Goal: Task Accomplishment & Management: Manage account settings

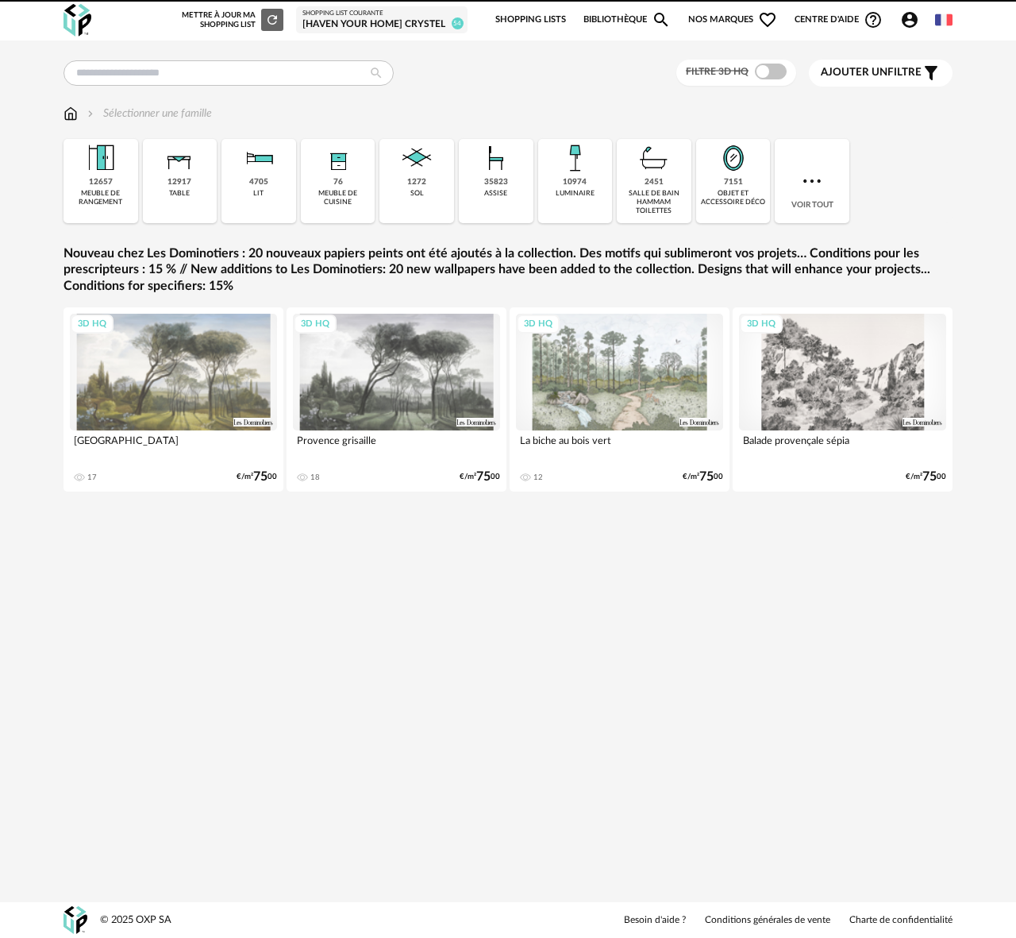
click at [387, 18] on div "[Haven your Home] Crystel" at bounding box center [381, 24] width 159 height 13
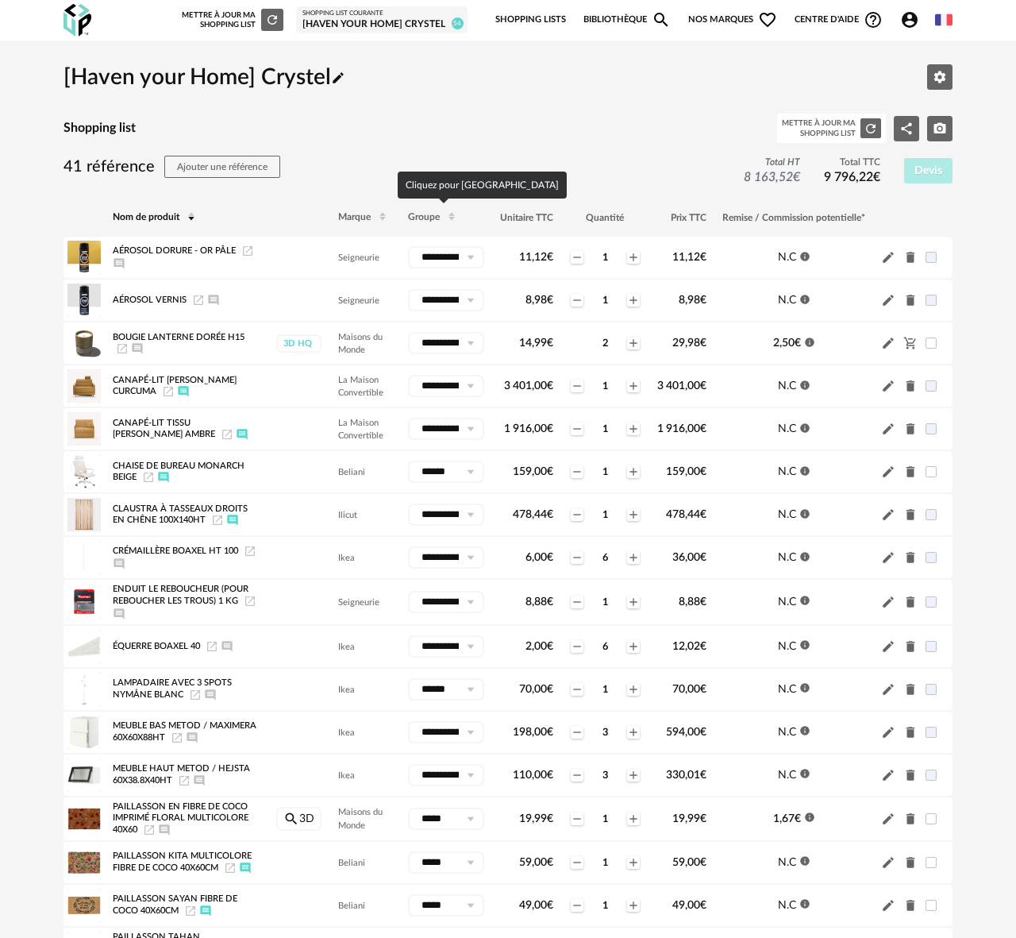
click at [418, 222] on th "Groupe" at bounding box center [446, 217] width 92 height 38
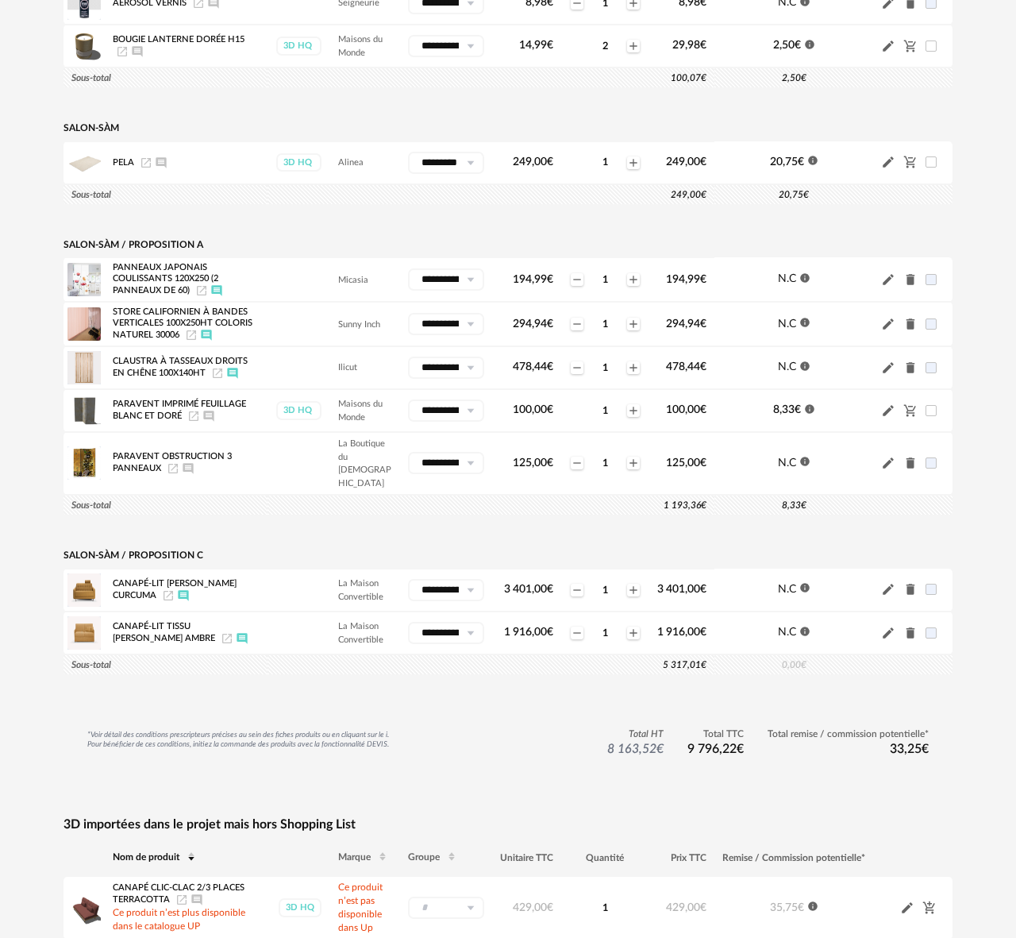
scroll to position [1871, 0]
drag, startPoint x: 471, startPoint y: 288, endPoint x: 402, endPoint y: 291, distance: 69.1
click at [402, 291] on td "**********" at bounding box center [446, 278] width 92 height 44
click at [469, 287] on icon at bounding box center [470, 279] width 20 height 22
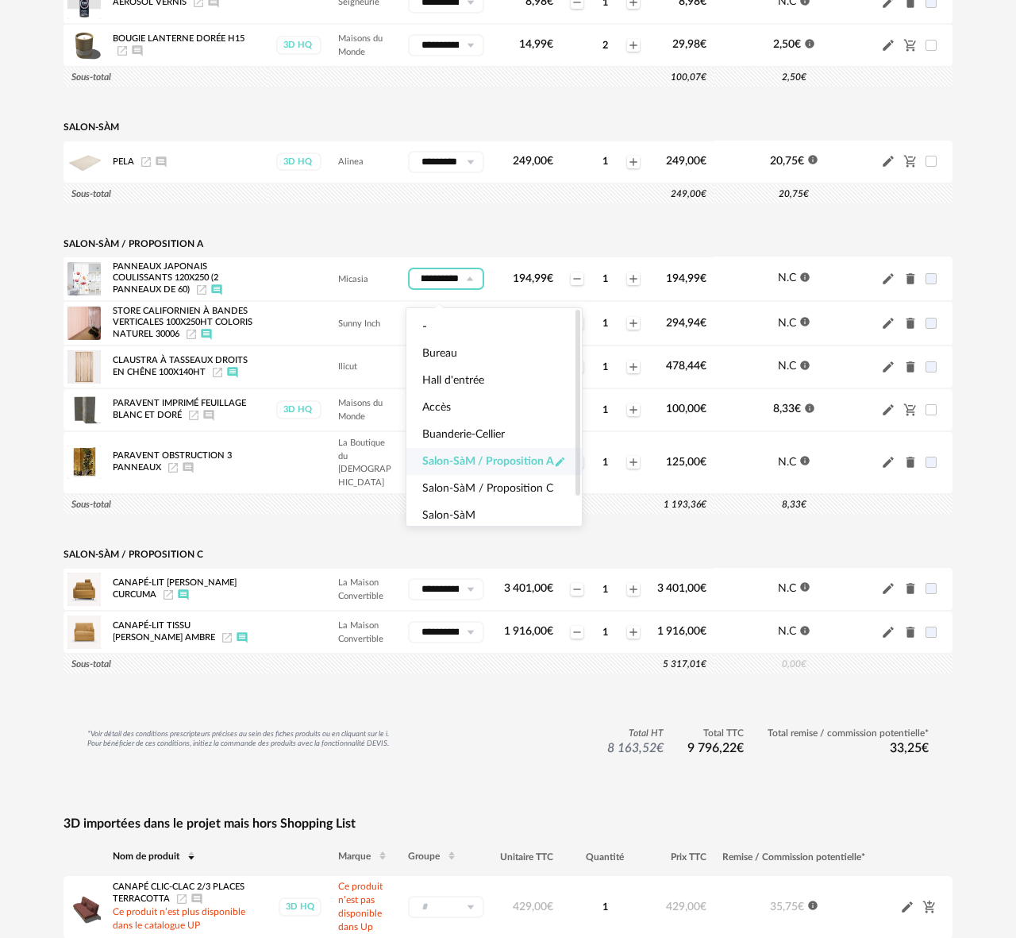
scroll to position [0, 0]
click at [562, 460] on icon "Pencil icon" at bounding box center [560, 462] width 12 height 12
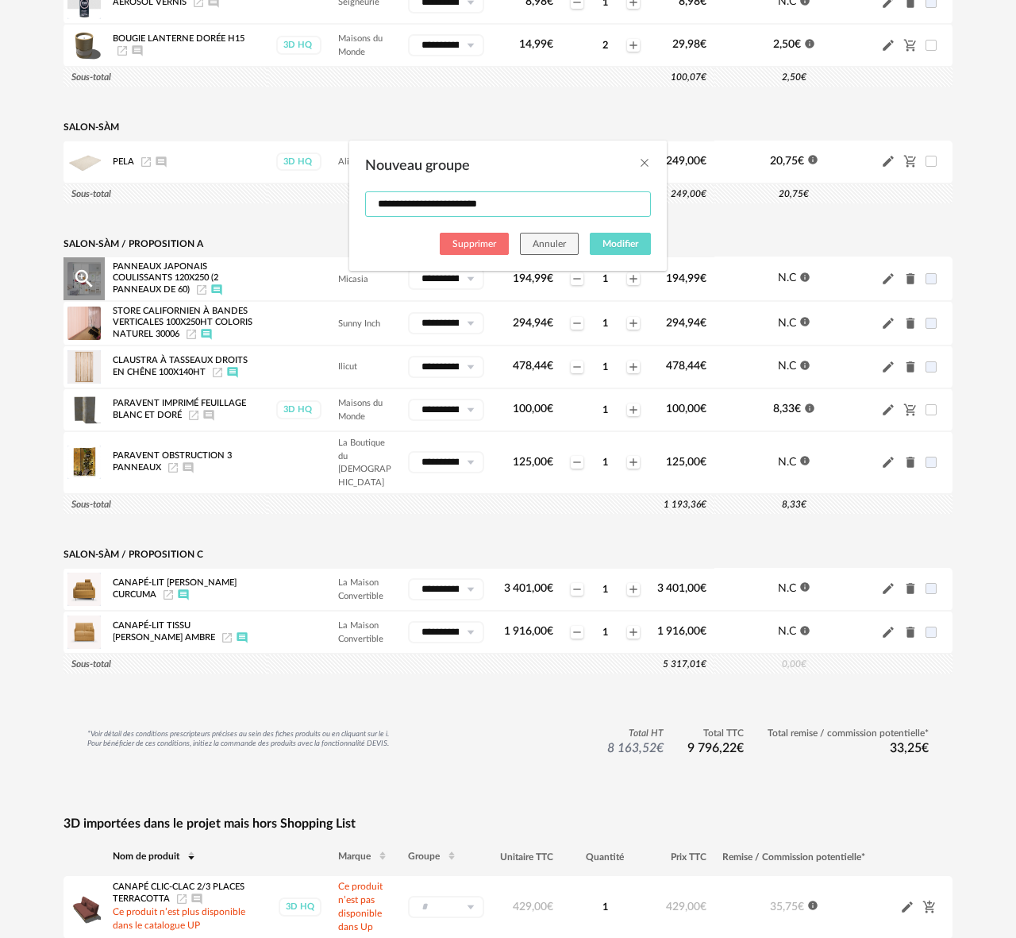
click at [504, 207] on input "**********" at bounding box center [508, 203] width 286 height 25
type input "**********"
click at [608, 247] on span "Modifier" at bounding box center [621, 244] width 36 height 10
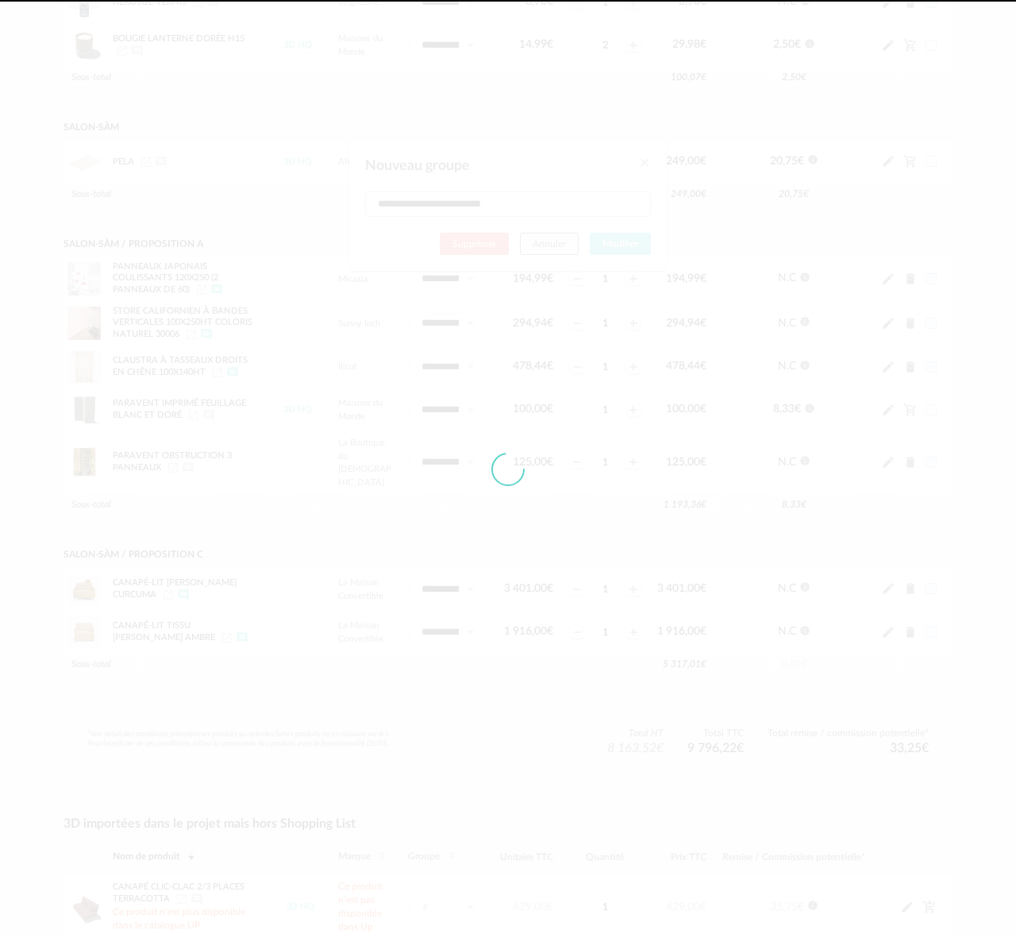
type input "**********"
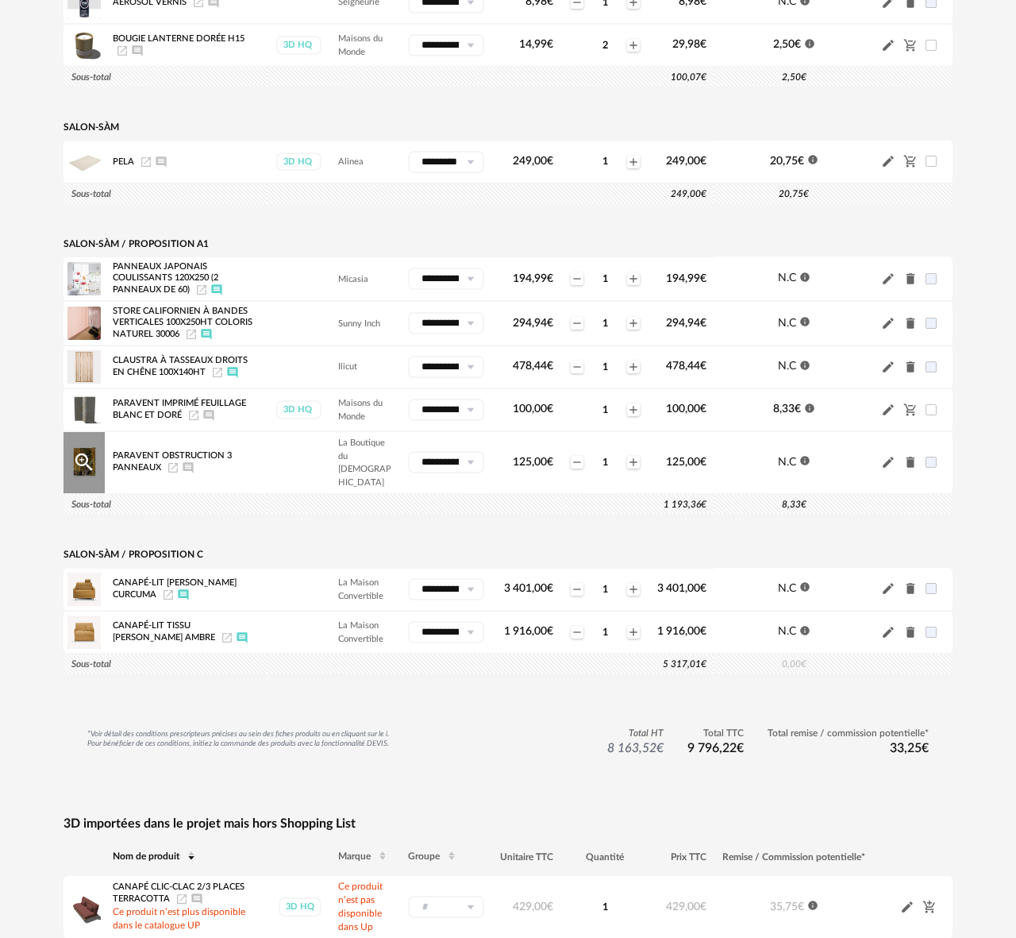
click at [468, 462] on icon at bounding box center [470, 462] width 20 height 22
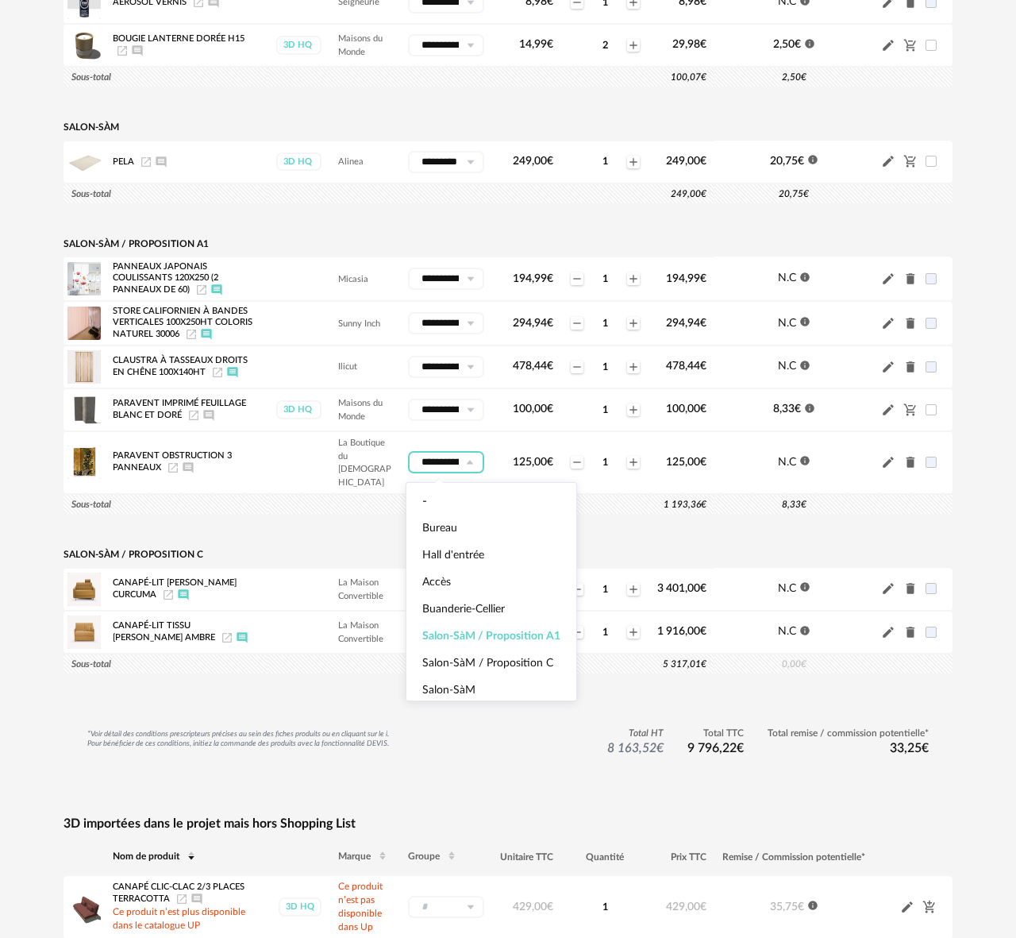
click at [308, 501] on td "1 193,36 €" at bounding box center [491, 504] width 447 height 21
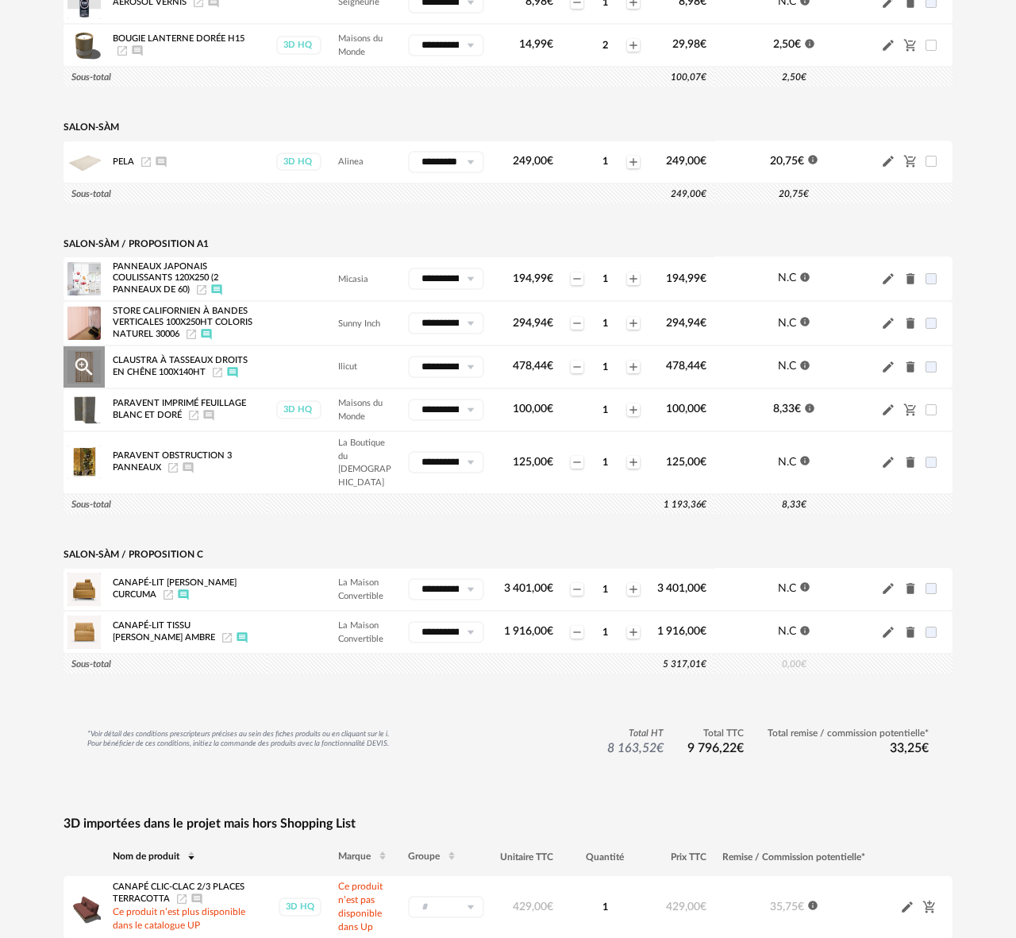
click at [472, 378] on icon at bounding box center [470, 367] width 20 height 22
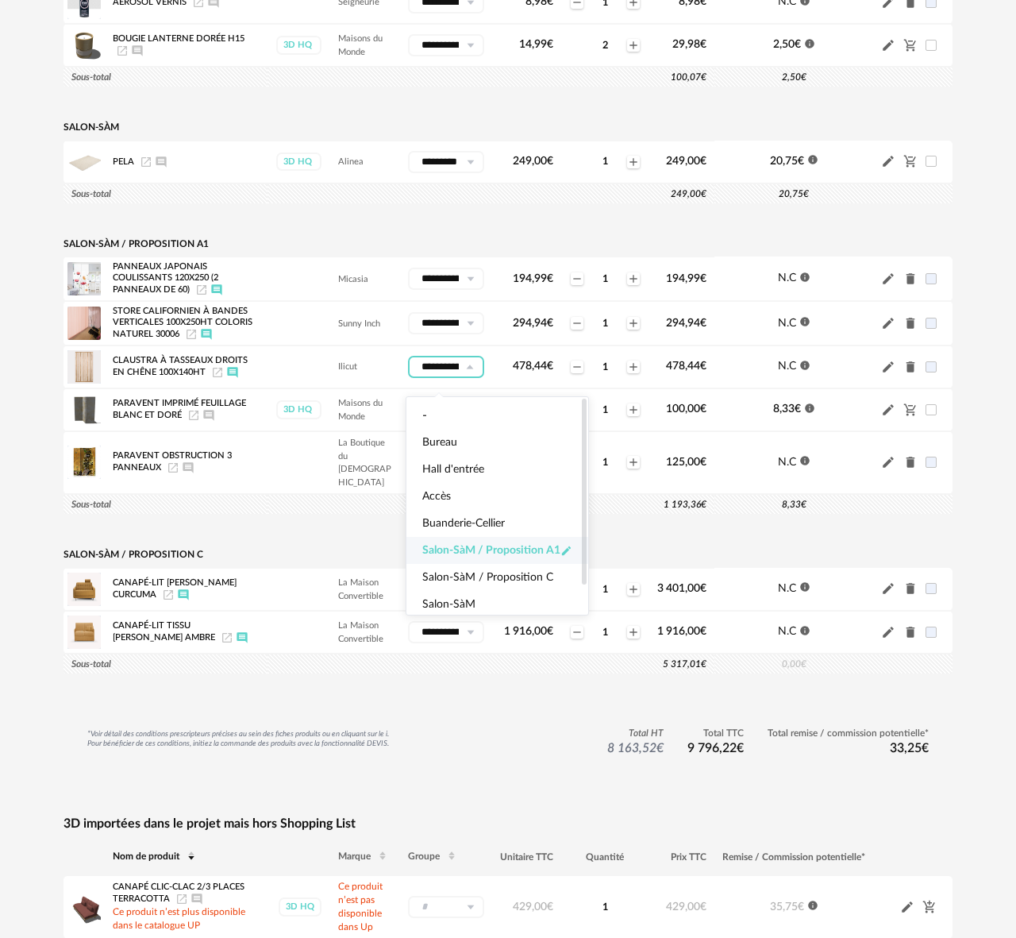
click at [567, 549] on icon "Pencil icon" at bounding box center [566, 549] width 9 height 9
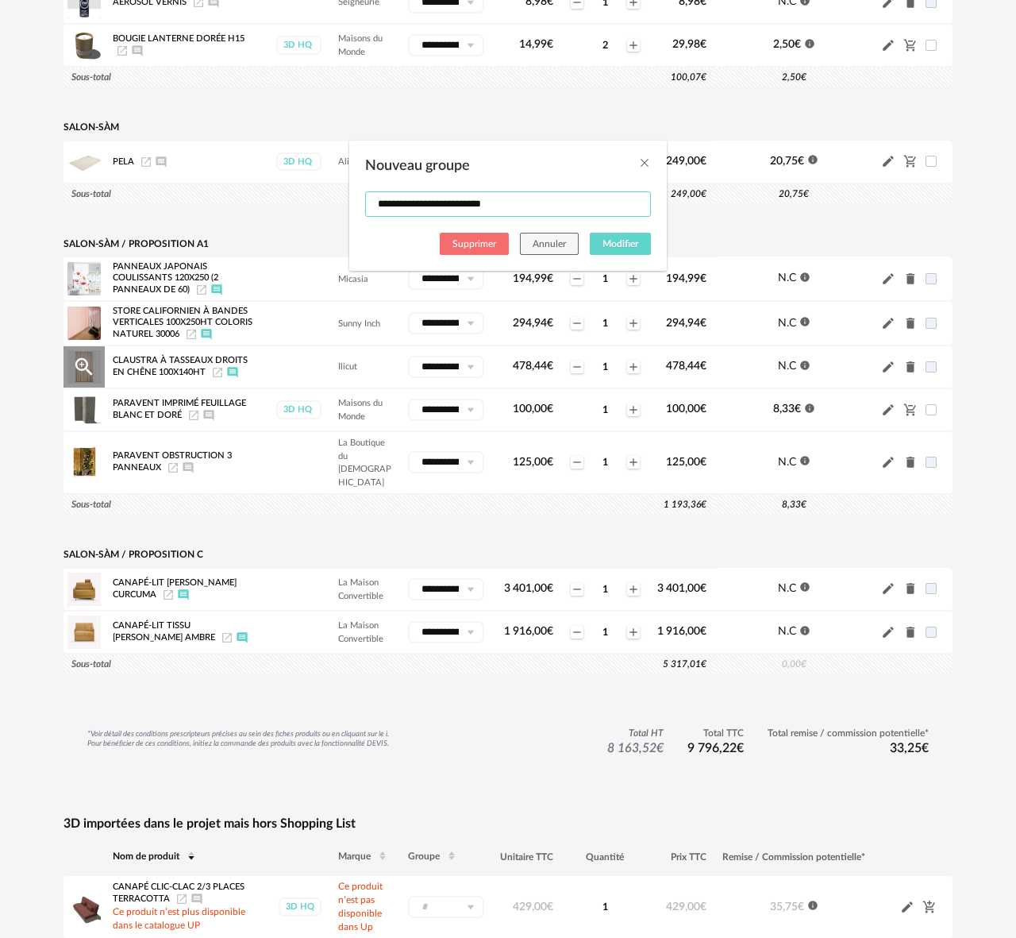
click at [502, 205] on input "**********" at bounding box center [508, 203] width 286 height 25
type input "**********"
click at [606, 245] on span "Modifier" at bounding box center [621, 244] width 36 height 10
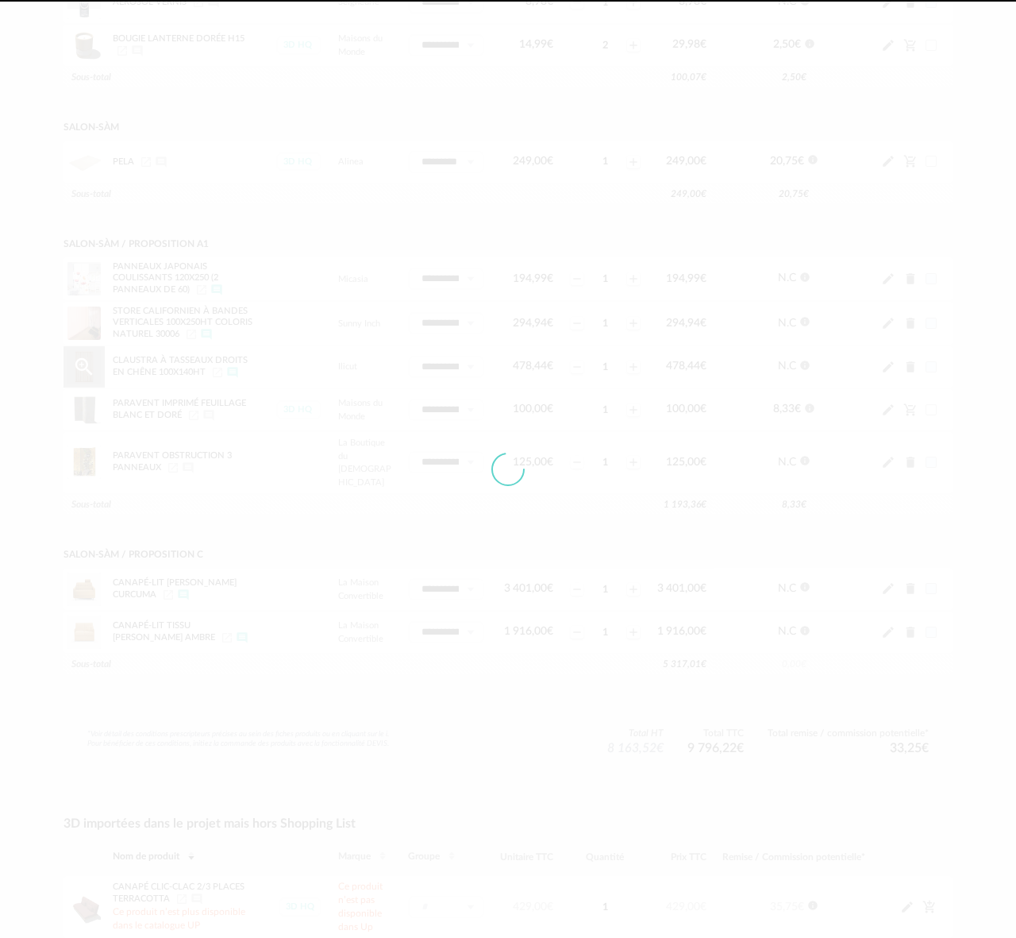
type input "**********"
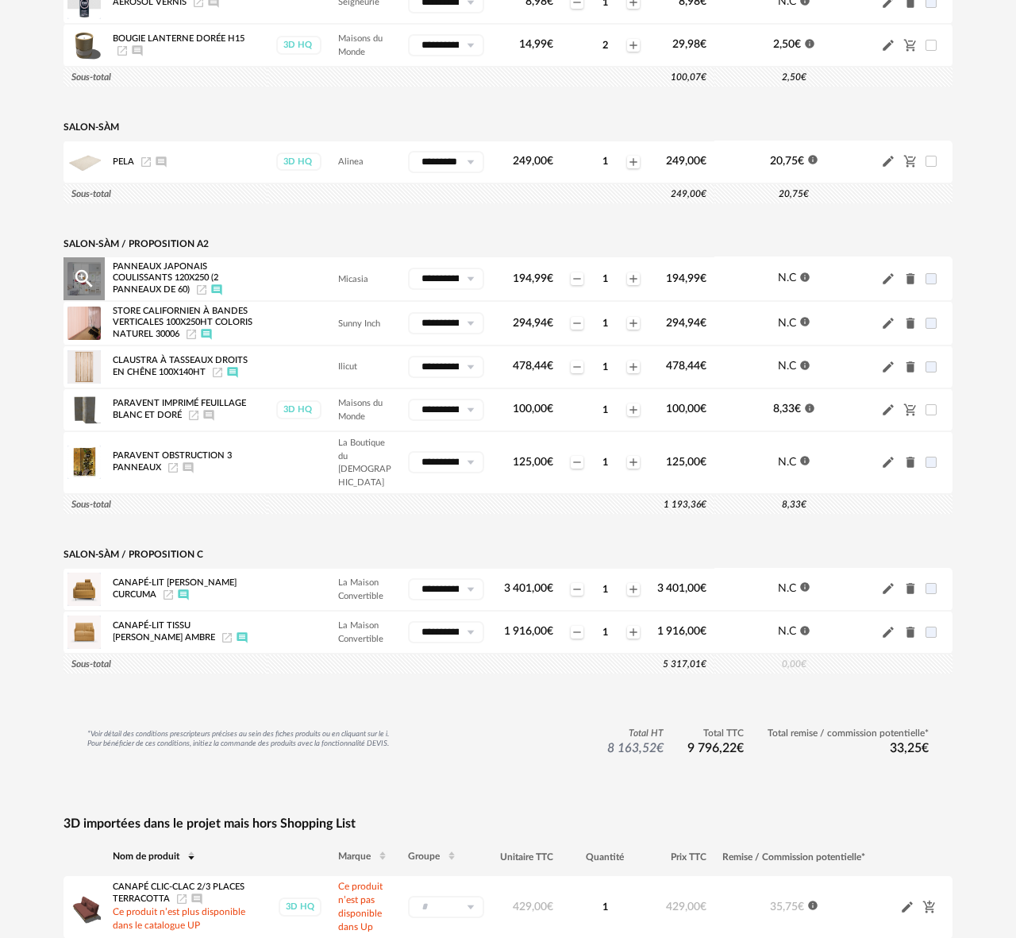
click at [476, 288] on icon at bounding box center [470, 279] width 20 height 22
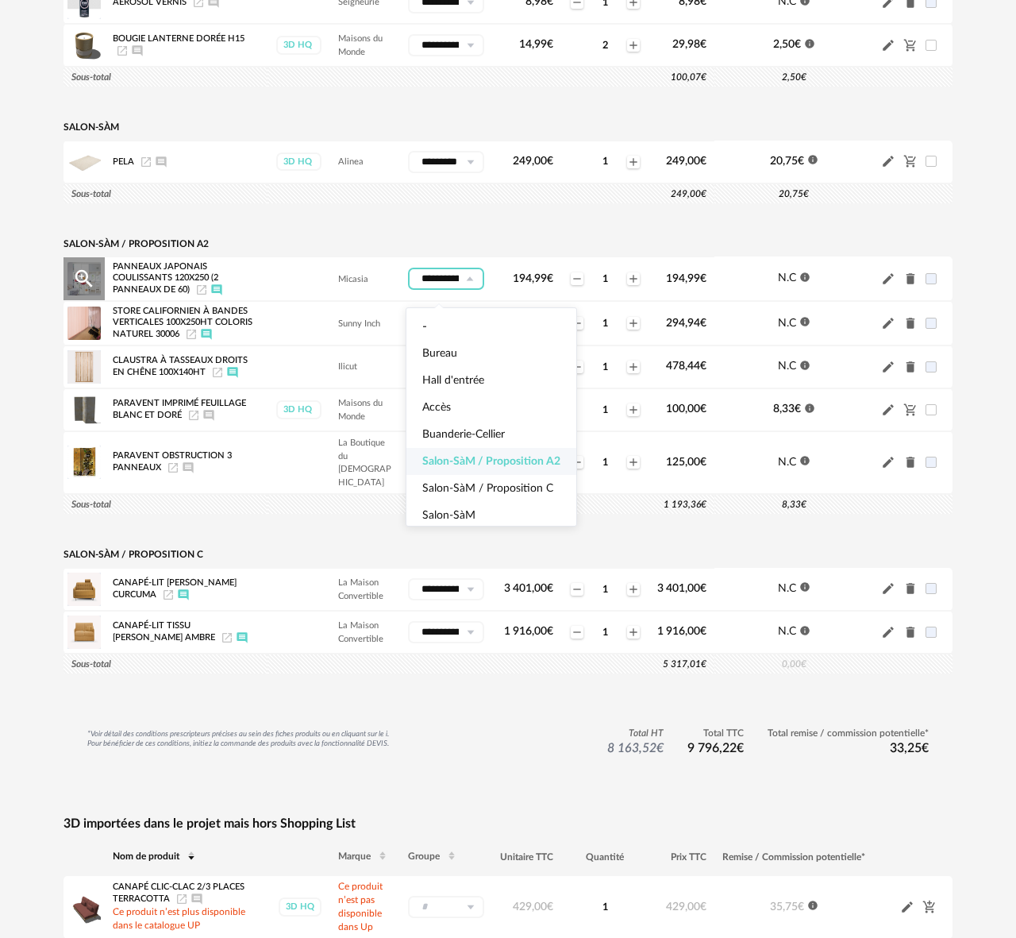
scroll to position [0, 87]
click at [443, 322] on li "-" at bounding box center [492, 326] width 170 height 27
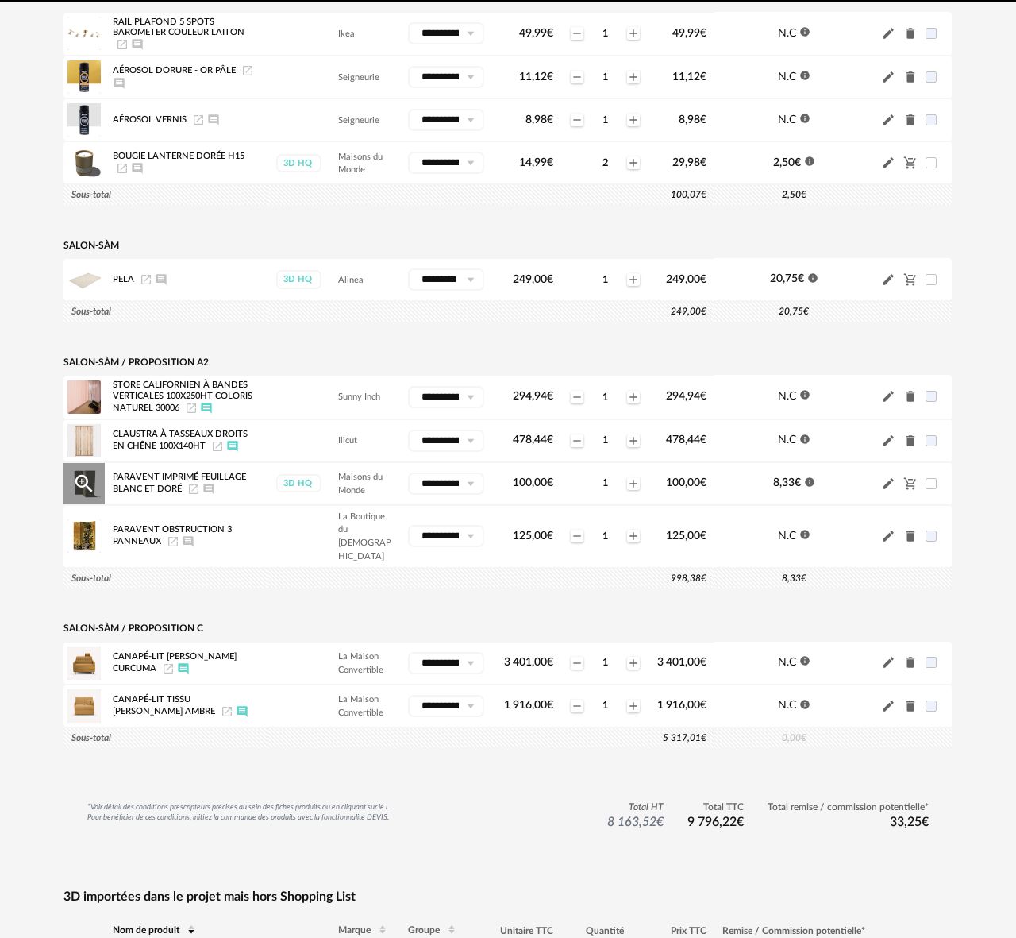
scroll to position [1989, 0]
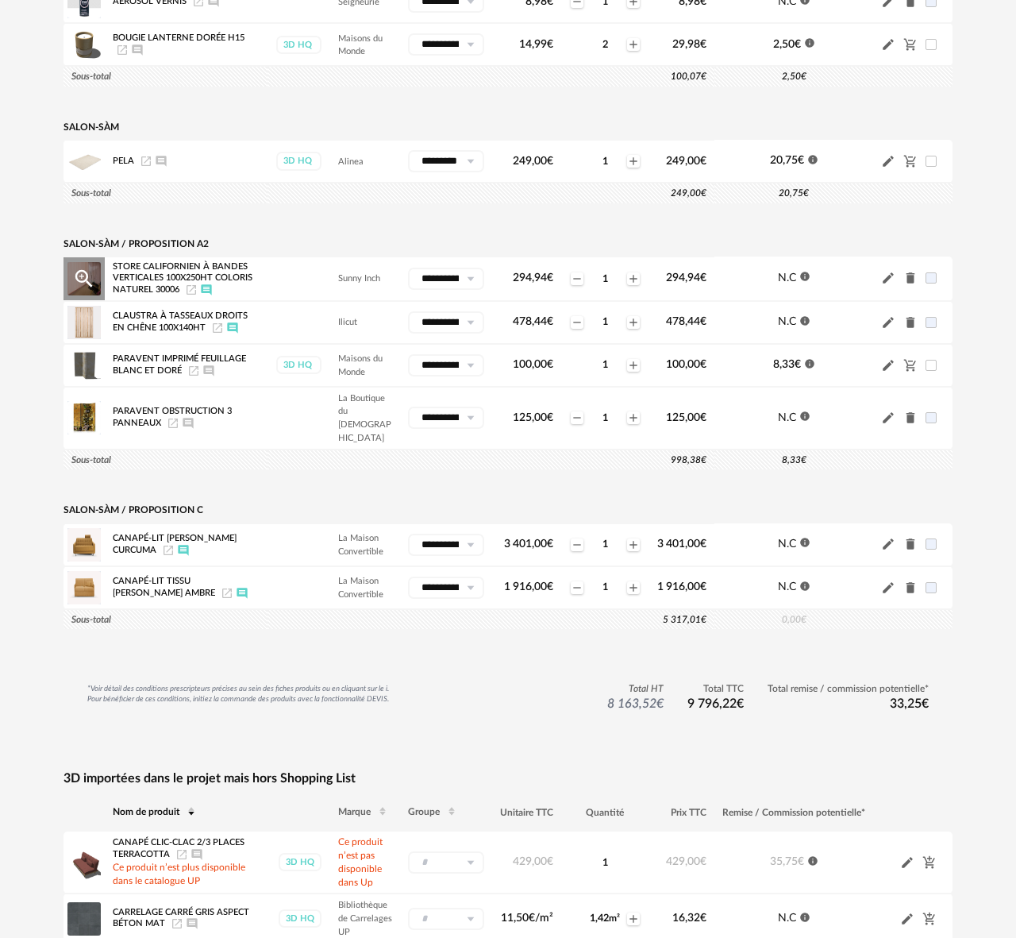
click at [468, 287] on icon at bounding box center [470, 279] width 20 height 22
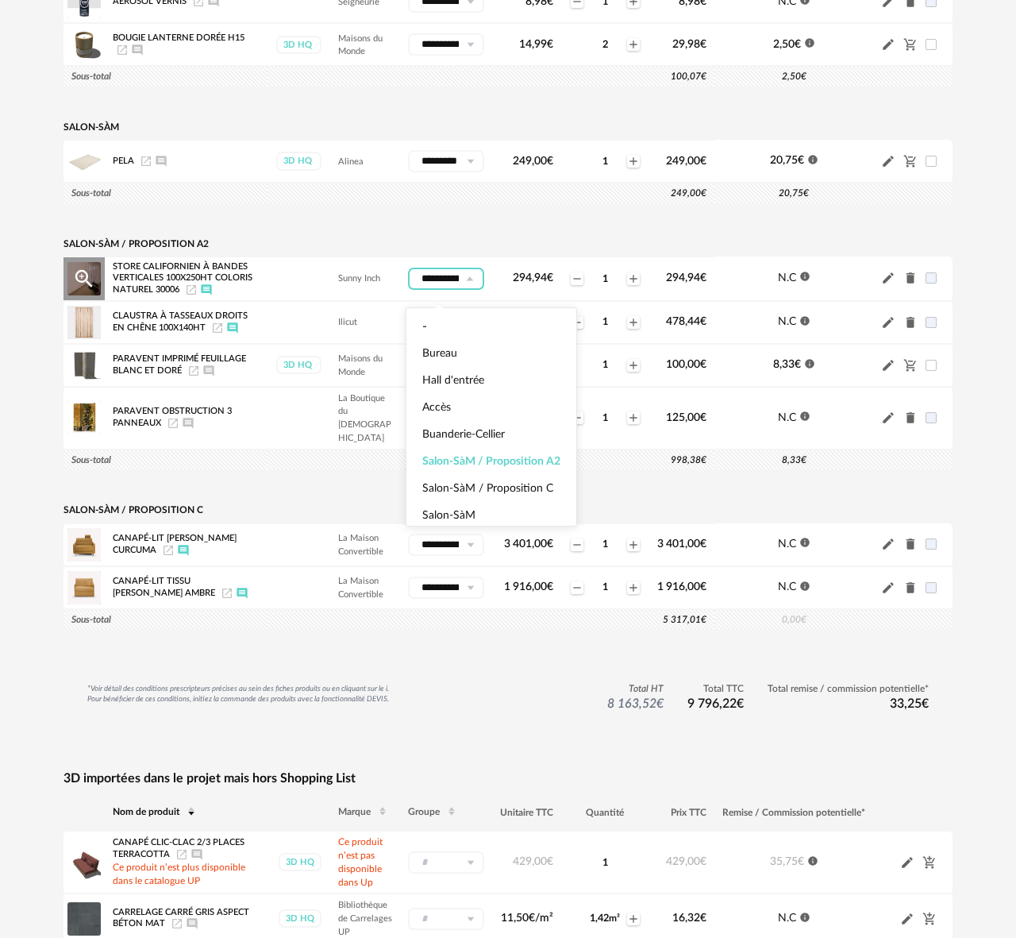
scroll to position [0, 87]
click at [437, 322] on li "-" at bounding box center [492, 326] width 170 height 27
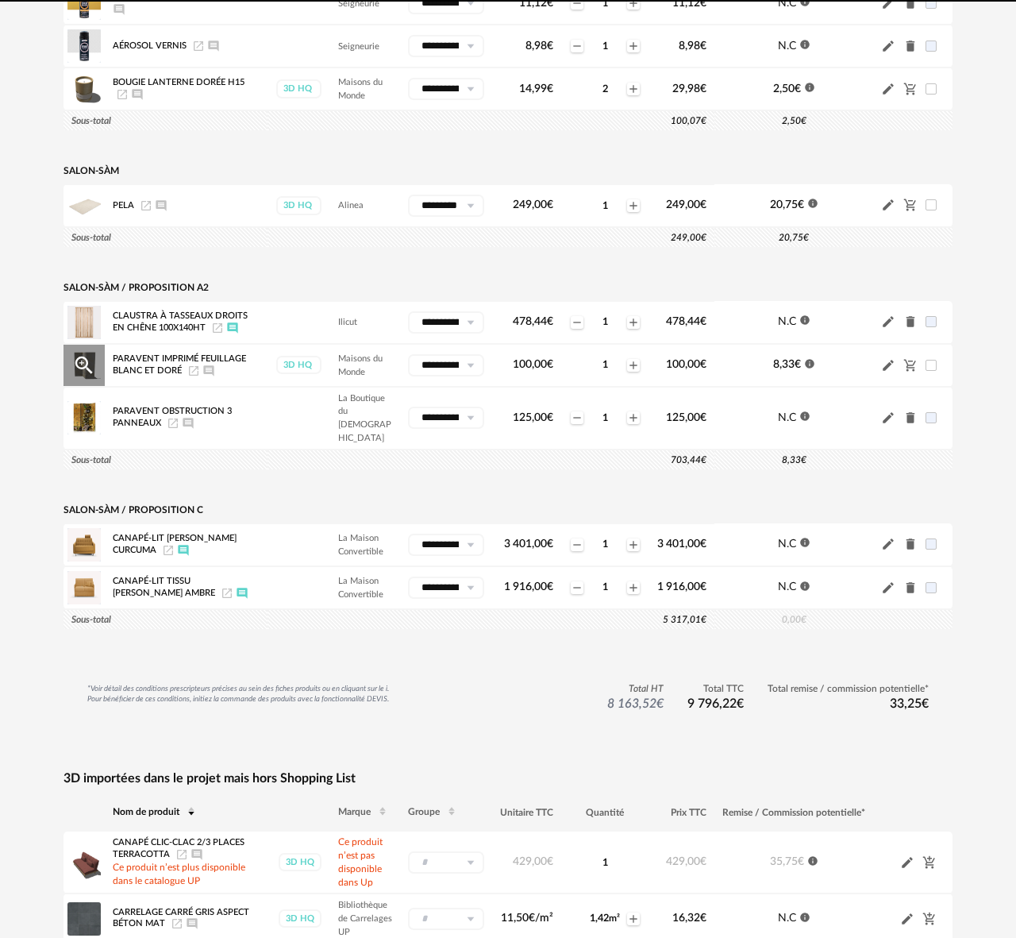
scroll to position [2034, 0]
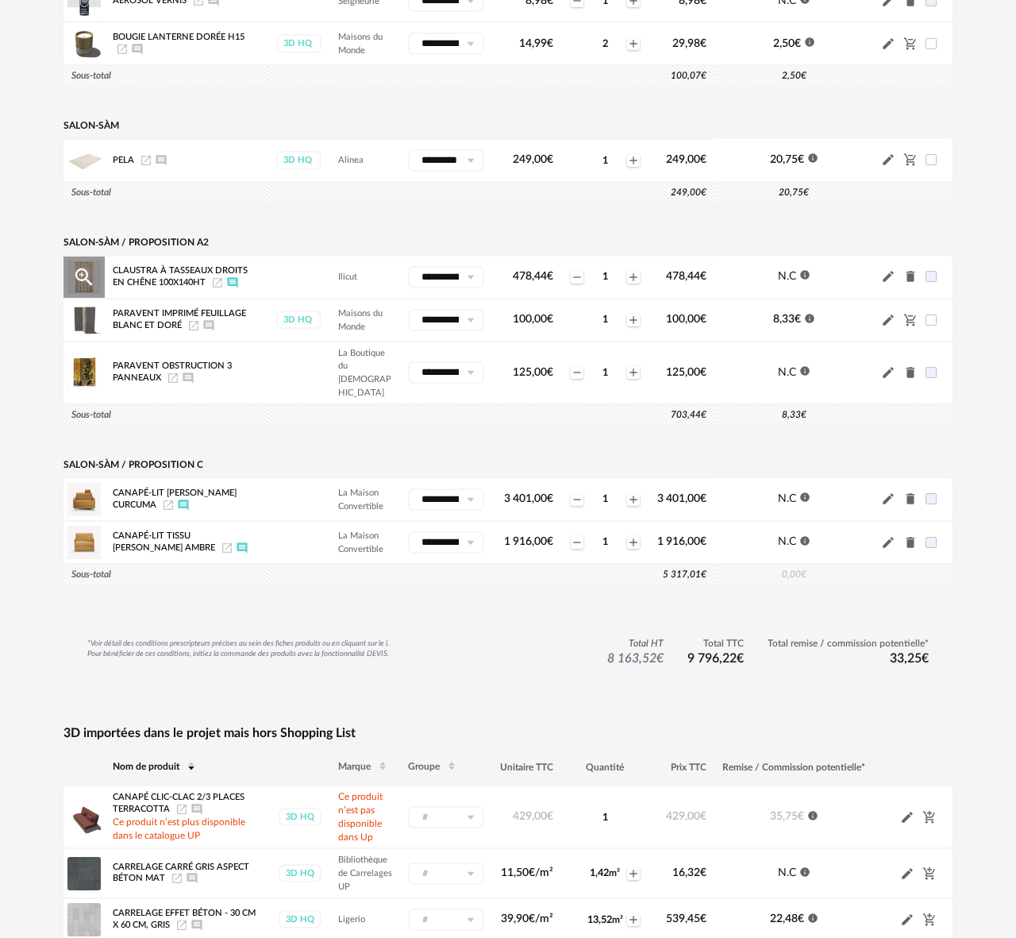
click at [471, 287] on icon at bounding box center [470, 277] width 20 height 22
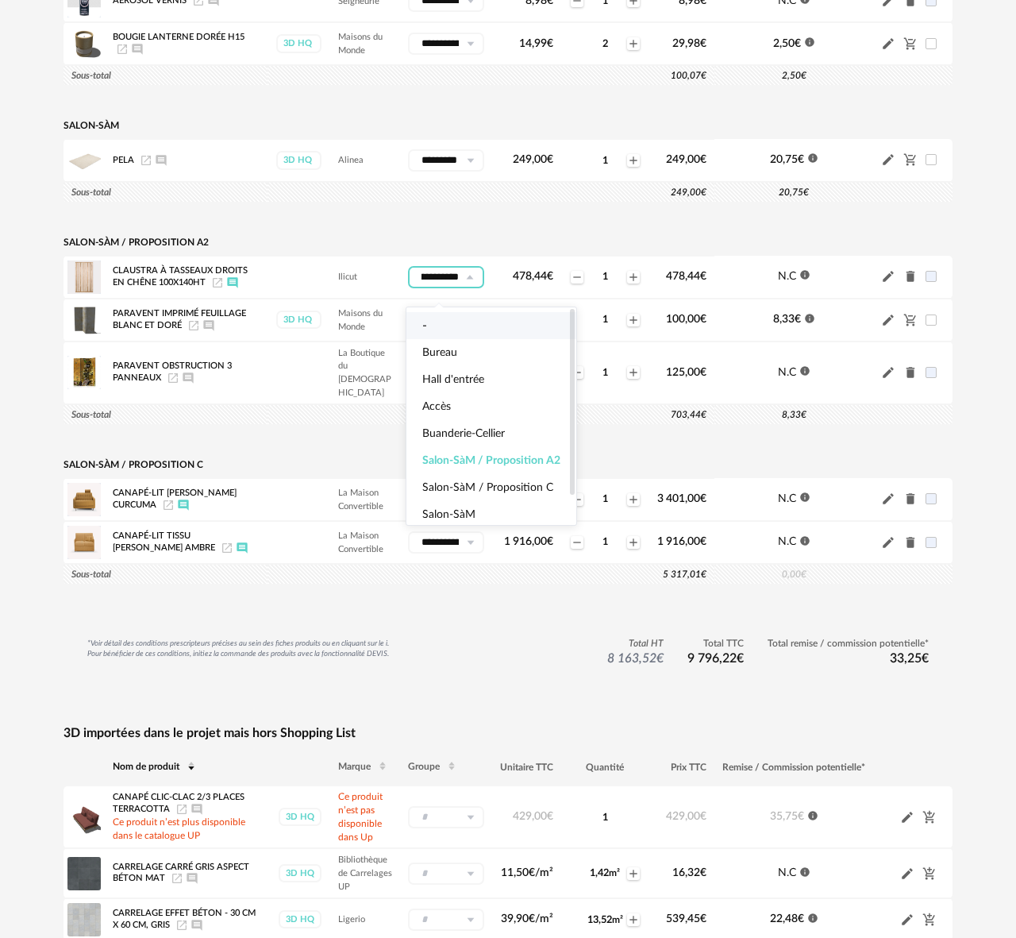
click at [440, 327] on li "-" at bounding box center [492, 325] width 170 height 27
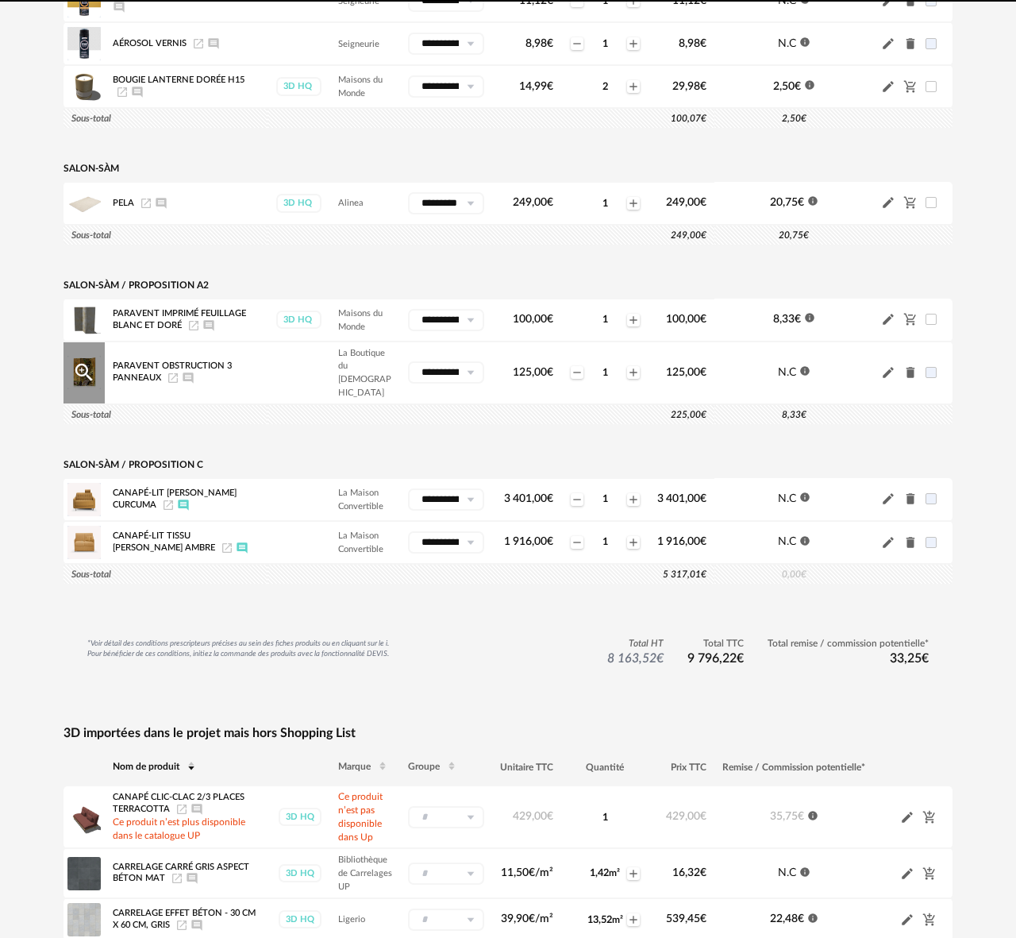
scroll to position [2077, 0]
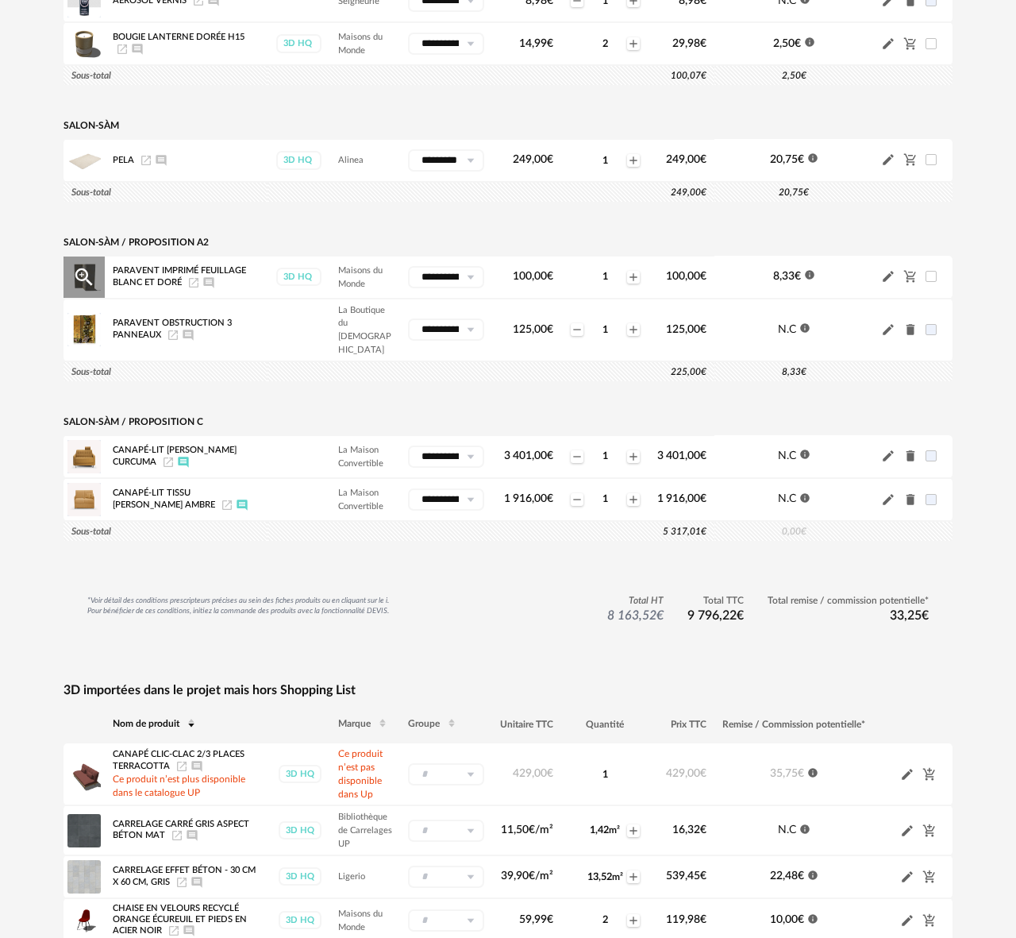
click at [468, 287] on icon at bounding box center [470, 277] width 20 height 22
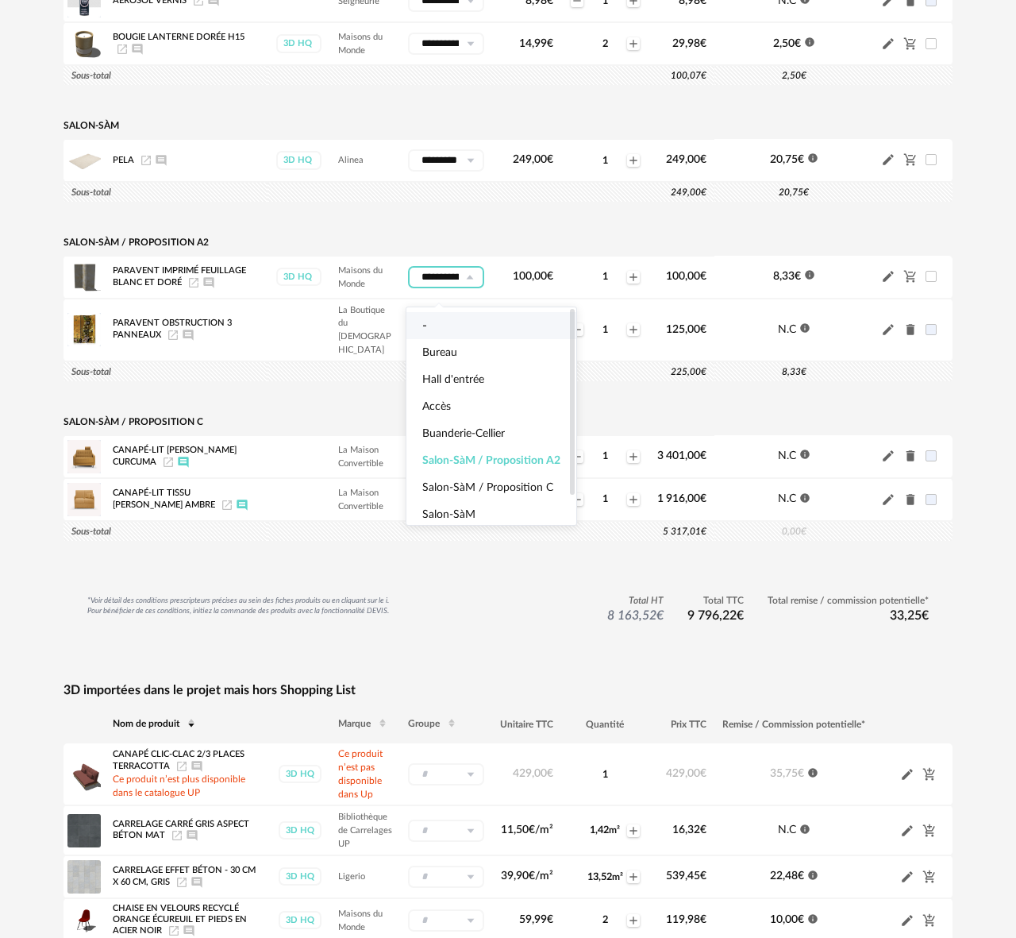
click at [455, 321] on li "-" at bounding box center [492, 325] width 170 height 27
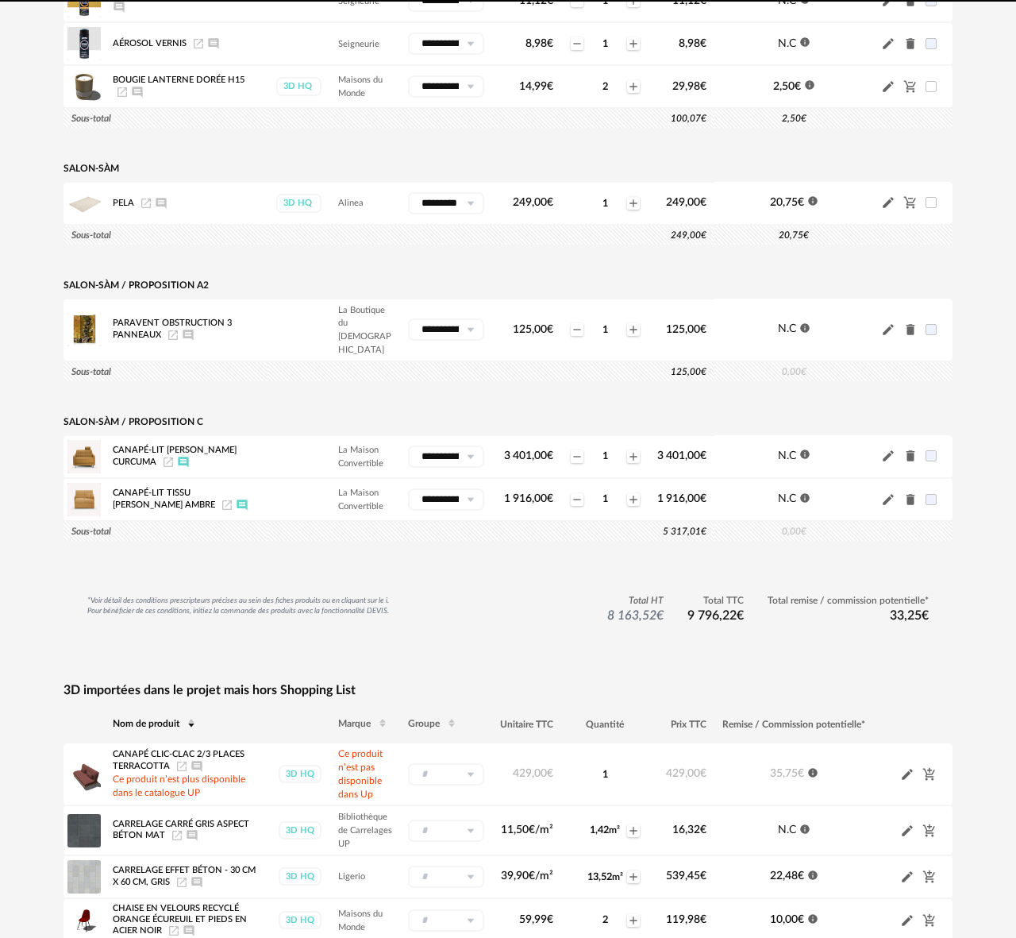
scroll to position [2120, 0]
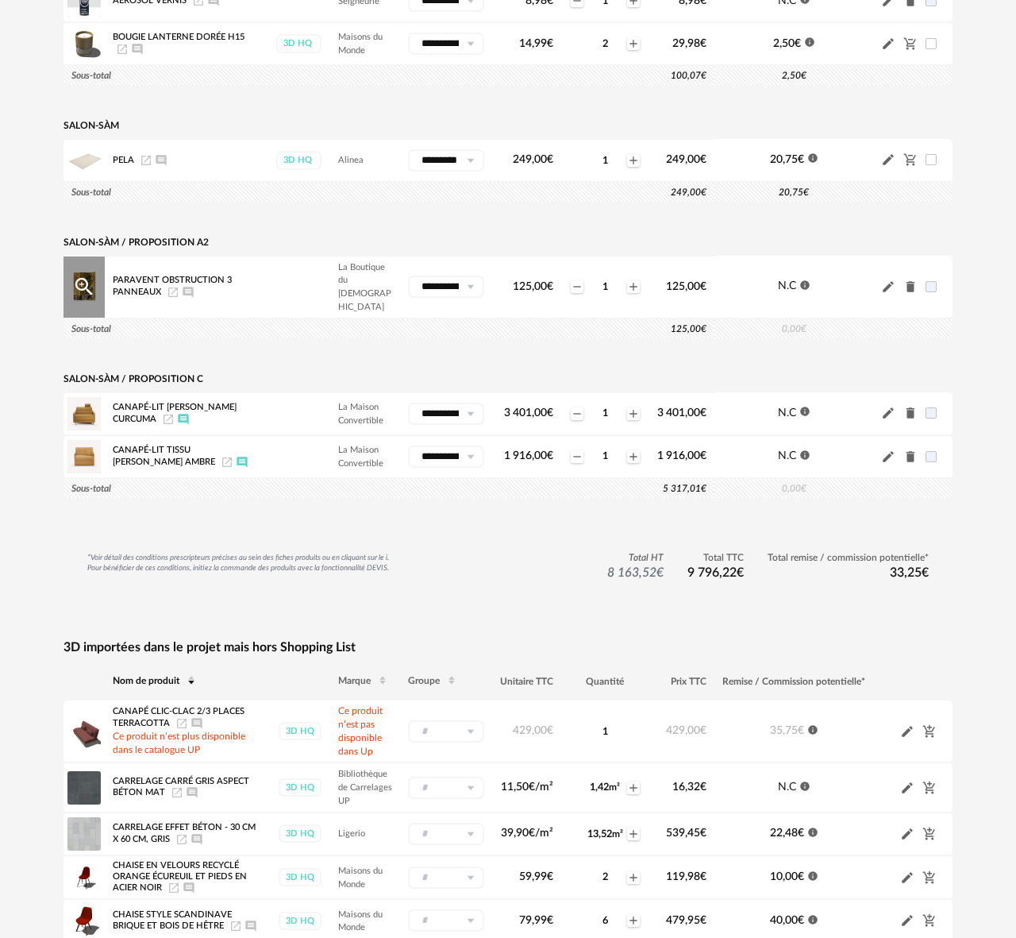
click at [469, 287] on icon at bounding box center [470, 287] width 20 height 22
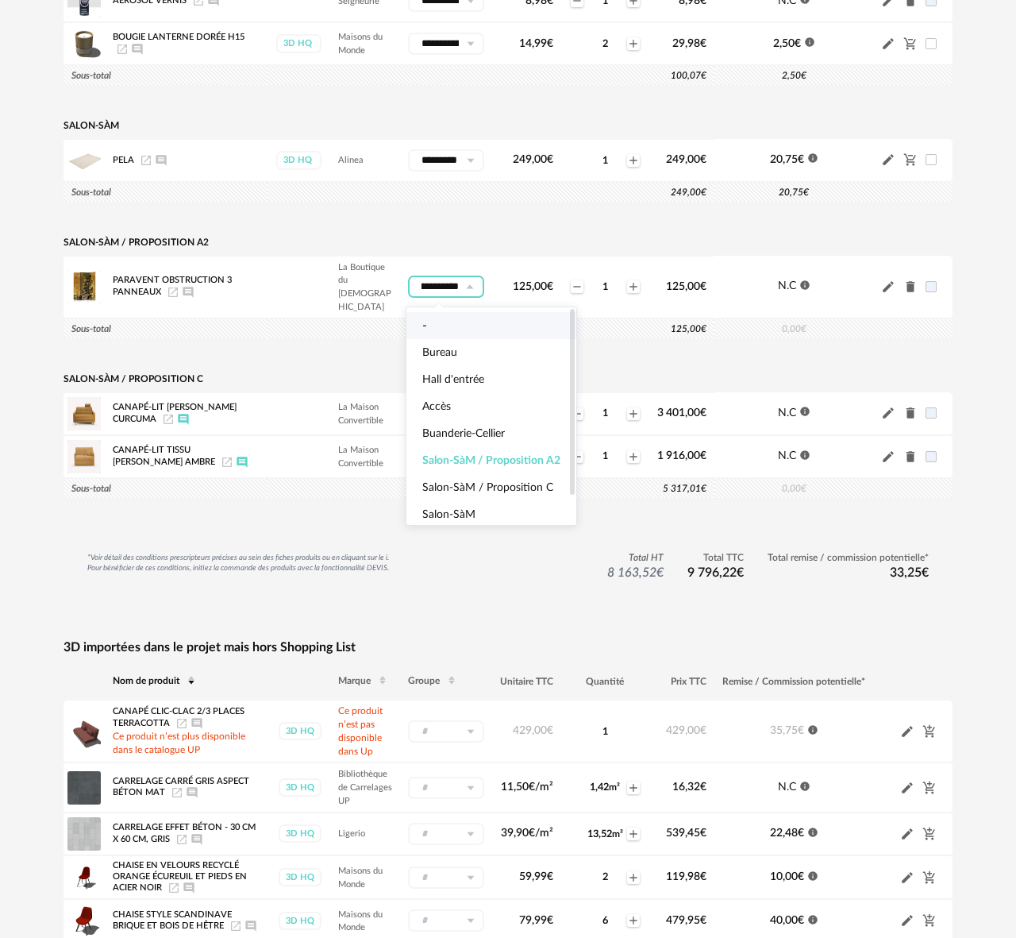
scroll to position [0, 0]
click at [453, 331] on li "-" at bounding box center [492, 325] width 170 height 27
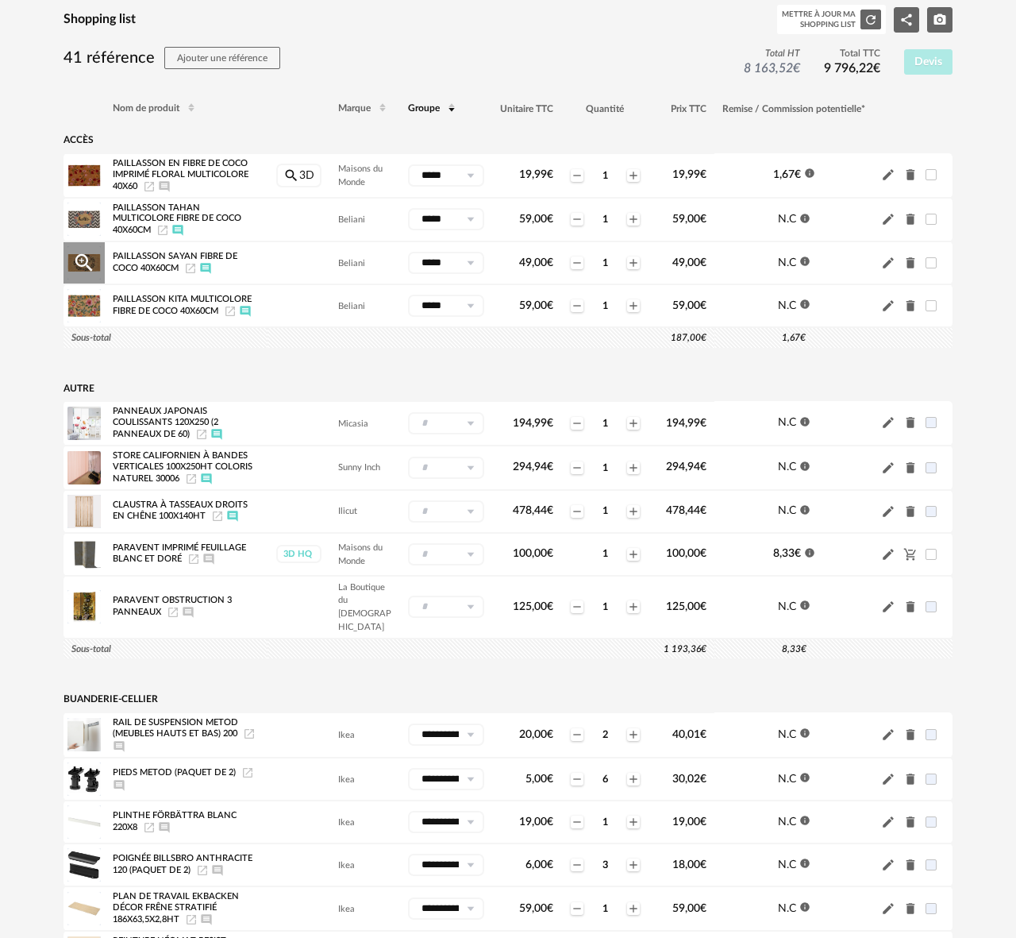
scroll to position [170, 0]
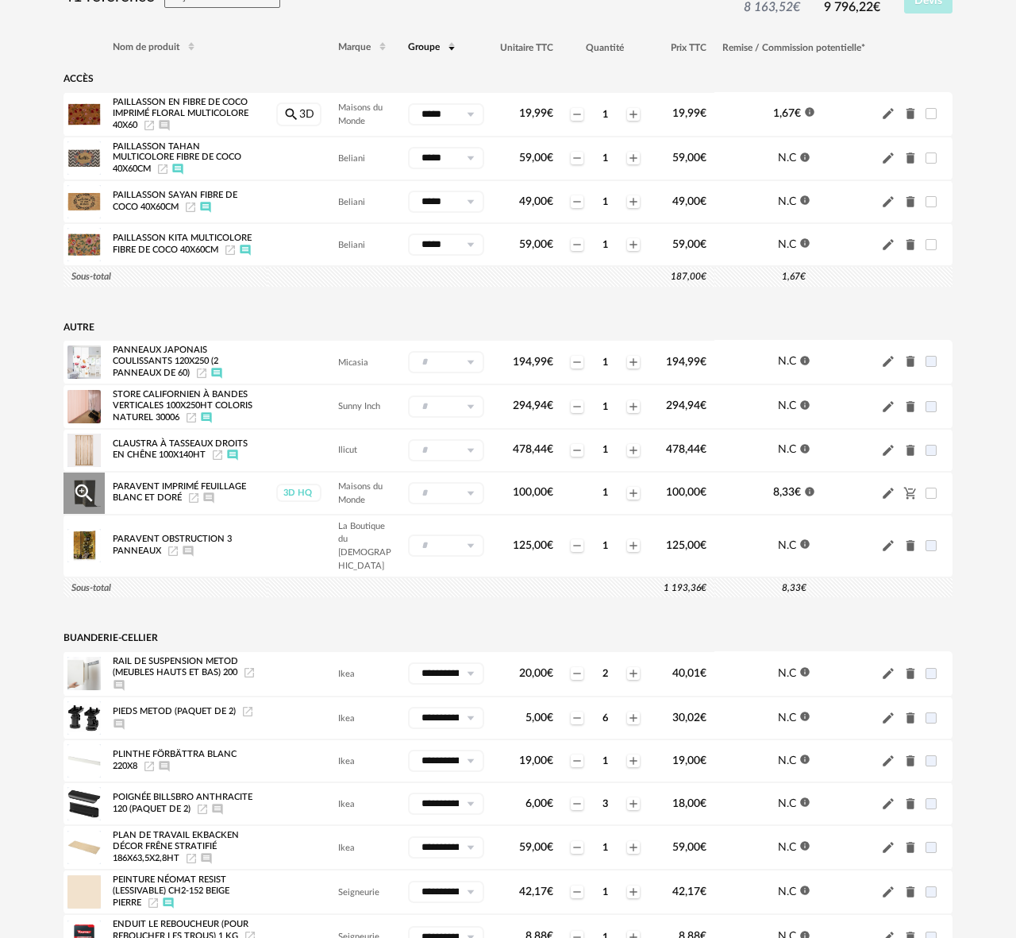
click at [472, 498] on icon at bounding box center [470, 493] width 20 height 22
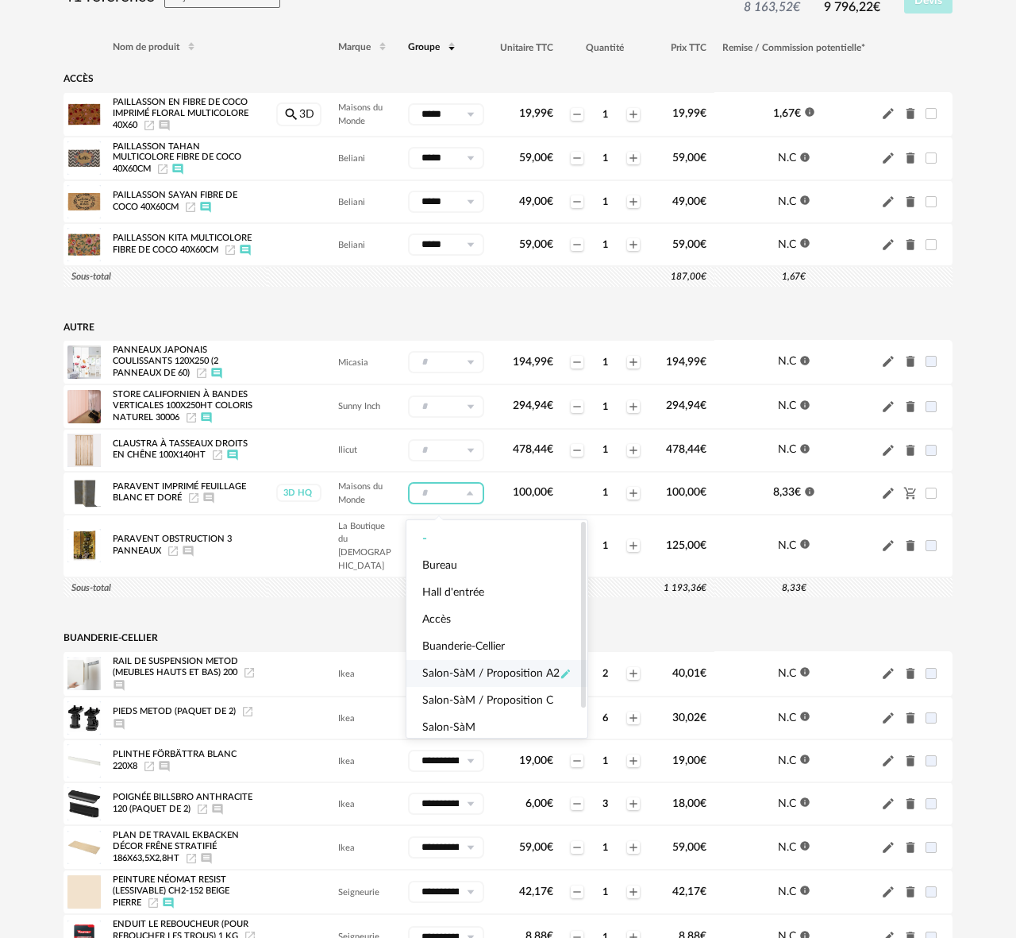
click at [564, 672] on icon "Pencil icon" at bounding box center [565, 673] width 9 height 9
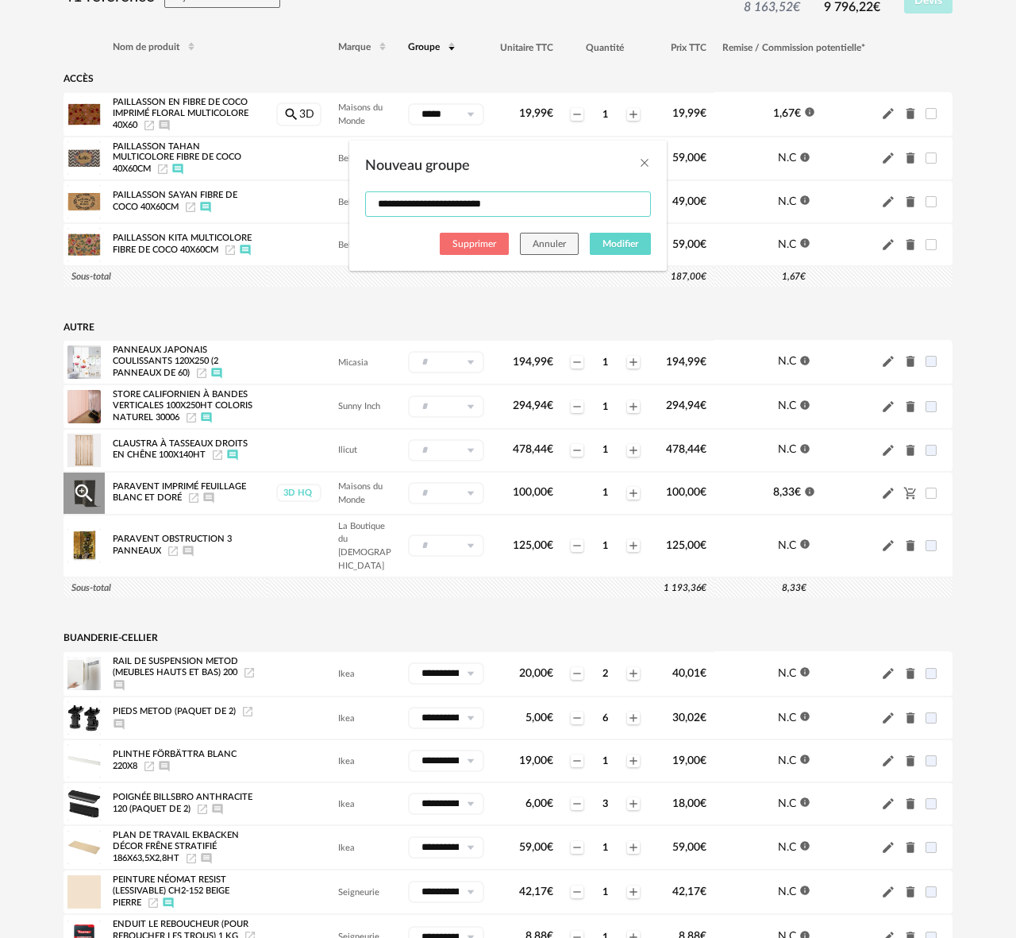
click at [502, 203] on input "**********" at bounding box center [508, 203] width 286 height 25
type input "**********"
click at [611, 239] on span "Modifier" at bounding box center [621, 244] width 36 height 10
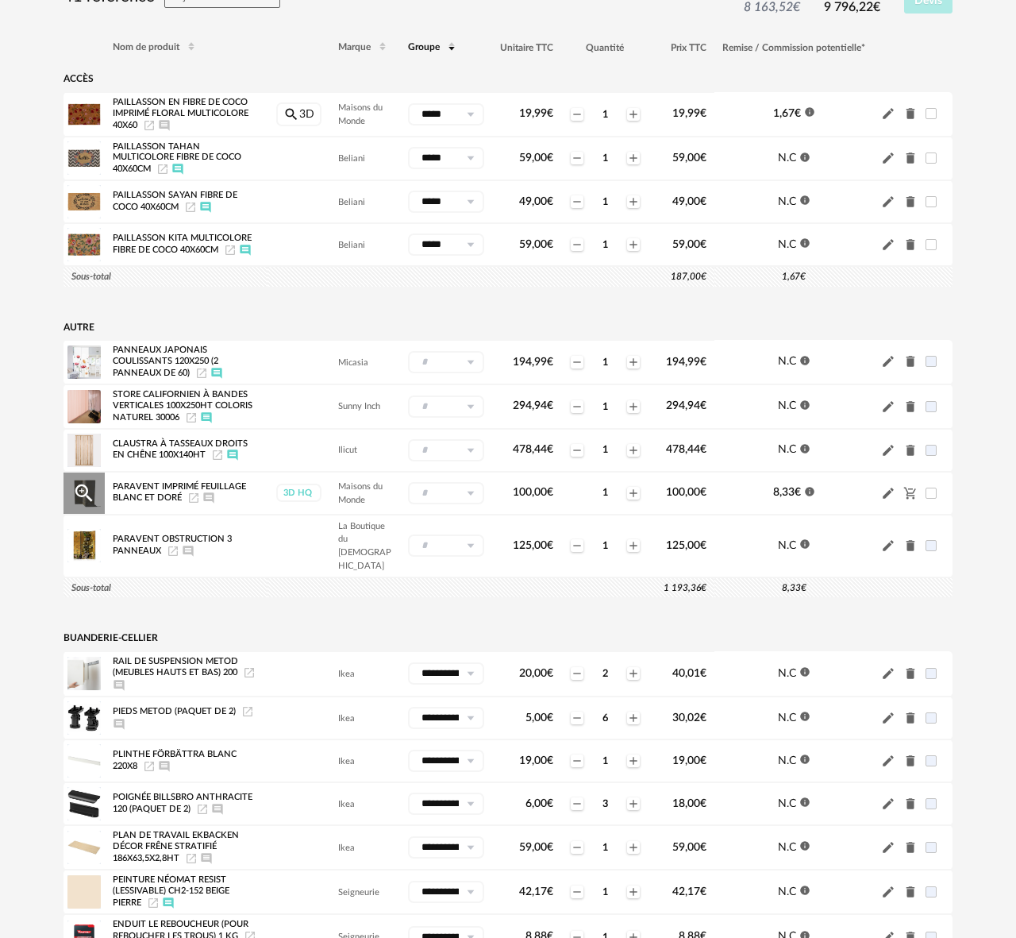
click at [469, 499] on icon at bounding box center [470, 493] width 20 height 22
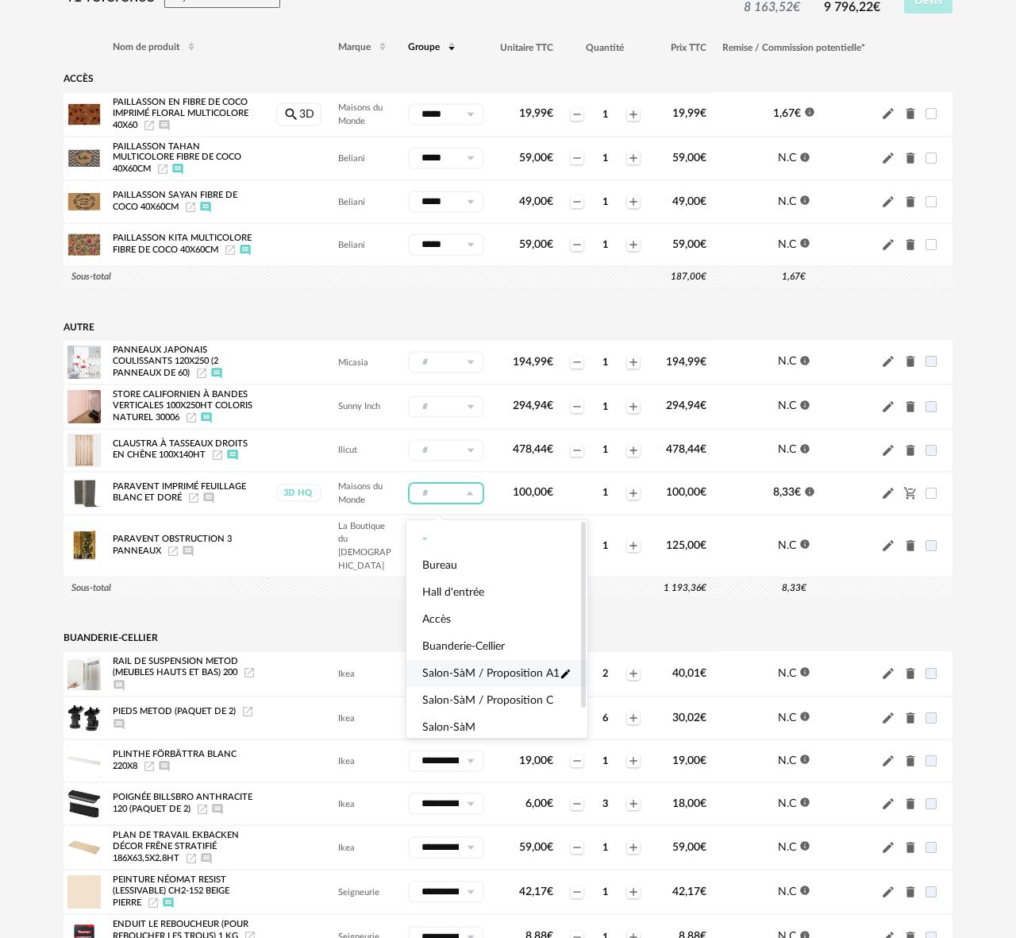
click at [464, 676] on span "Salon-SàM / Proposition A1" at bounding box center [490, 673] width 137 height 16
type input "**********"
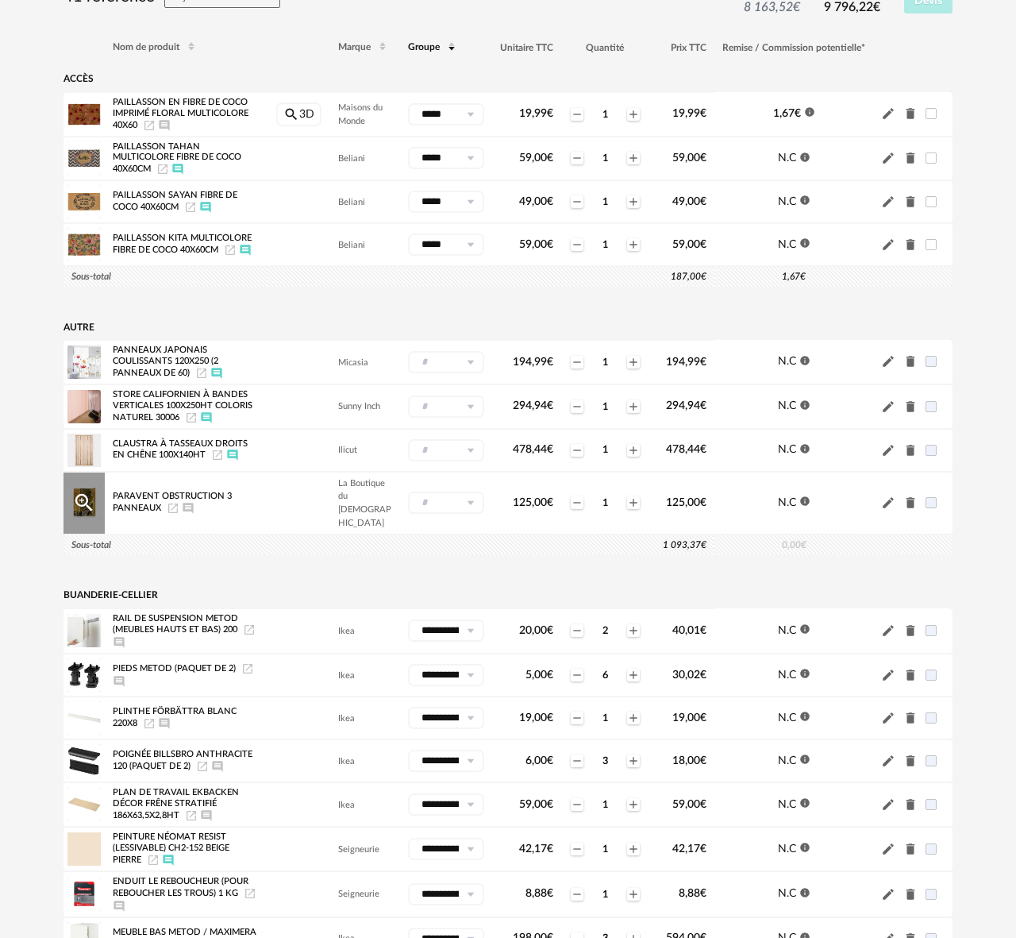
click at [468, 500] on icon at bounding box center [470, 502] width 20 height 22
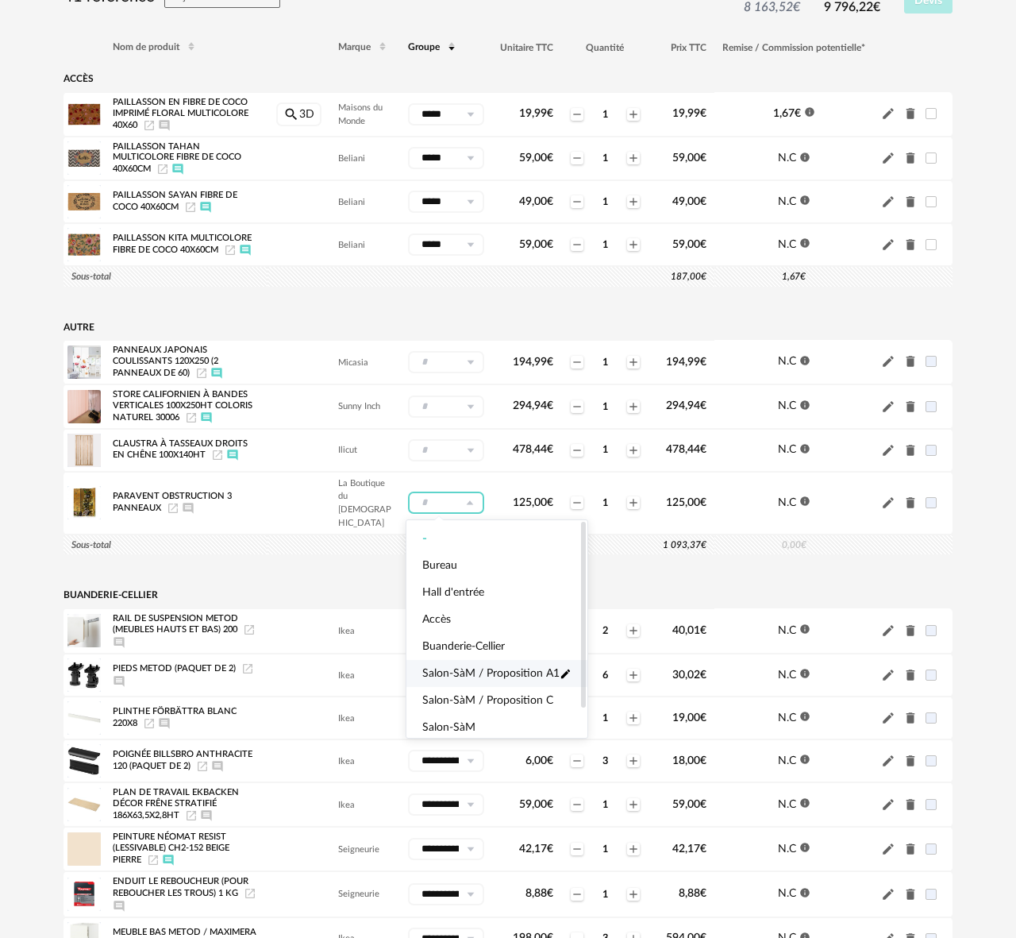
click at [472, 669] on span "Salon-SàM / Proposition A1" at bounding box center [490, 673] width 137 height 16
type input "**********"
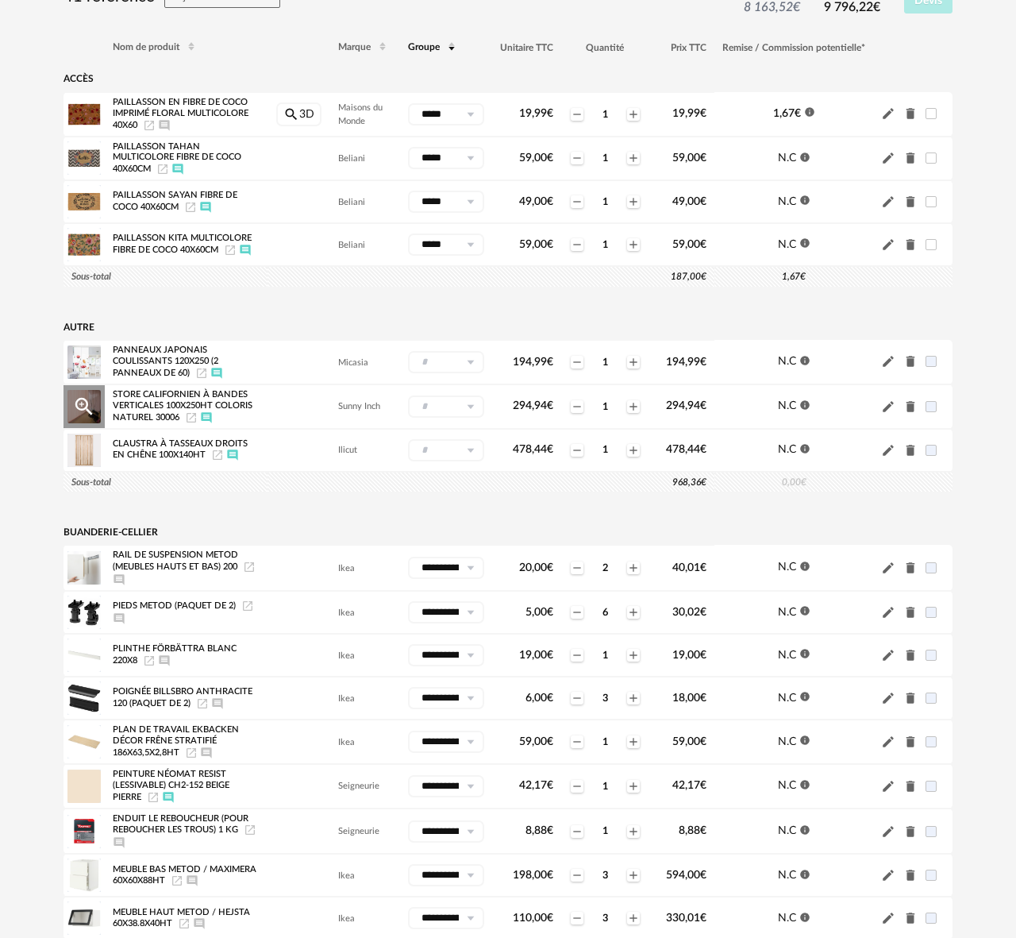
click at [470, 411] on icon at bounding box center [470, 406] width 20 height 22
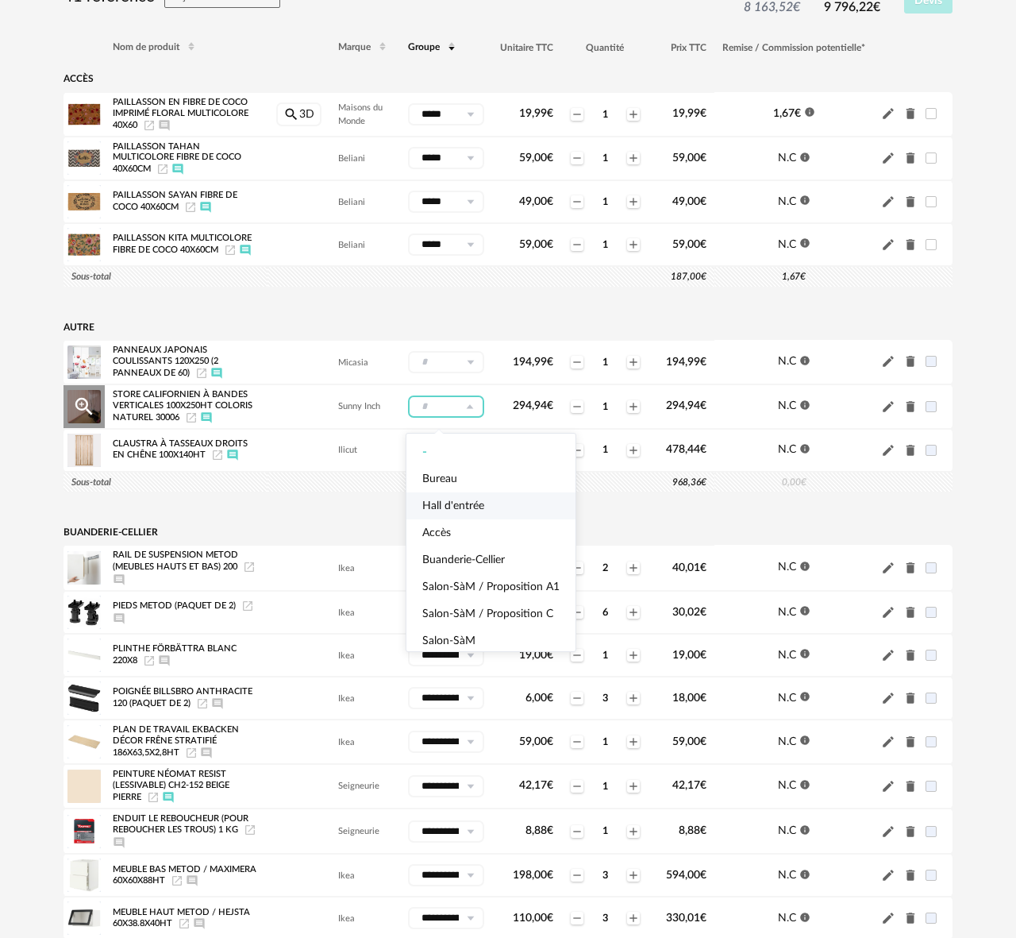
click at [420, 414] on input "text" at bounding box center [446, 406] width 76 height 22
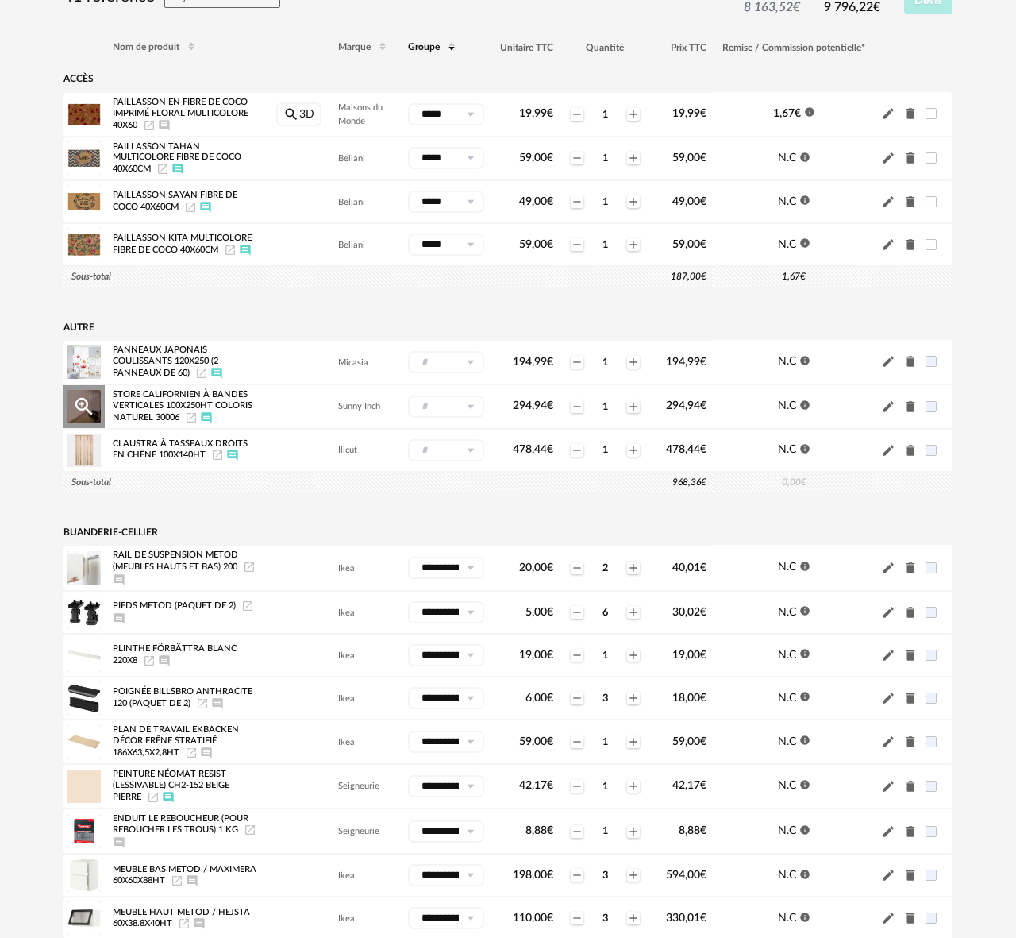
click at [446, 412] on input "text" at bounding box center [446, 406] width 76 height 22
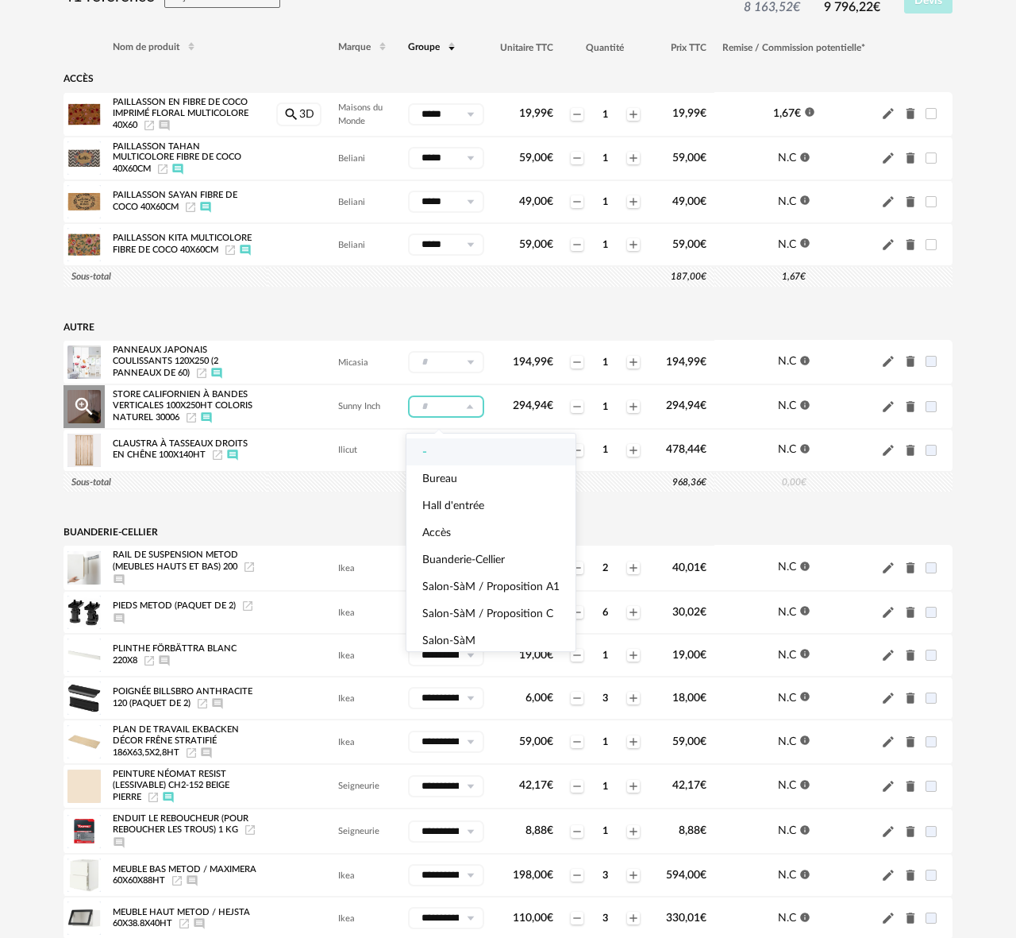
click at [469, 411] on icon at bounding box center [470, 406] width 20 height 22
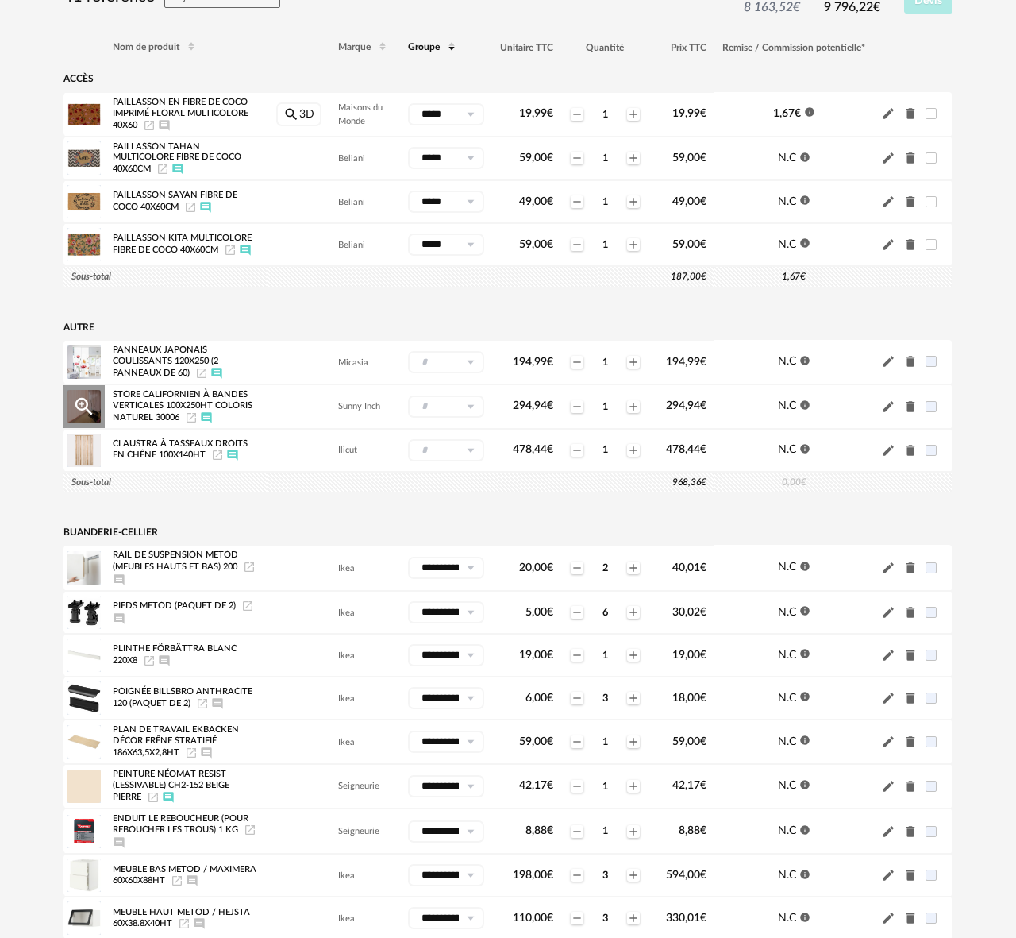
click at [469, 411] on icon at bounding box center [470, 406] width 20 height 22
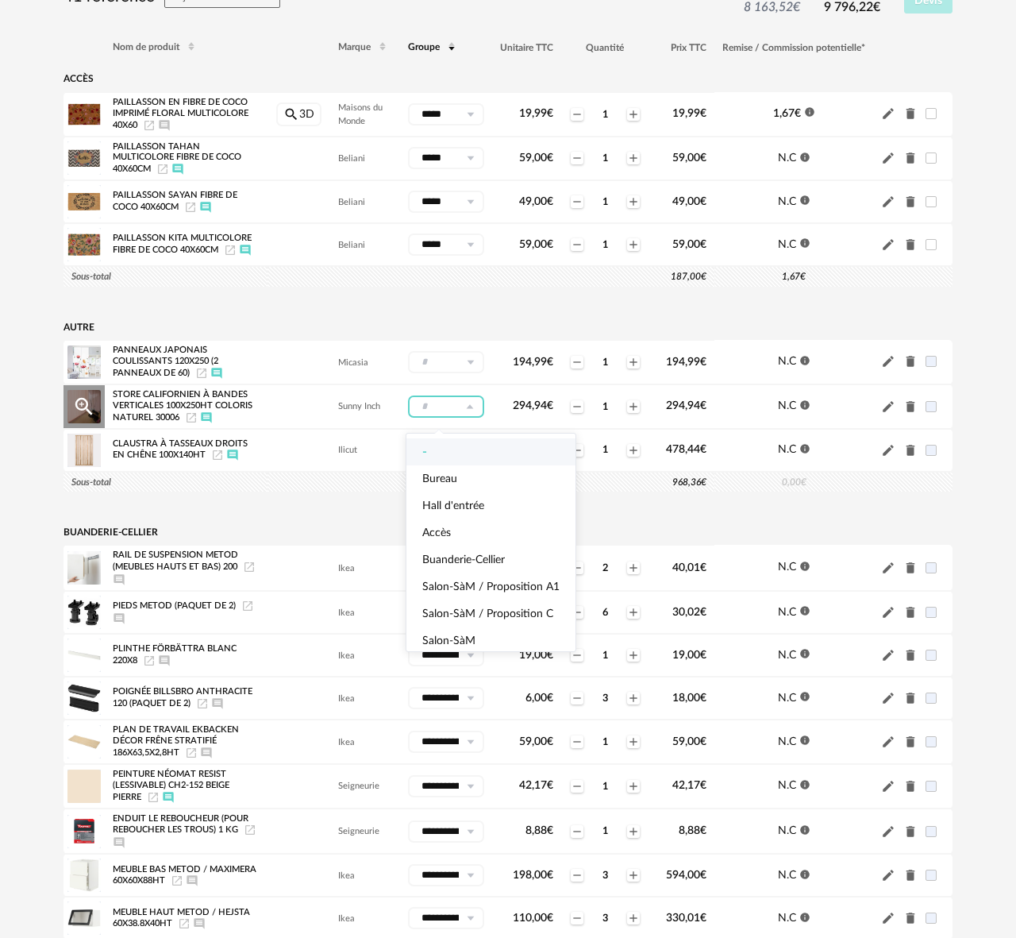
click at [316, 408] on td at bounding box center [299, 406] width 63 height 44
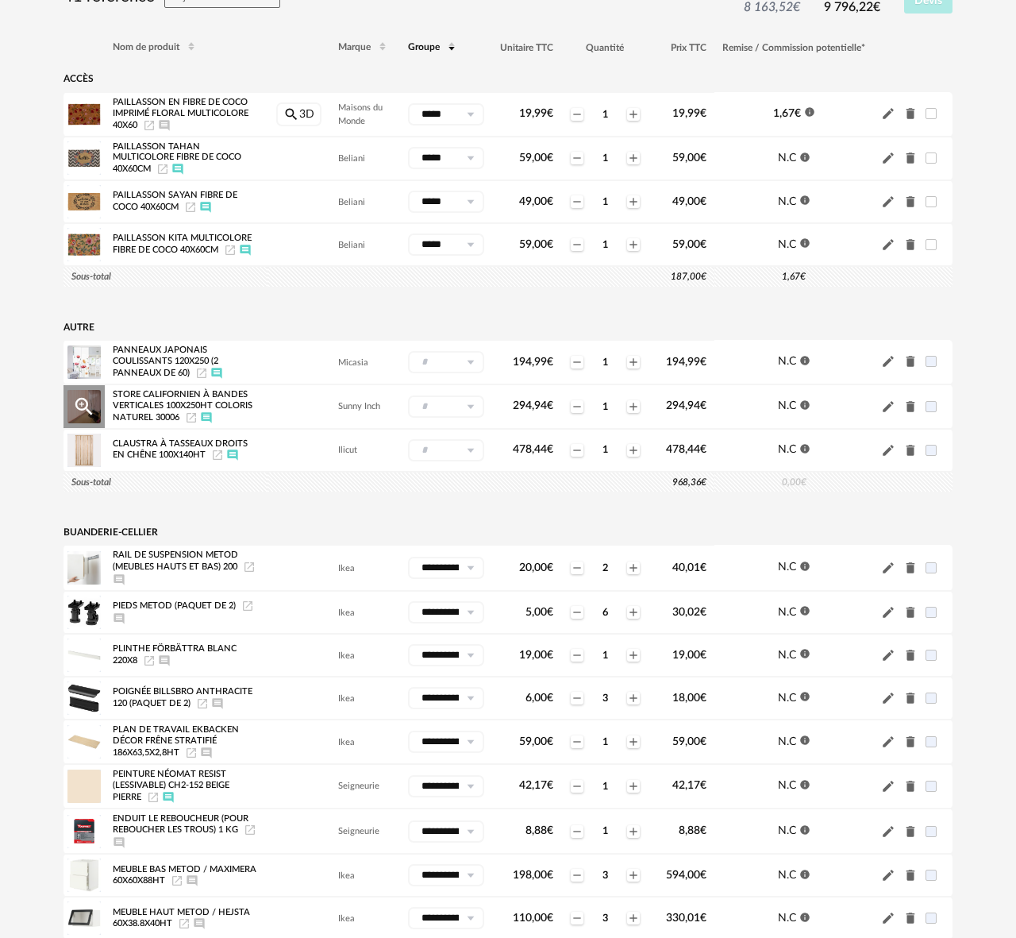
click at [471, 410] on icon at bounding box center [470, 406] width 20 height 22
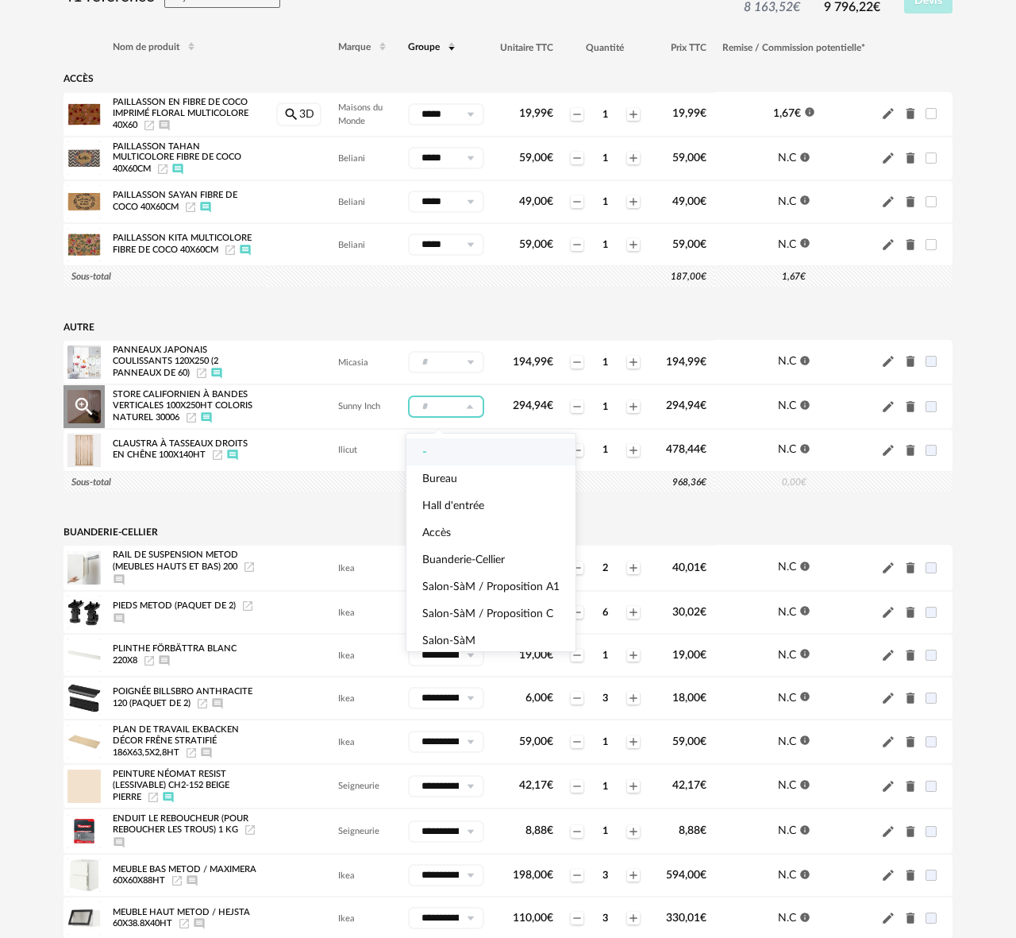
click at [441, 414] on input "text" at bounding box center [446, 406] width 76 height 22
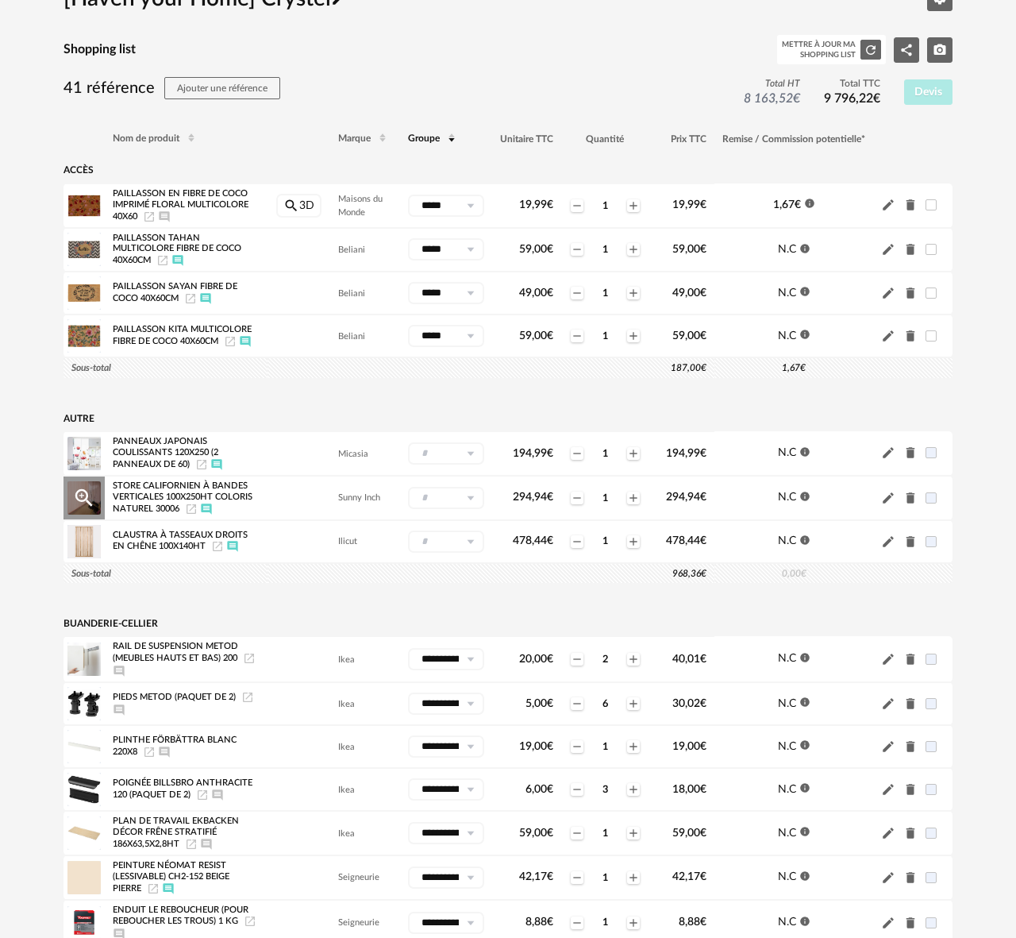
scroll to position [0, 0]
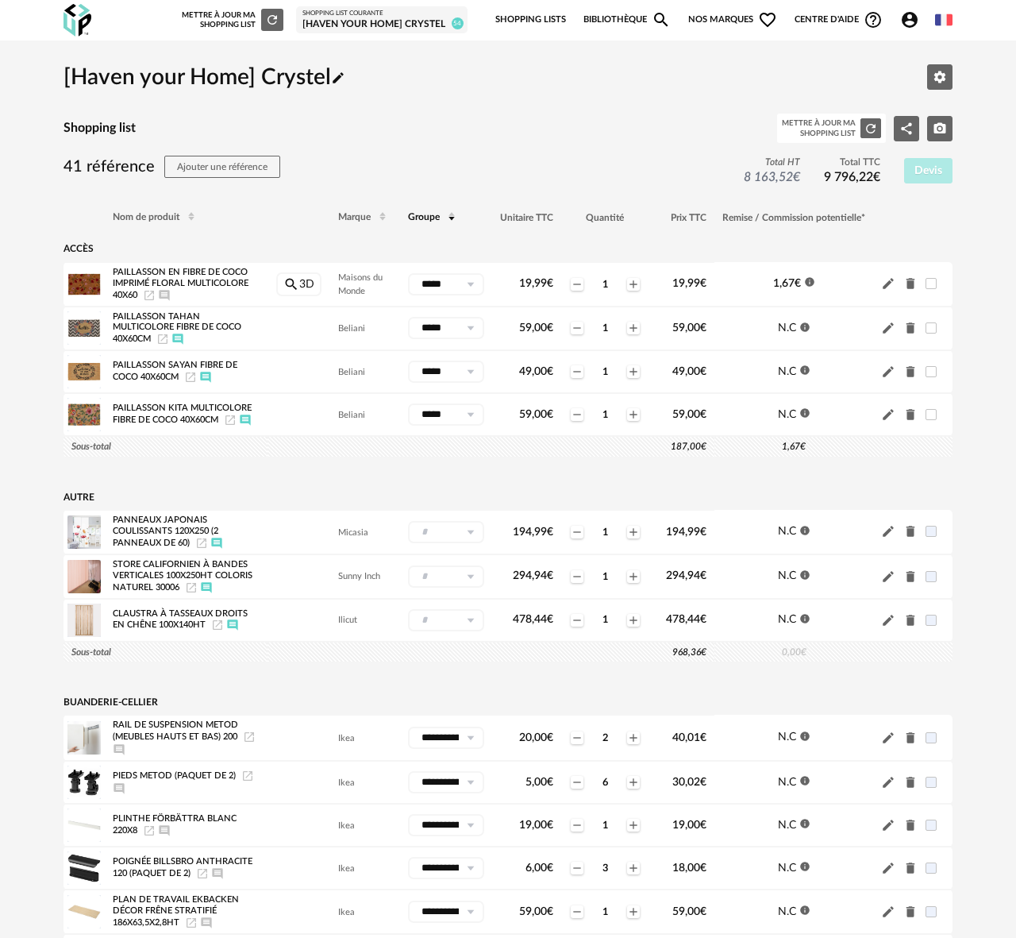
click at [447, 213] on icon at bounding box center [452, 215] width 10 height 10
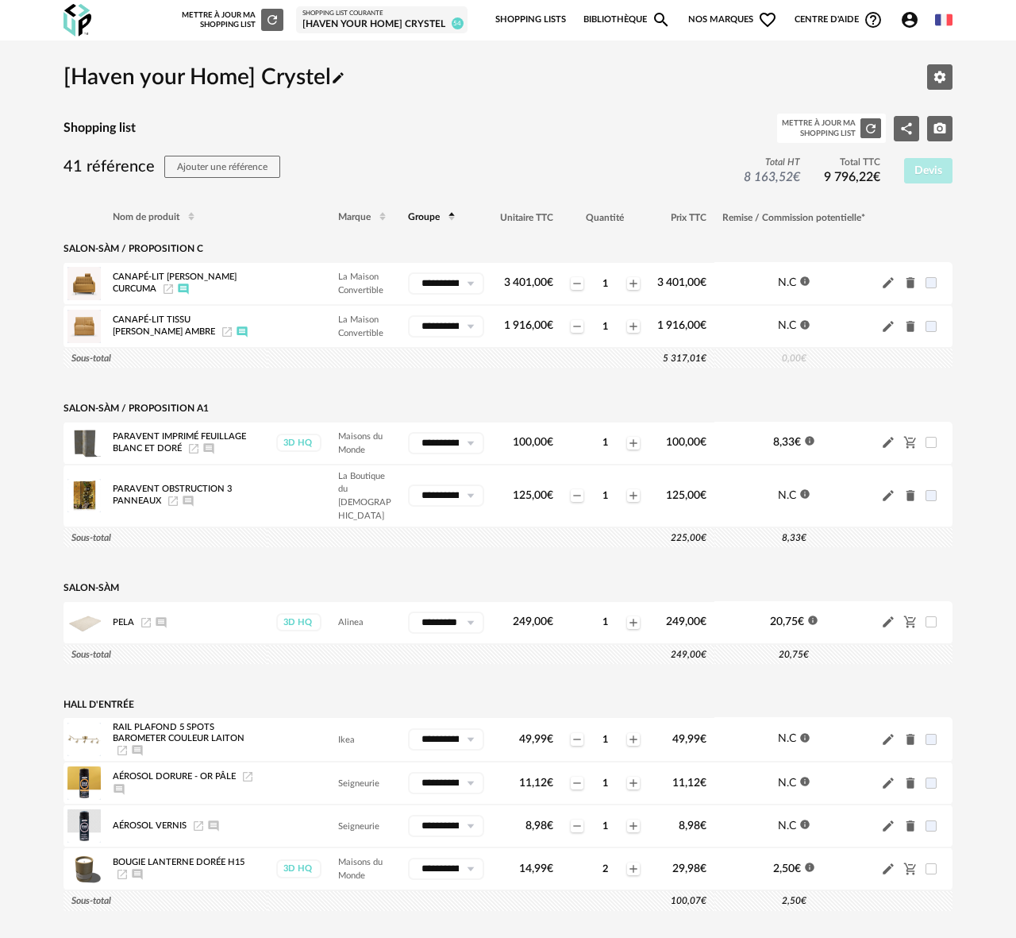
click at [451, 212] on icon at bounding box center [452, 215] width 10 height 10
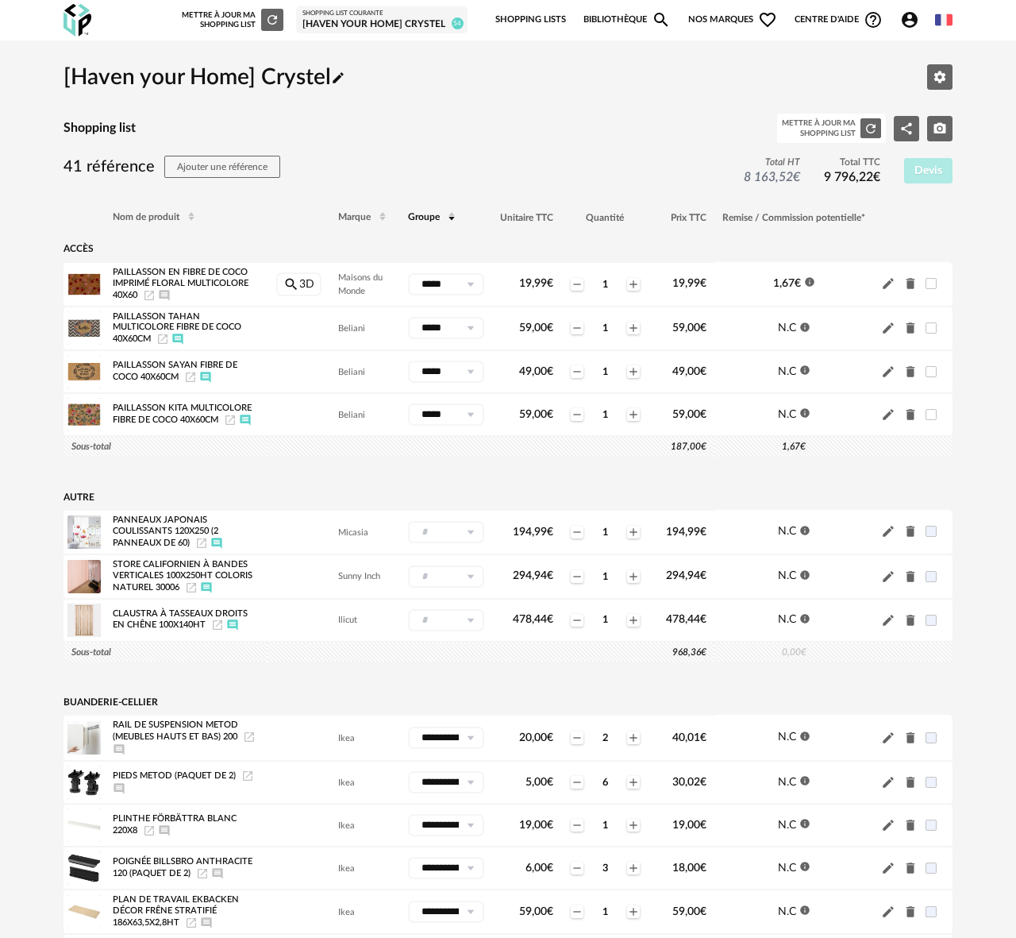
click at [426, 217] on span "Groupe" at bounding box center [424, 218] width 32 height 10
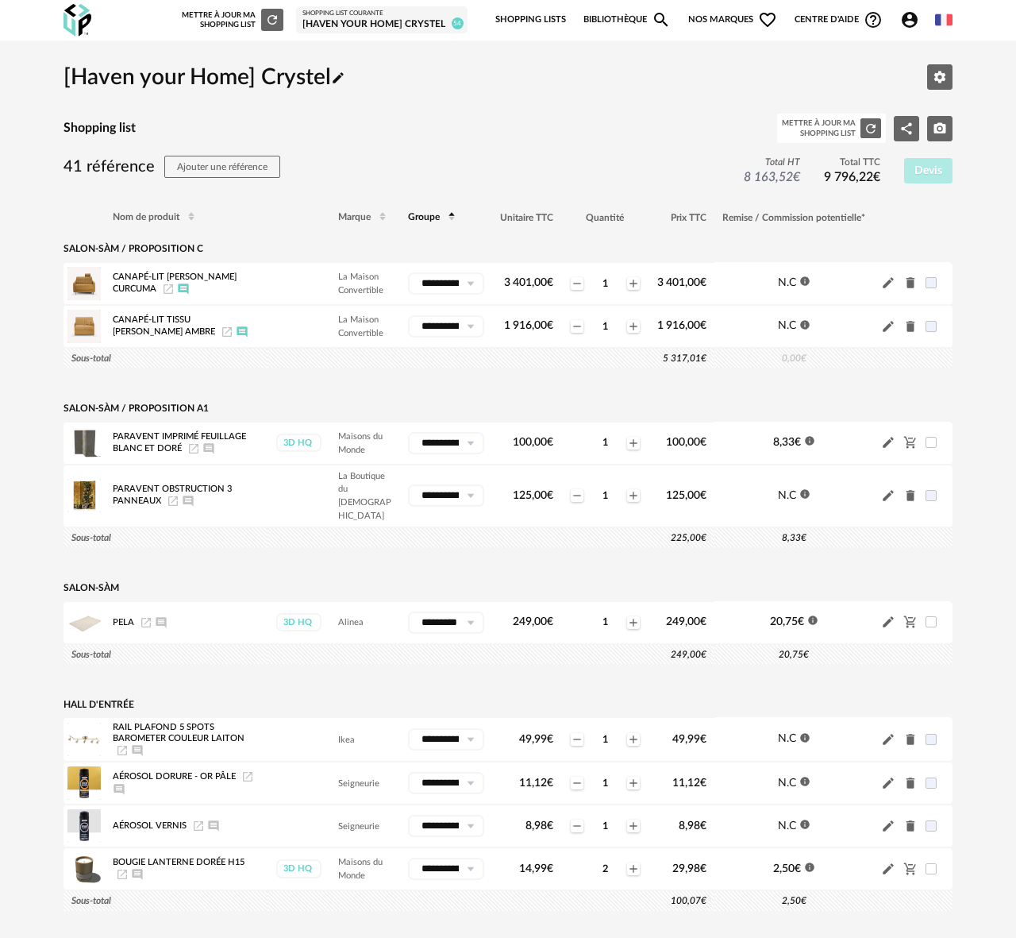
click at [451, 214] on icon at bounding box center [452, 219] width 10 height 10
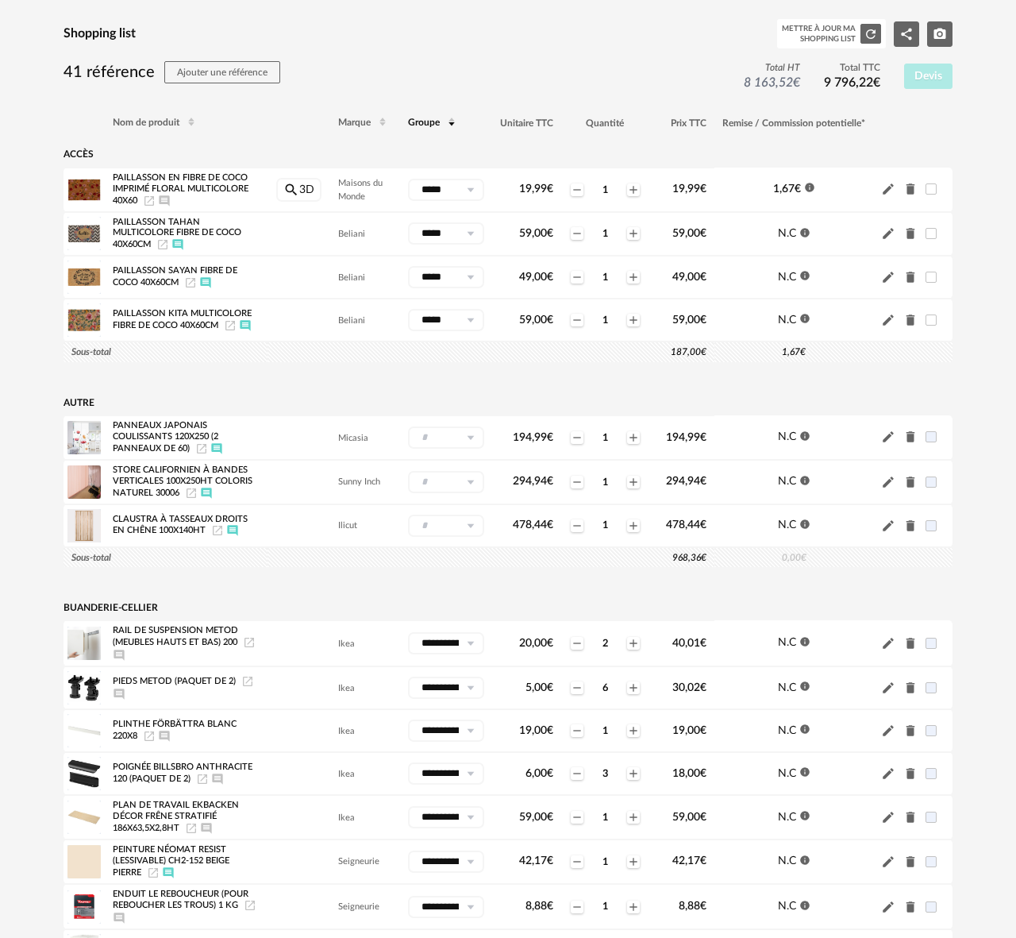
scroll to position [97, 0]
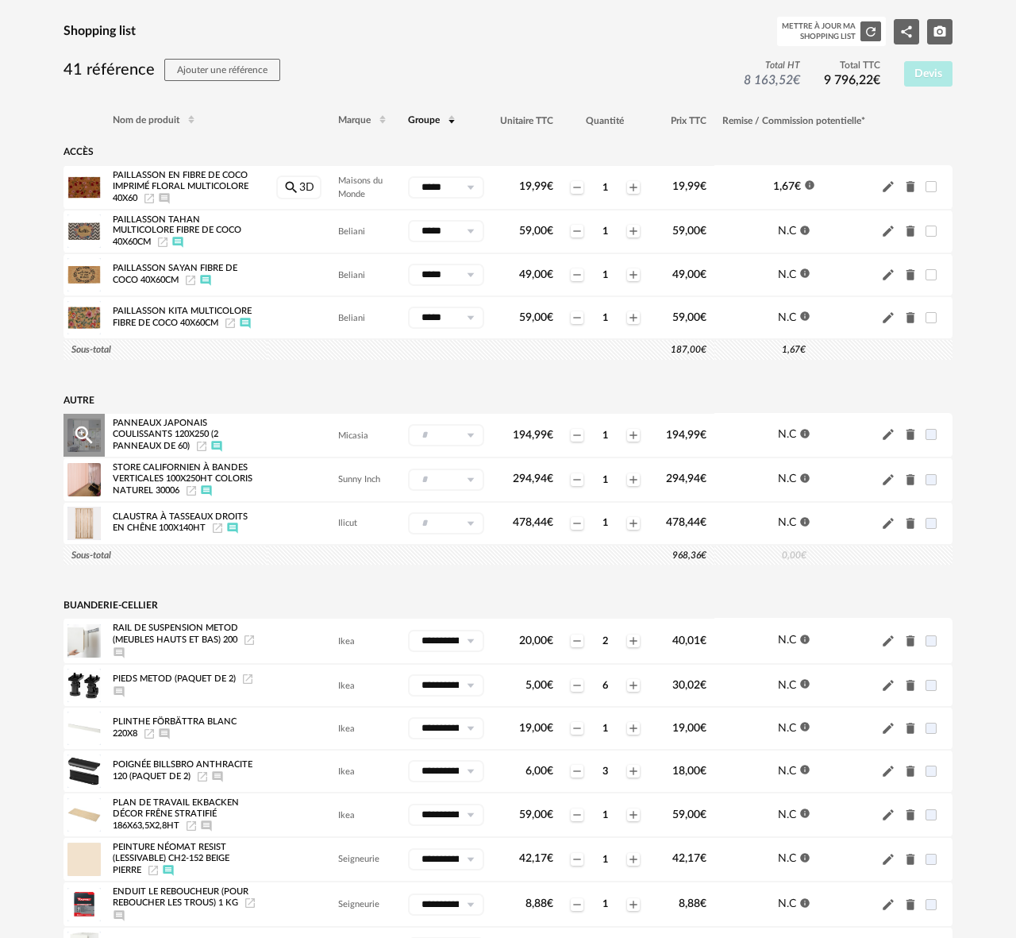
click at [438, 441] on input "text" at bounding box center [446, 435] width 76 height 22
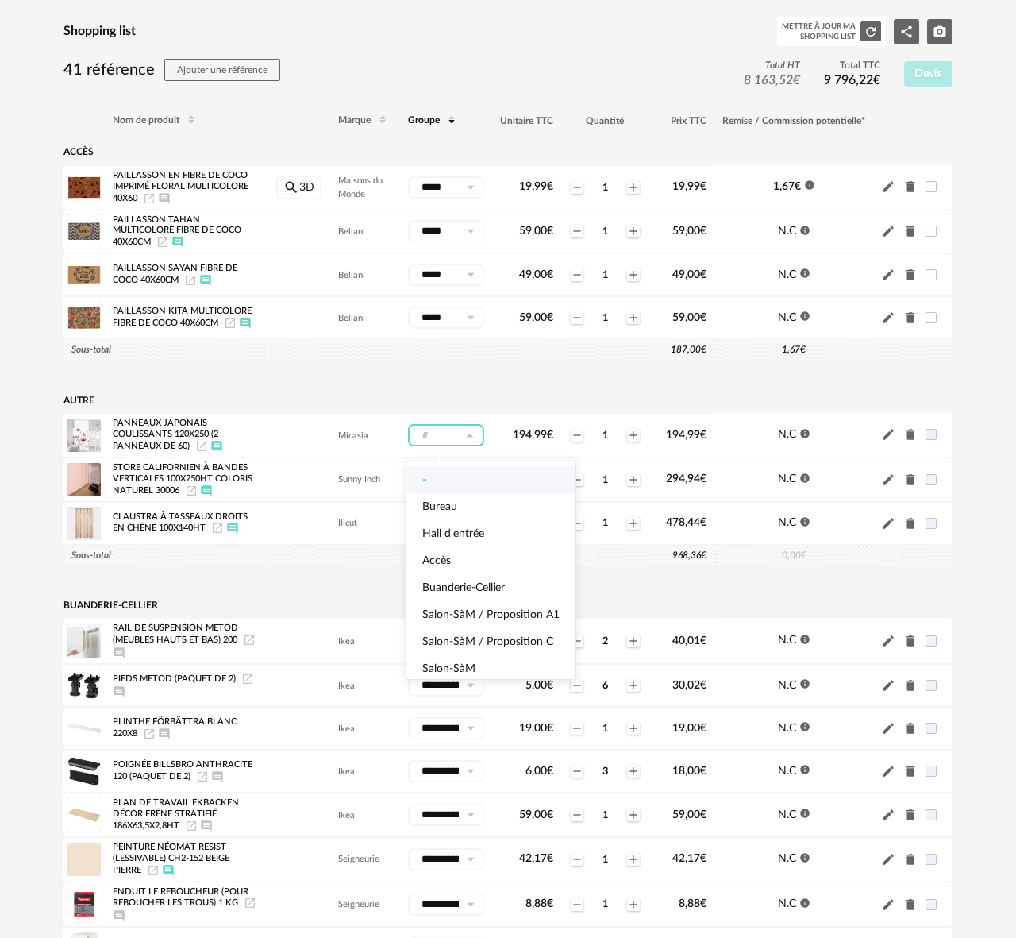
click at [426, 118] on span "Groupe" at bounding box center [424, 121] width 32 height 10
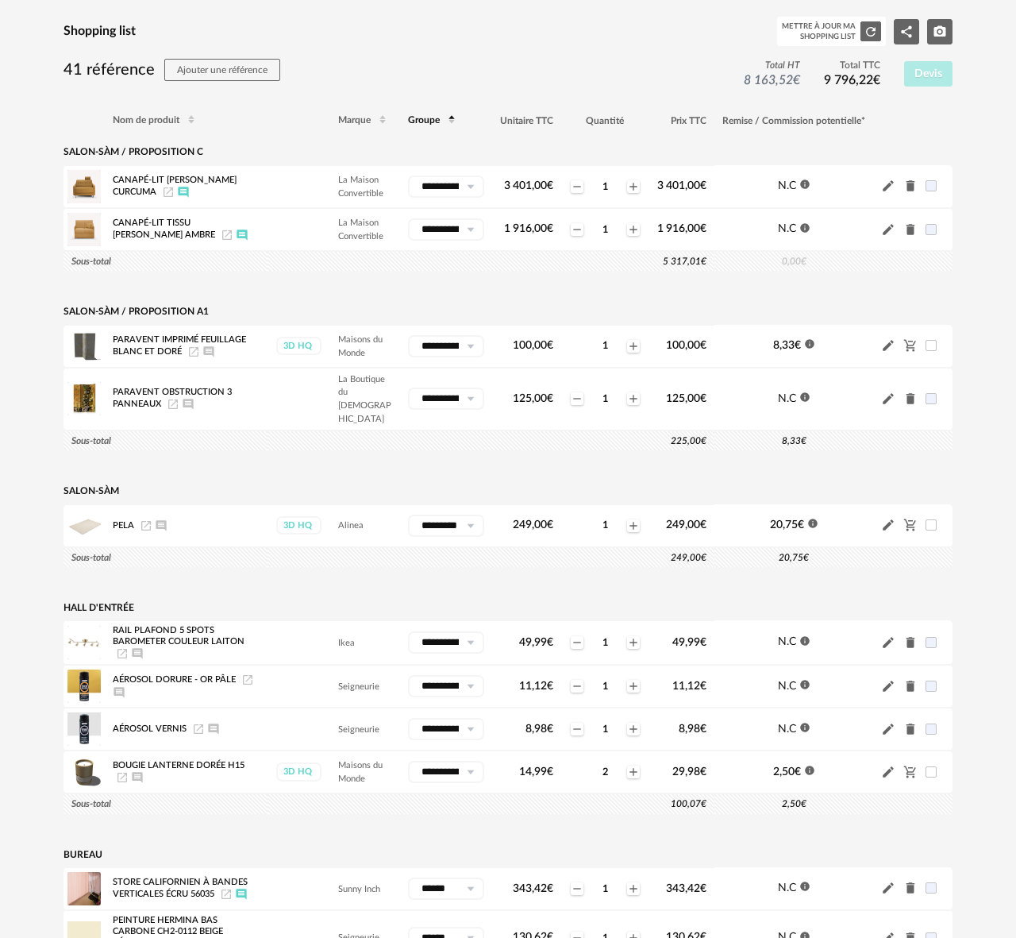
click at [427, 118] on span "Groupe" at bounding box center [424, 121] width 32 height 10
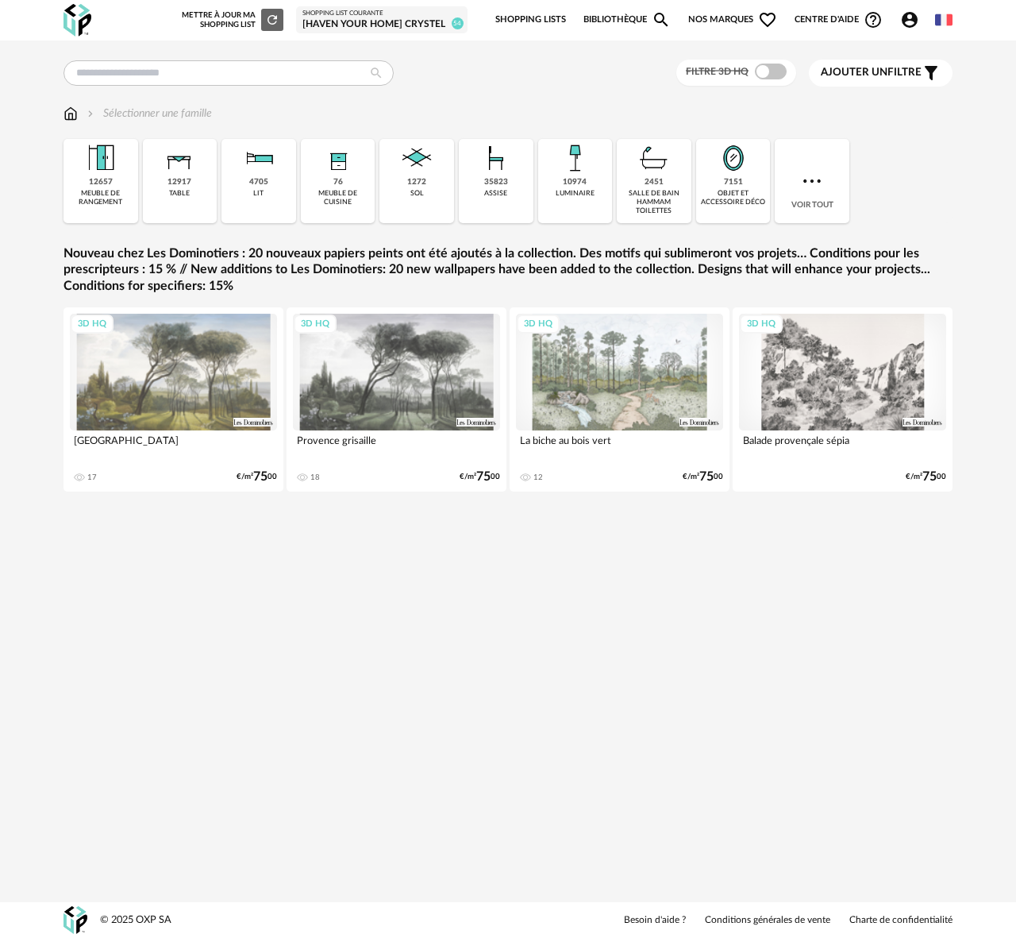
click at [378, 27] on div "[Haven your Home] Crystel" at bounding box center [381, 24] width 159 height 13
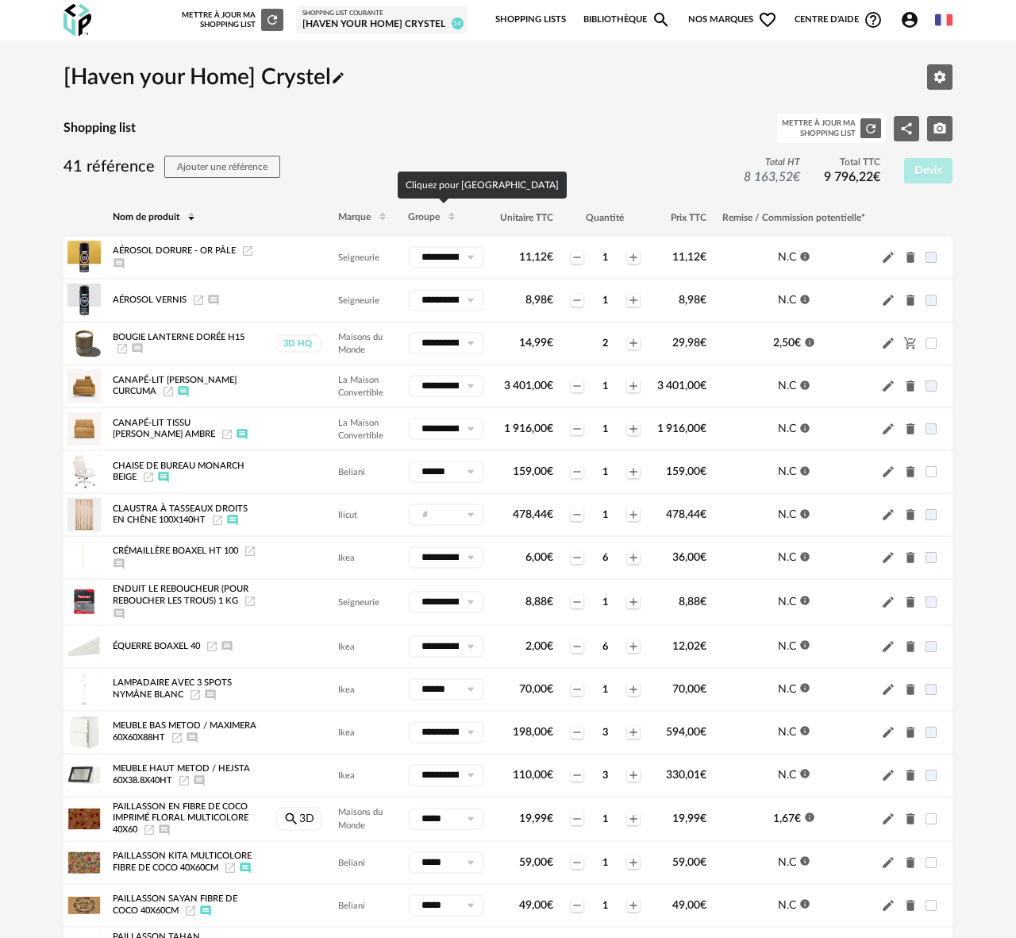
click at [425, 222] on th "Groupe" at bounding box center [446, 217] width 92 height 38
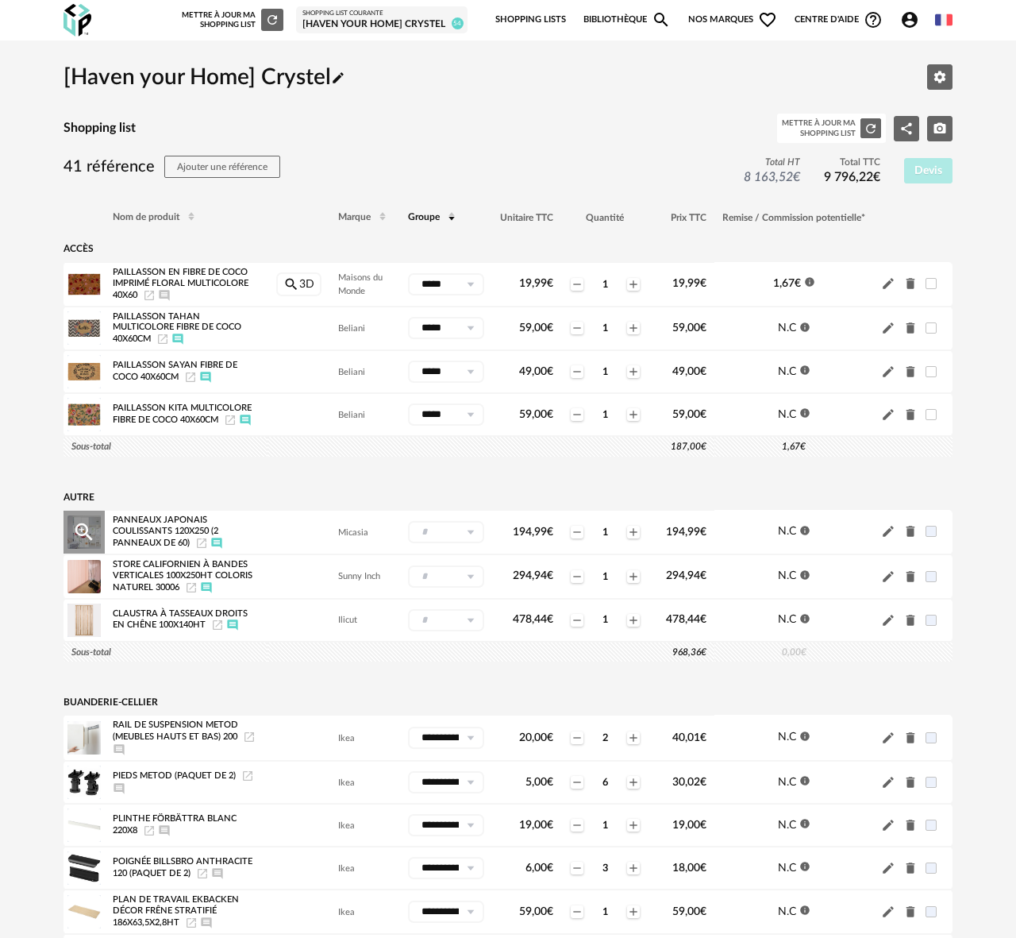
click at [437, 538] on input "text" at bounding box center [446, 532] width 76 height 22
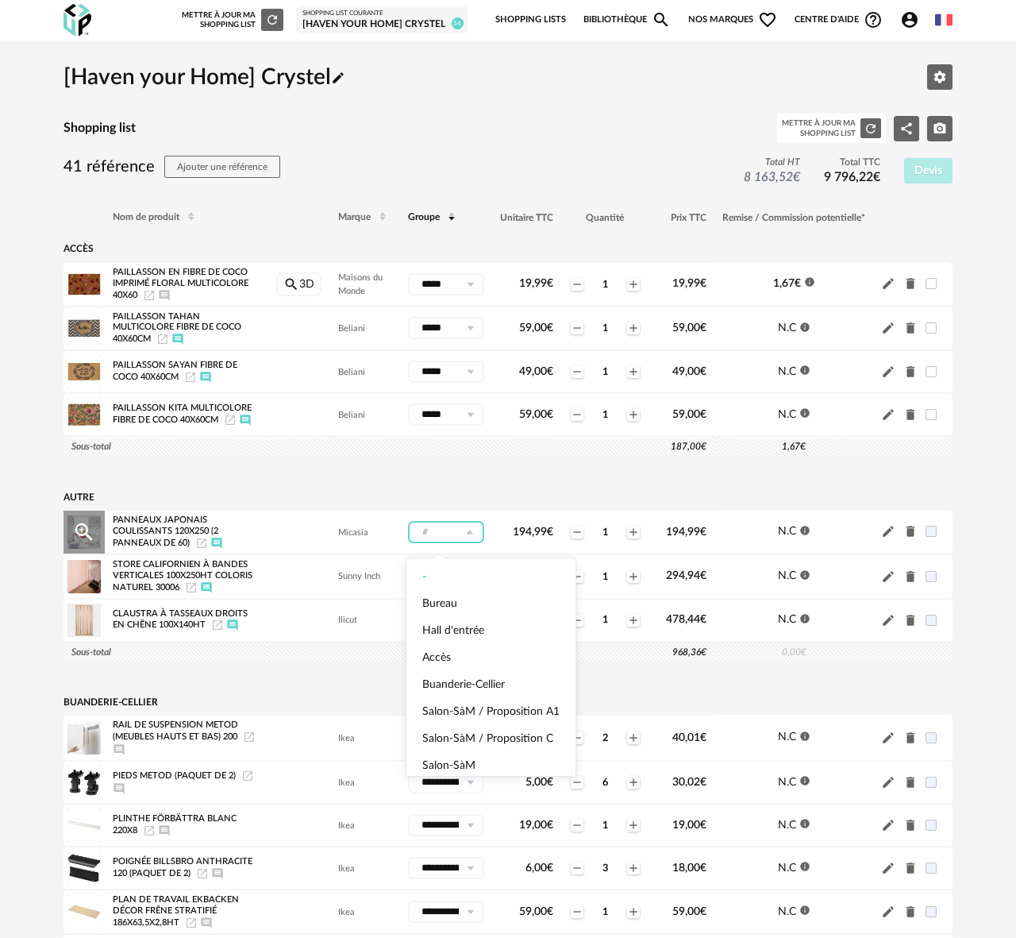
click at [471, 537] on icon at bounding box center [470, 532] width 20 height 22
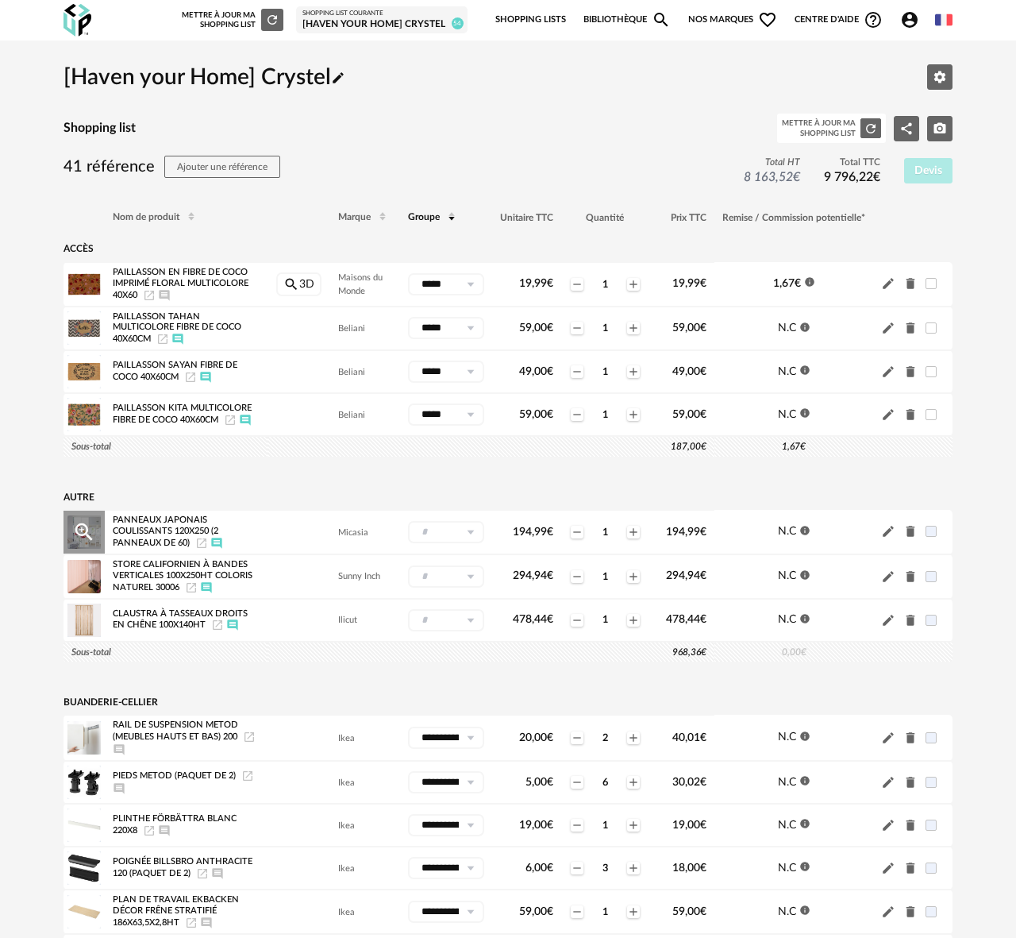
click at [471, 537] on icon at bounding box center [470, 532] width 20 height 22
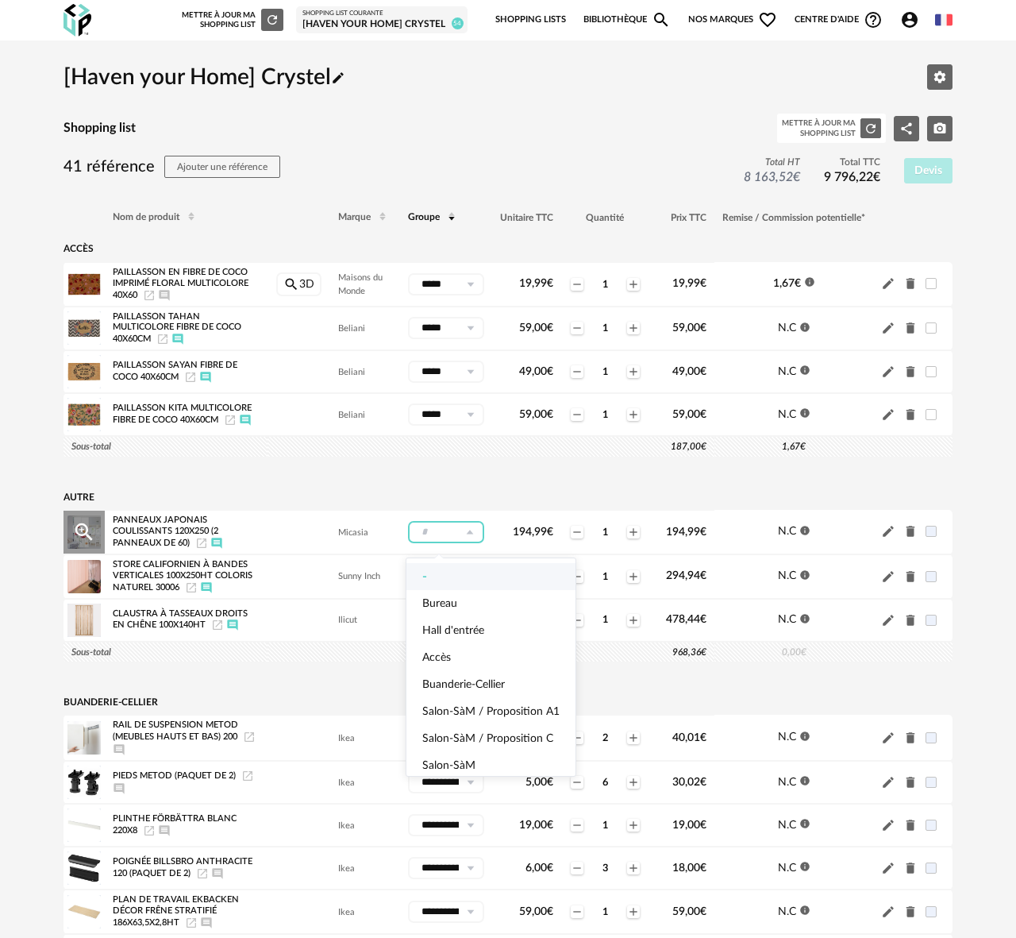
click at [441, 537] on input "text" at bounding box center [446, 532] width 76 height 22
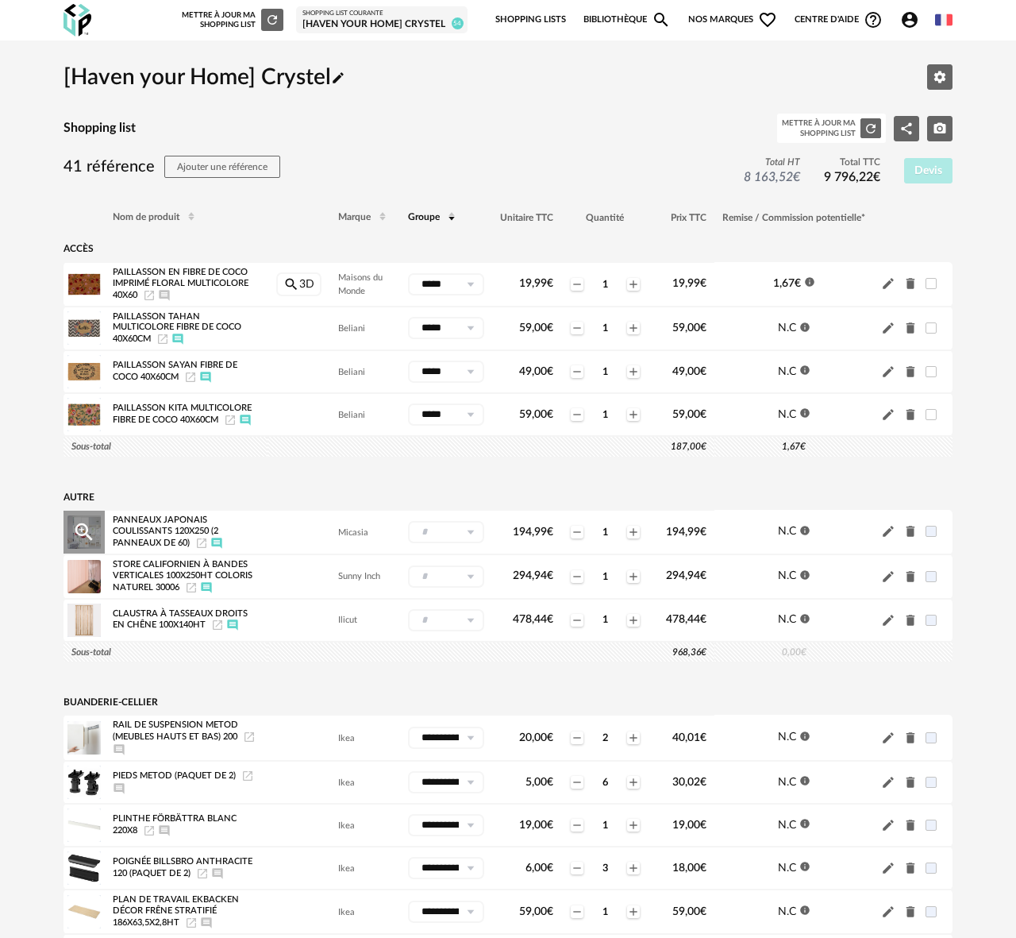
click at [441, 537] on input "text" at bounding box center [446, 532] width 76 height 22
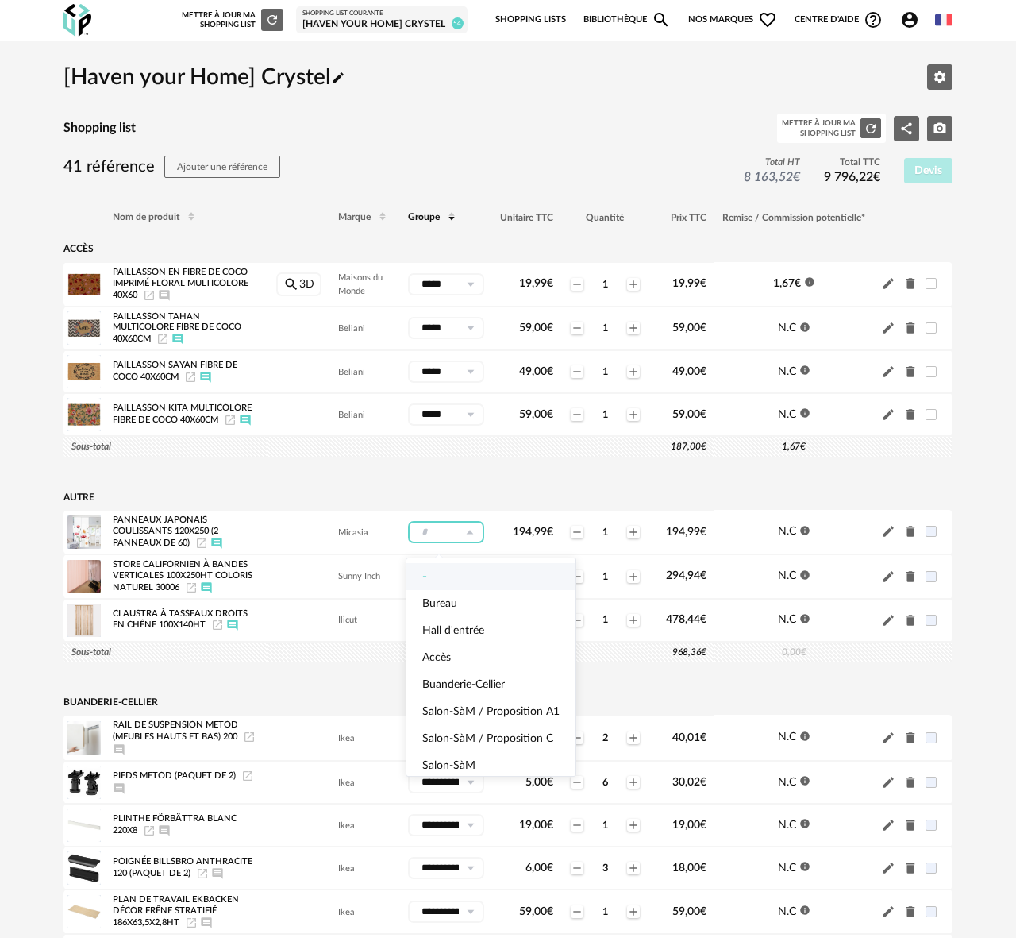
click at [430, 217] on span "Groupe" at bounding box center [424, 218] width 32 height 10
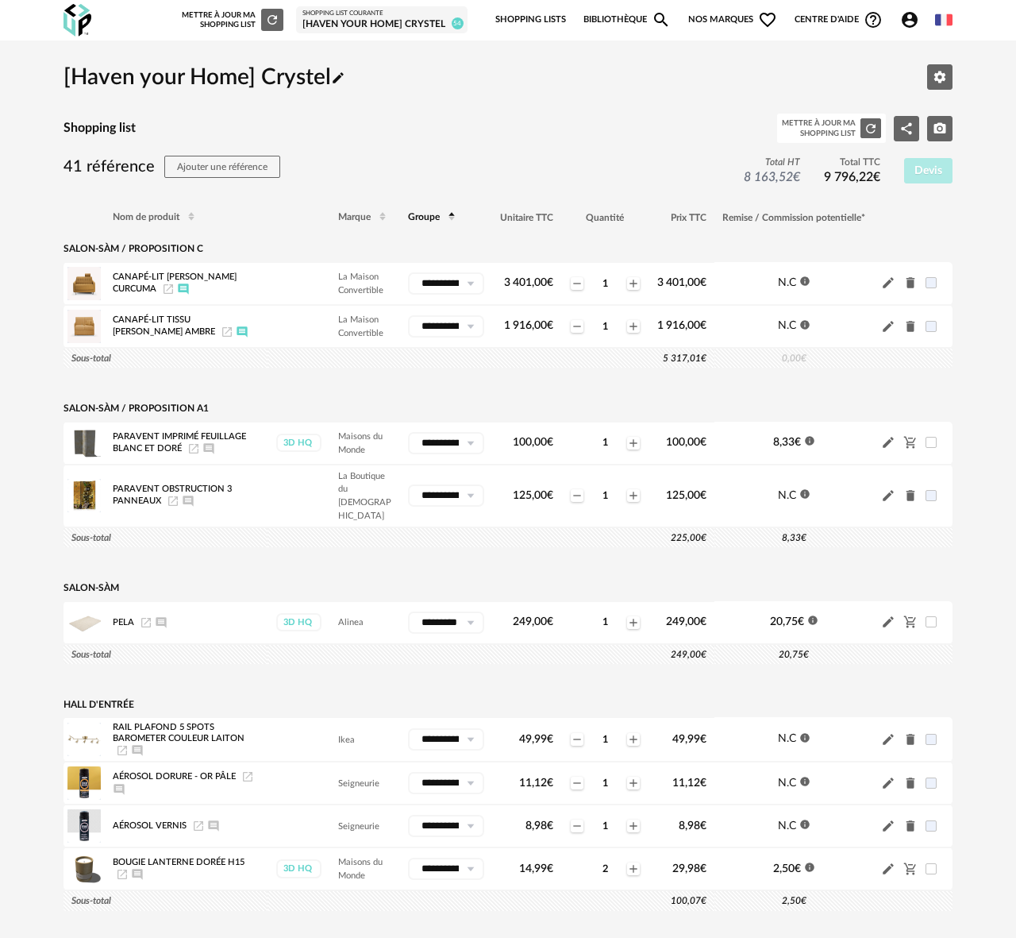
click at [430, 217] on span "Groupe" at bounding box center [424, 218] width 32 height 10
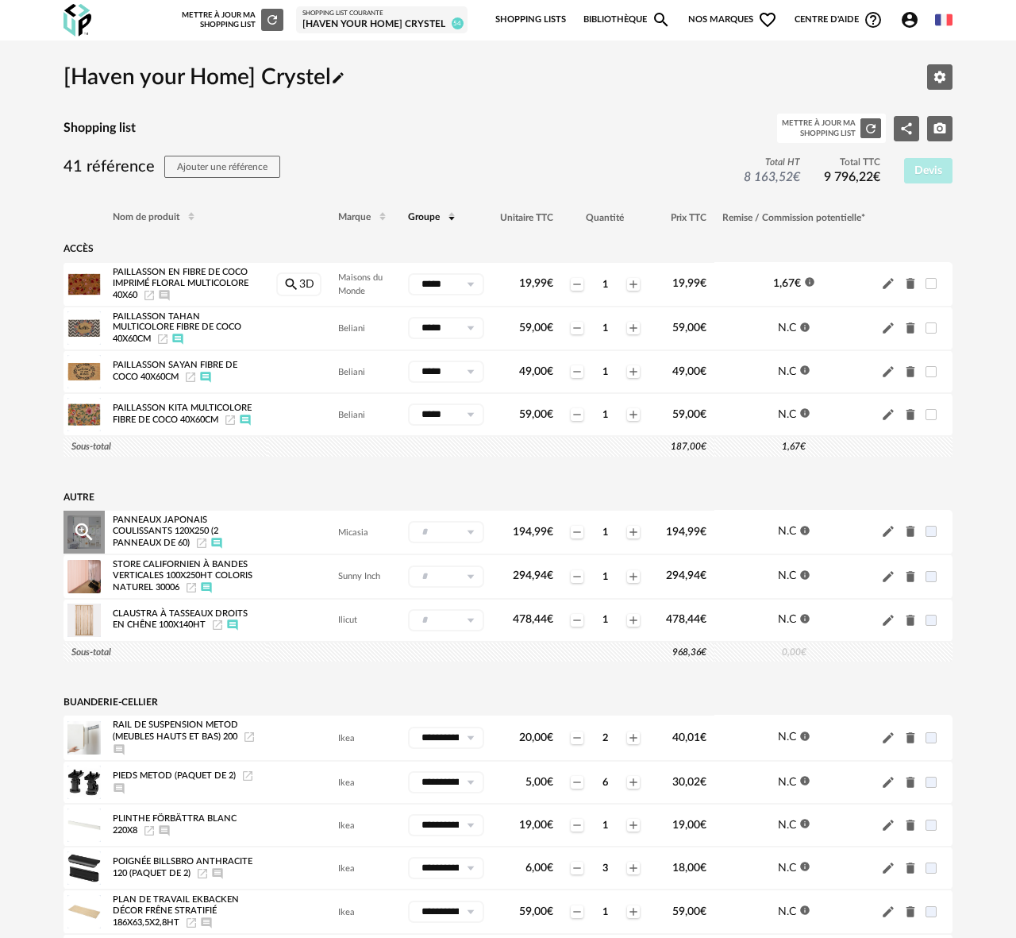
click at [468, 538] on icon at bounding box center [470, 532] width 20 height 22
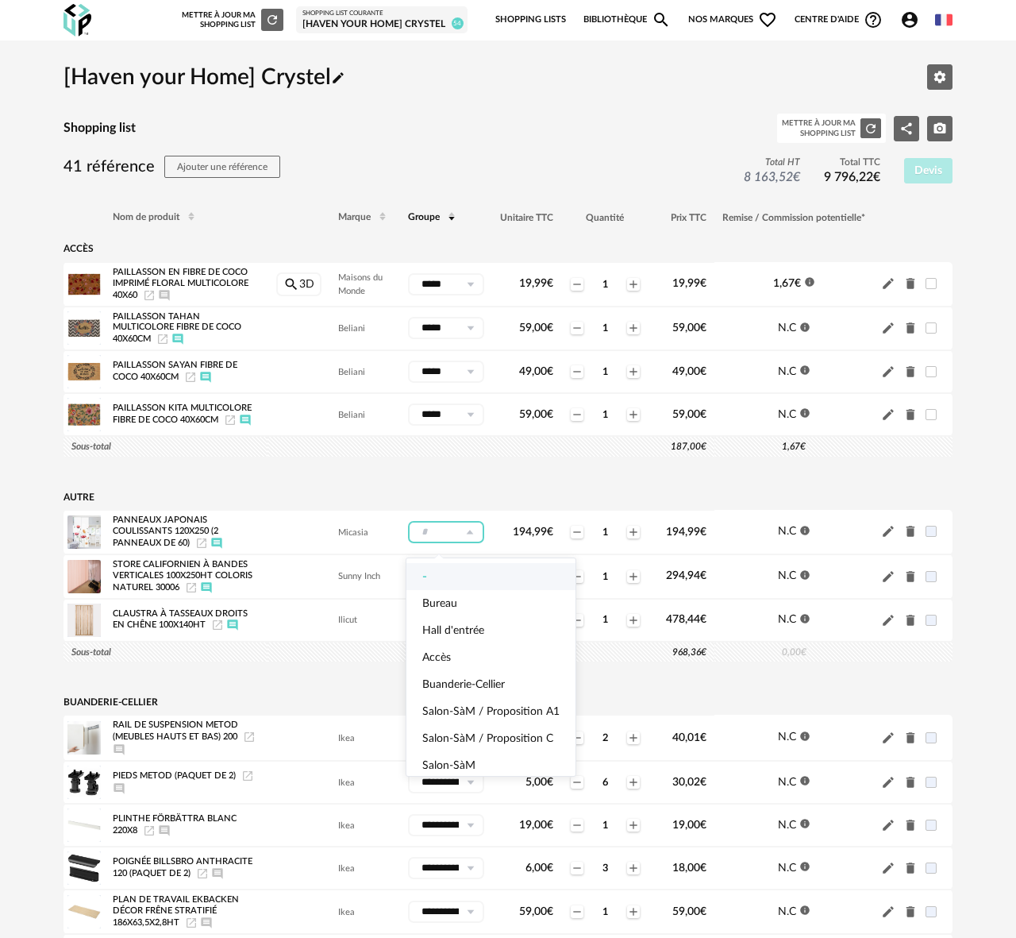
click at [408, 484] on td at bounding box center [508, 470] width 889 height 27
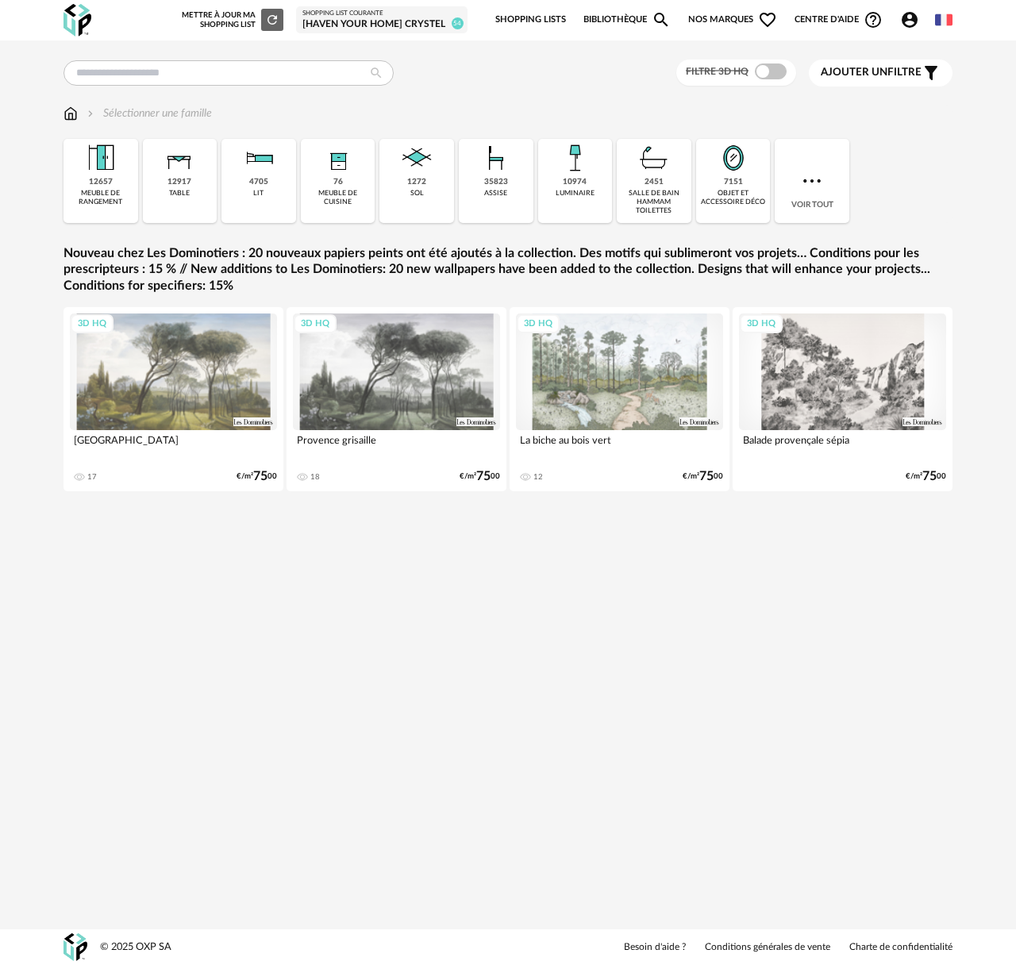
click at [383, 23] on div "[Haven your Home] Crystel" at bounding box center [381, 24] width 159 height 13
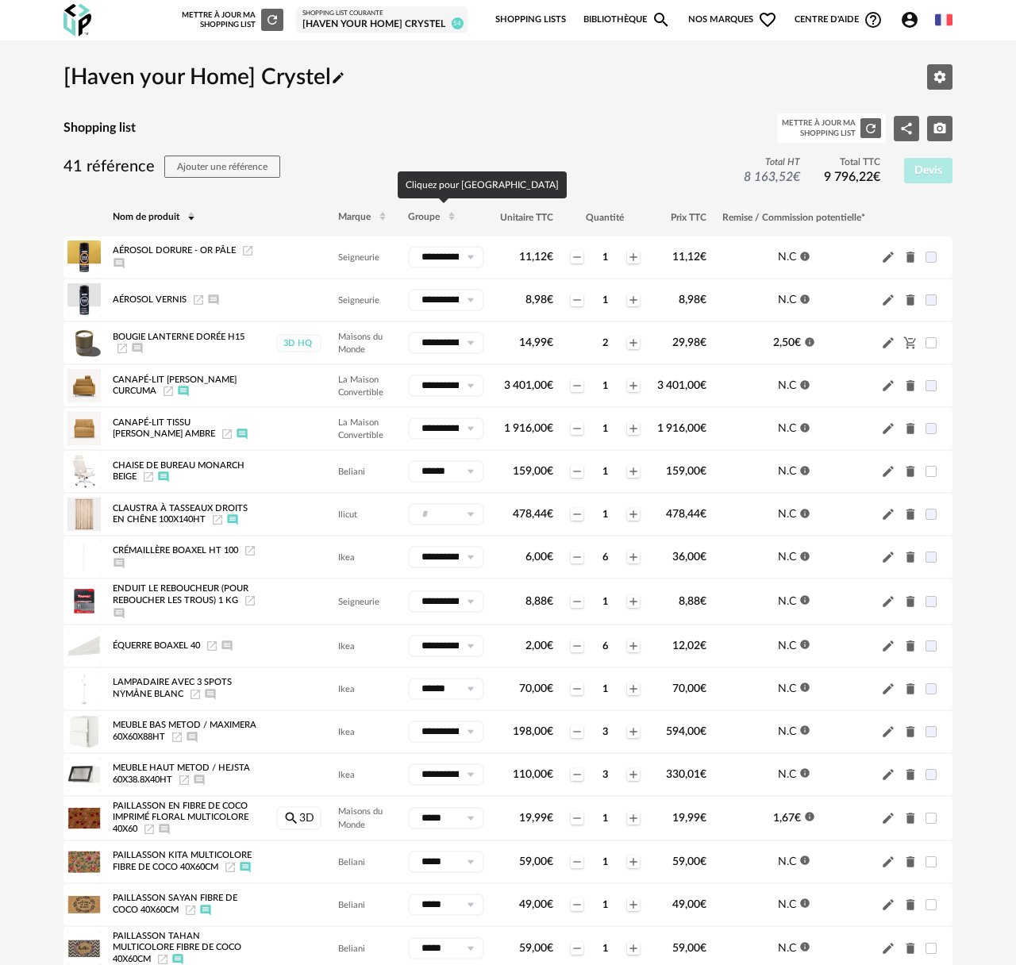
click at [431, 218] on span "Groupe" at bounding box center [424, 218] width 32 height 10
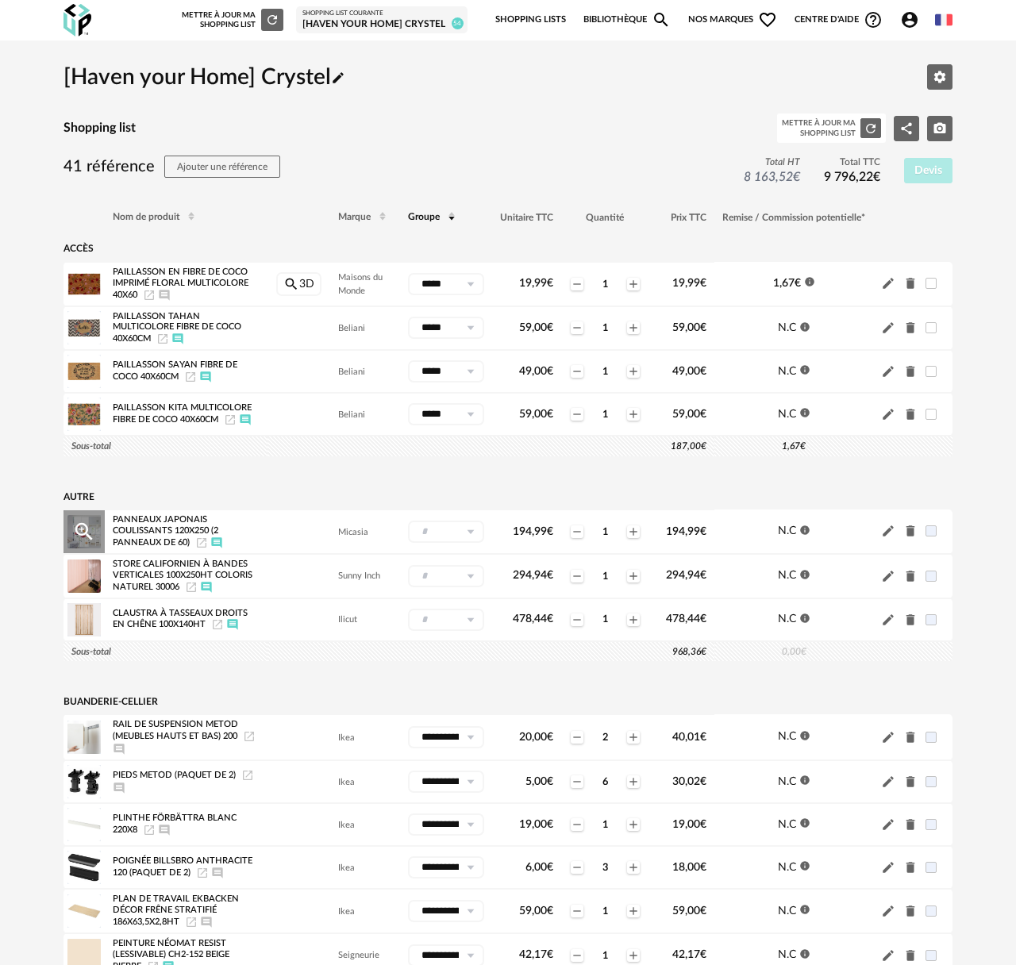
click at [472, 537] on icon at bounding box center [470, 532] width 20 height 22
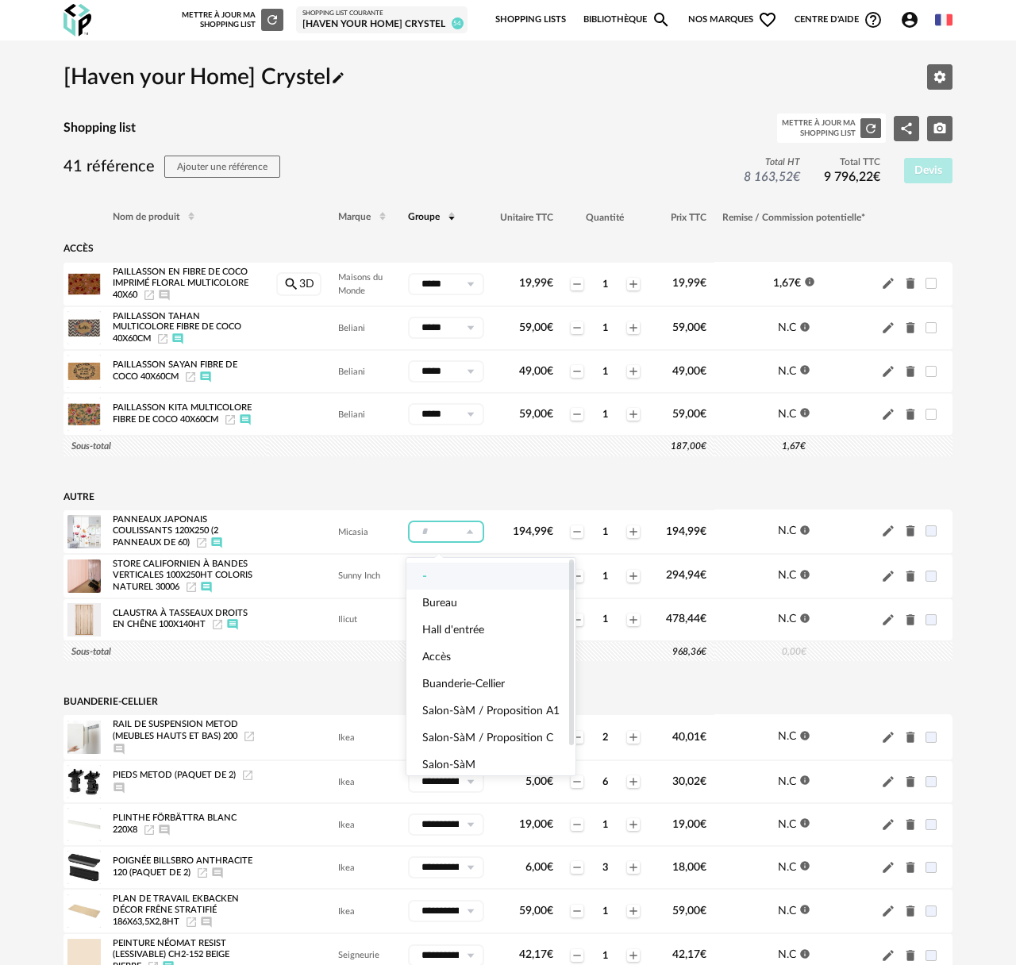
click at [442, 570] on li "-" at bounding box center [491, 576] width 169 height 27
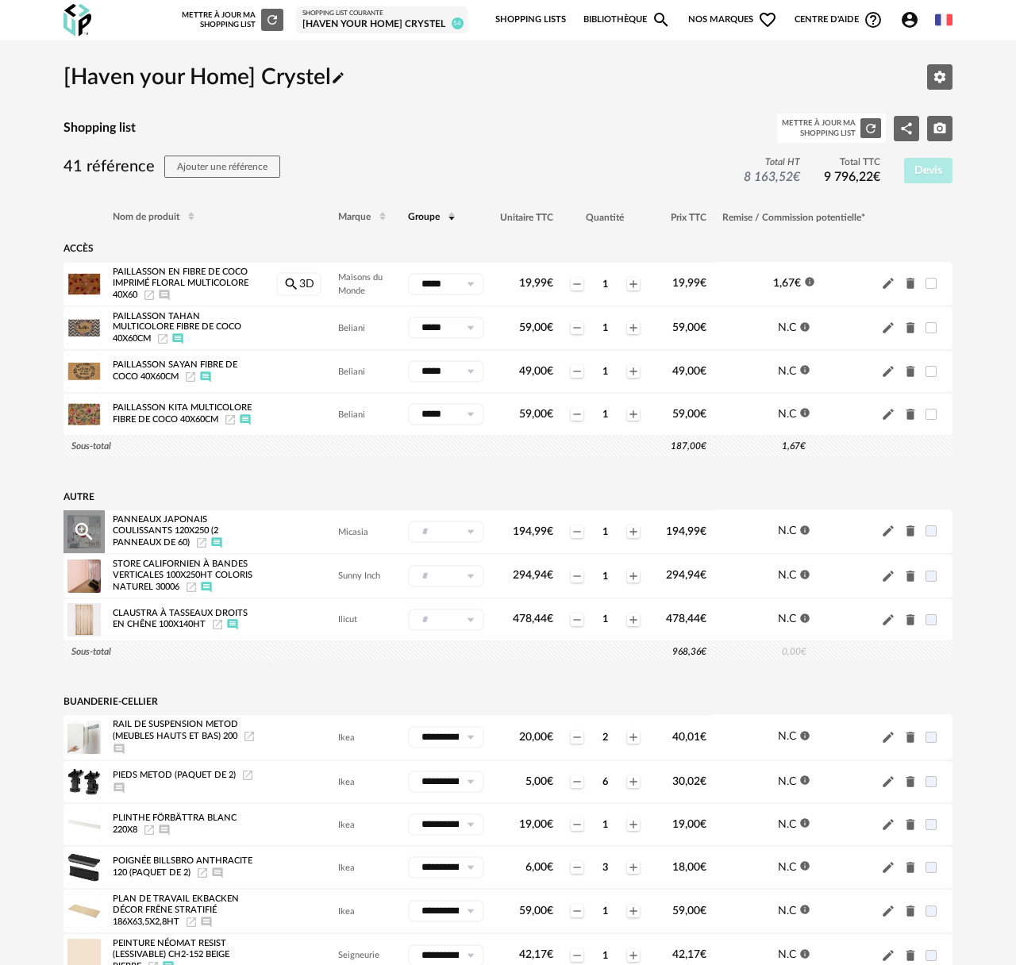
click at [415, 539] on input "text" at bounding box center [446, 532] width 76 height 22
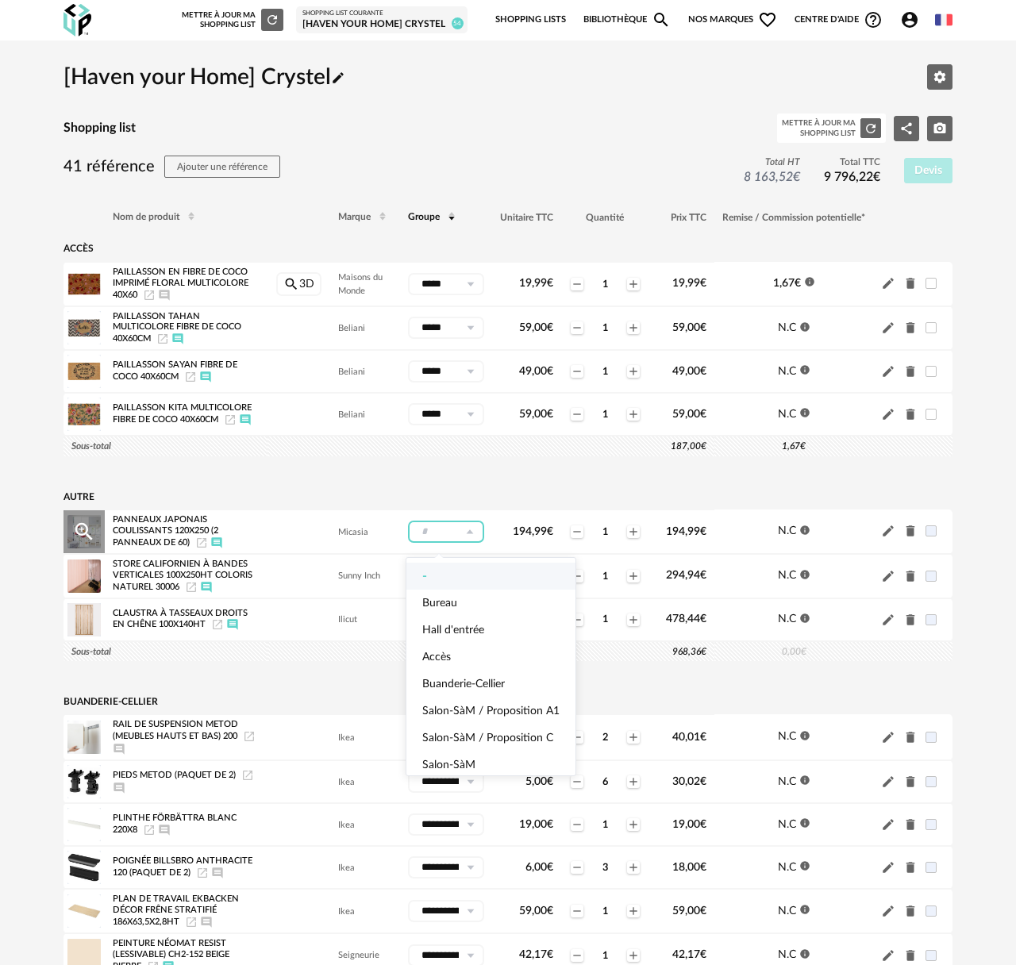
click at [426, 535] on input "text" at bounding box center [446, 532] width 76 height 22
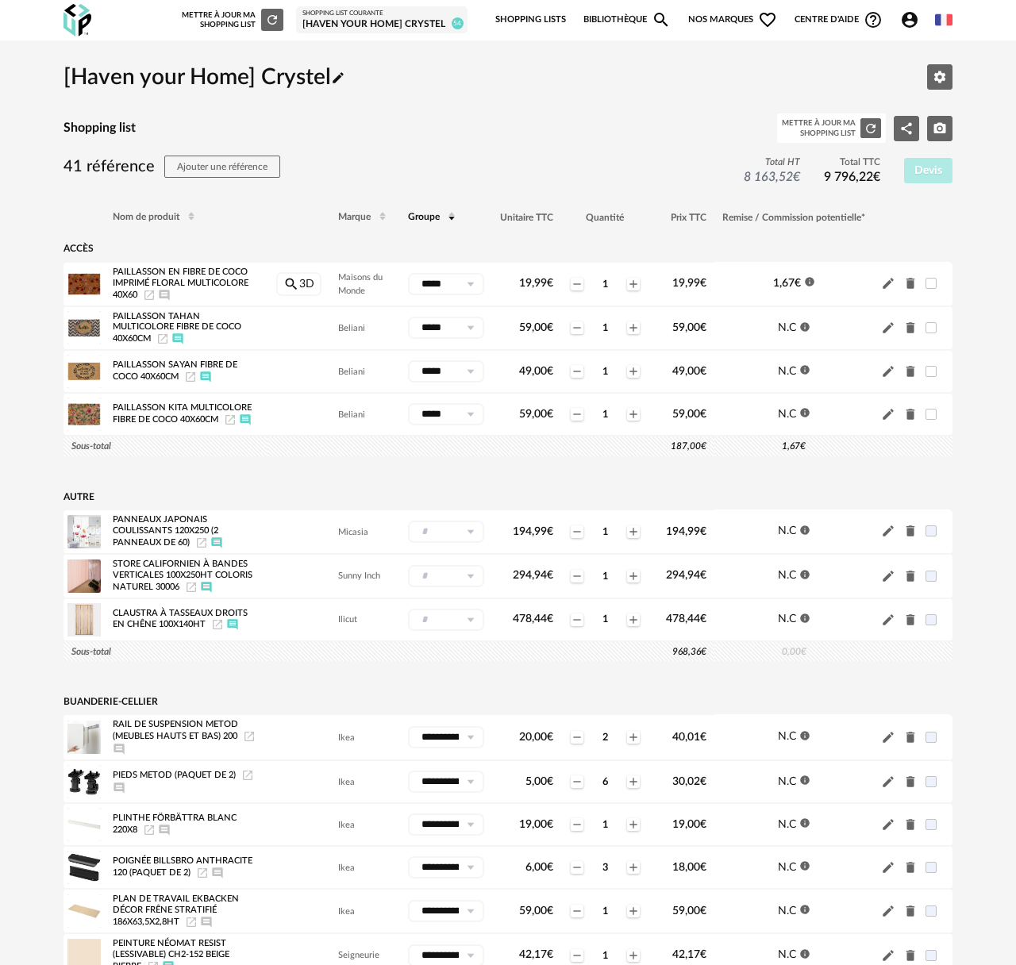
click at [83, 503] on td "Autre" at bounding box center [389, 496] width 651 height 25
click at [152, 534] on span "Panneaux japonais coulissants 120x250 (2 panneaux de 60)" at bounding box center [166, 532] width 106 height 32
click at [451, 540] on input "text" at bounding box center [446, 532] width 76 height 22
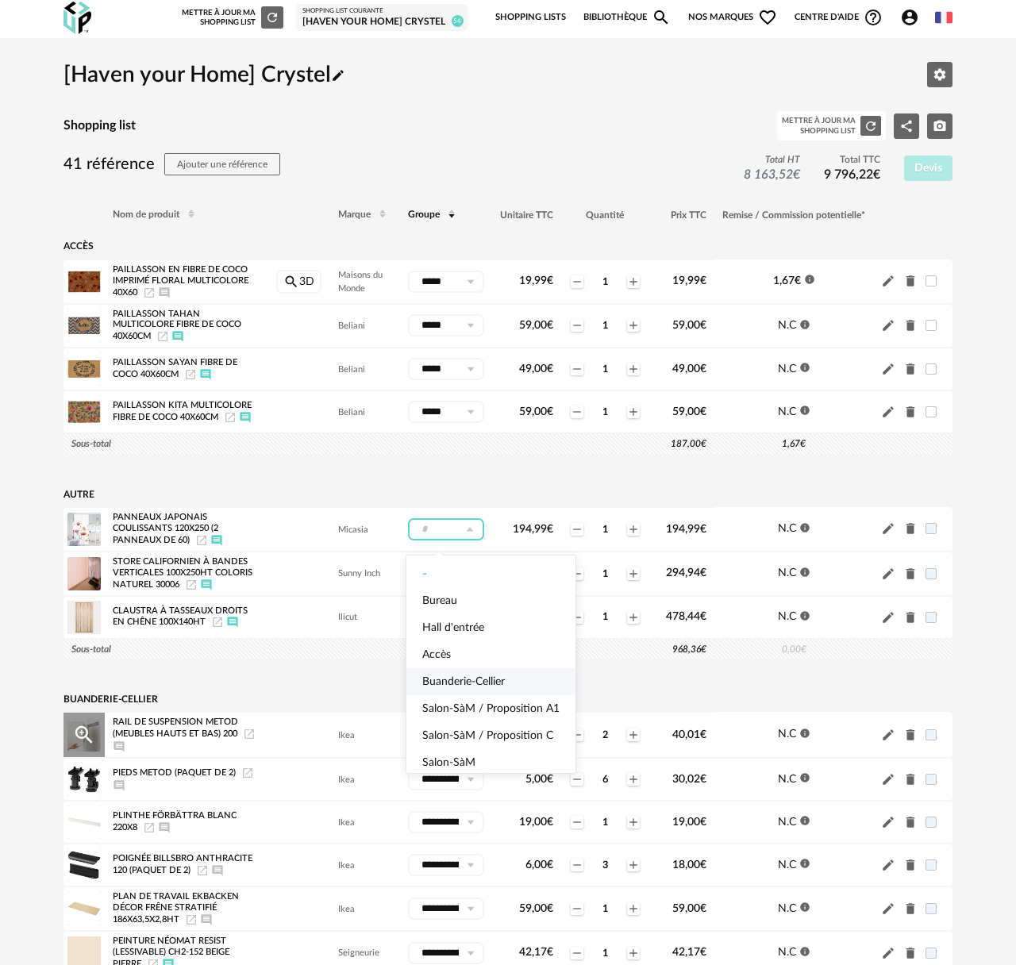
scroll to position [33, 0]
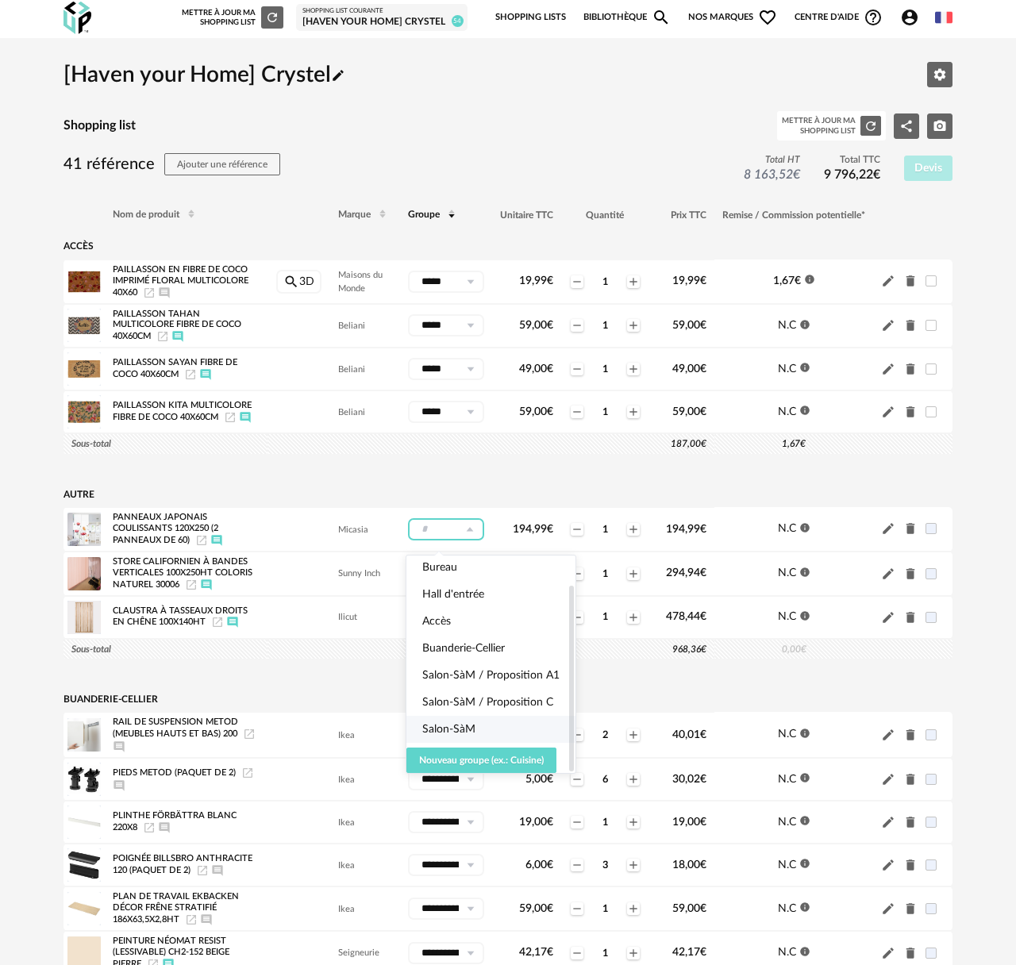
drag, startPoint x: 568, startPoint y: 692, endPoint x: 499, endPoint y: 767, distance: 102.8
click at [474, 758] on span "Nouveau groupe (ex.: Cuisine)" at bounding box center [481, 761] width 125 height 10
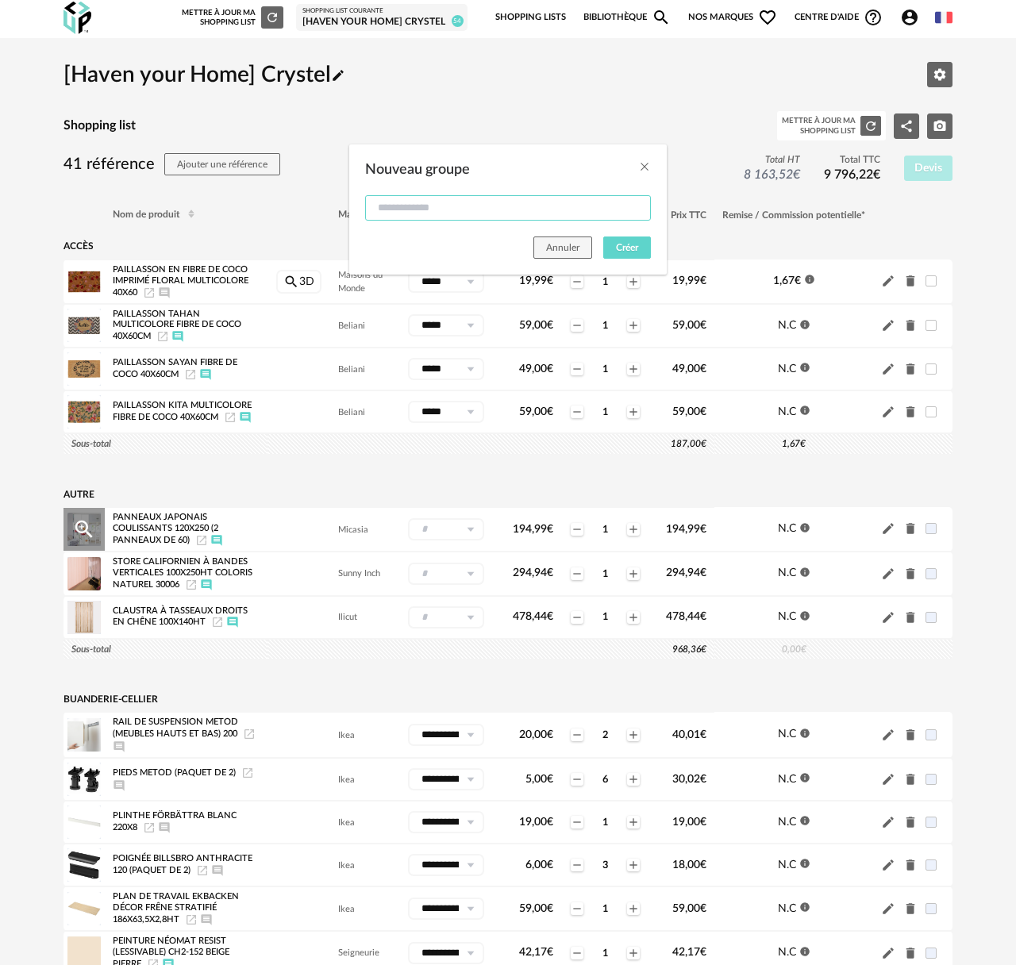
click at [388, 208] on input "Nouveau groupe" at bounding box center [508, 207] width 286 height 25
type input "**********"
click at [622, 245] on span "Créer" at bounding box center [627, 248] width 22 height 10
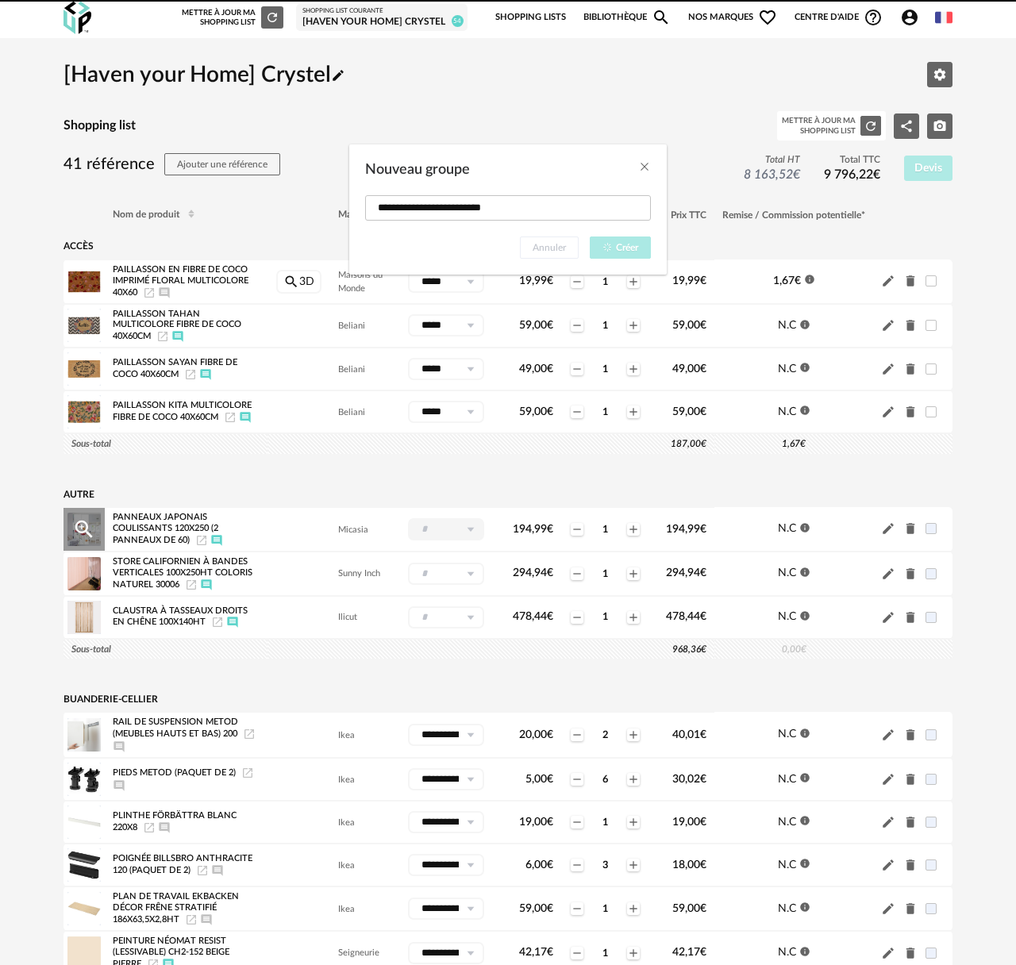
type input "**********"
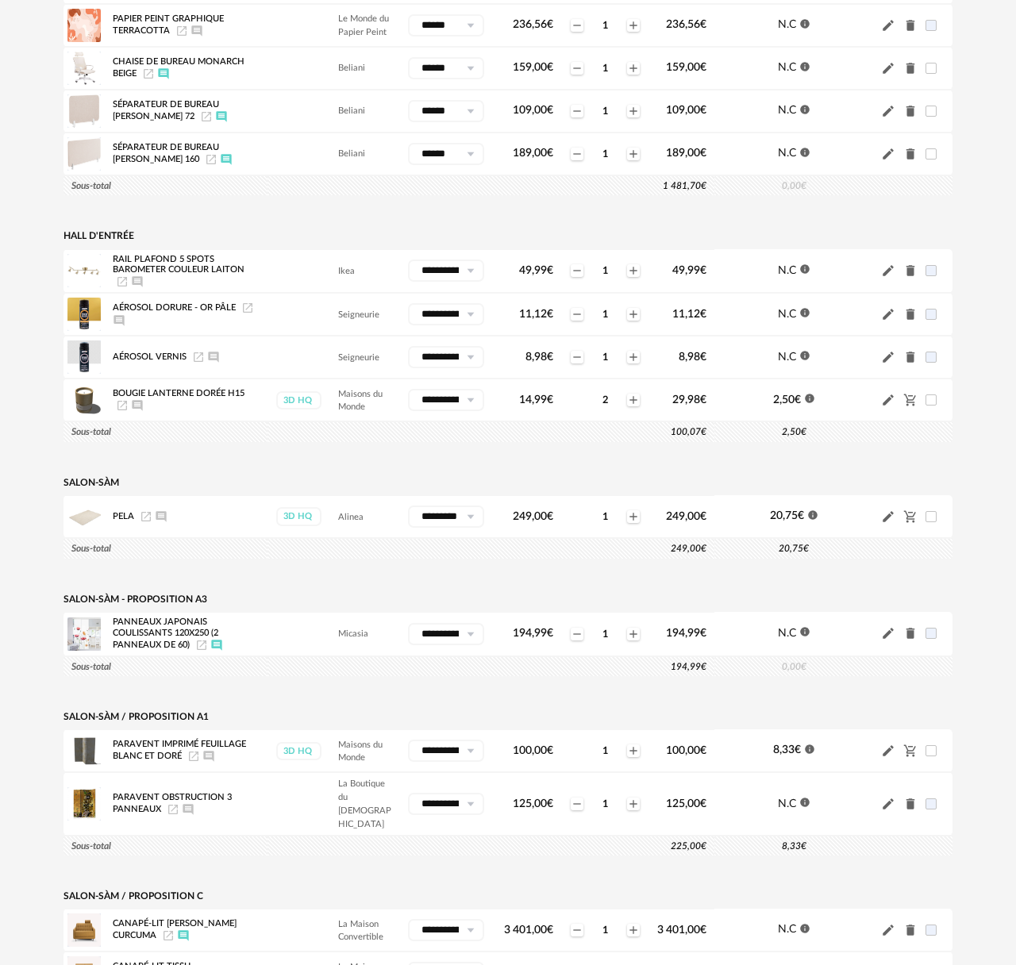
scroll to position [1678, 0]
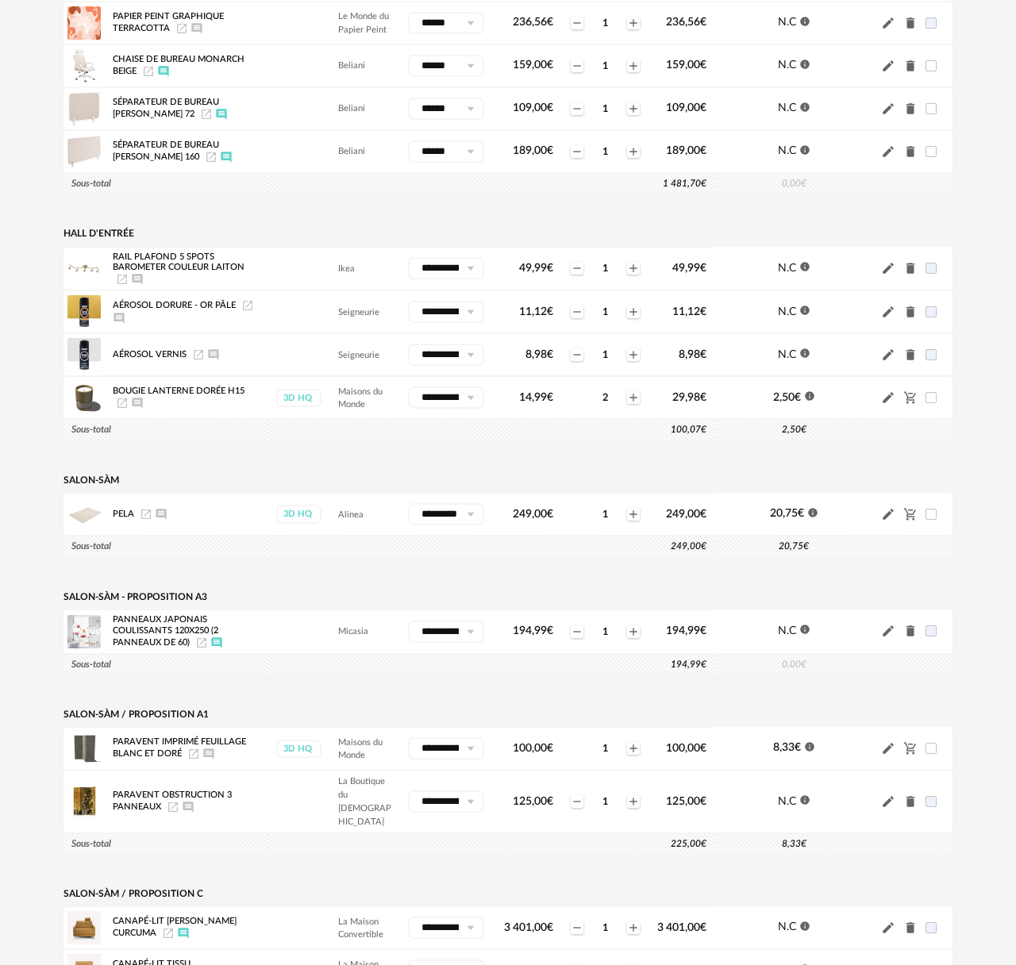
click at [203, 606] on td "Salon-SàM - Proposition A3" at bounding box center [389, 596] width 651 height 25
click at [470, 640] on icon at bounding box center [470, 632] width 20 height 22
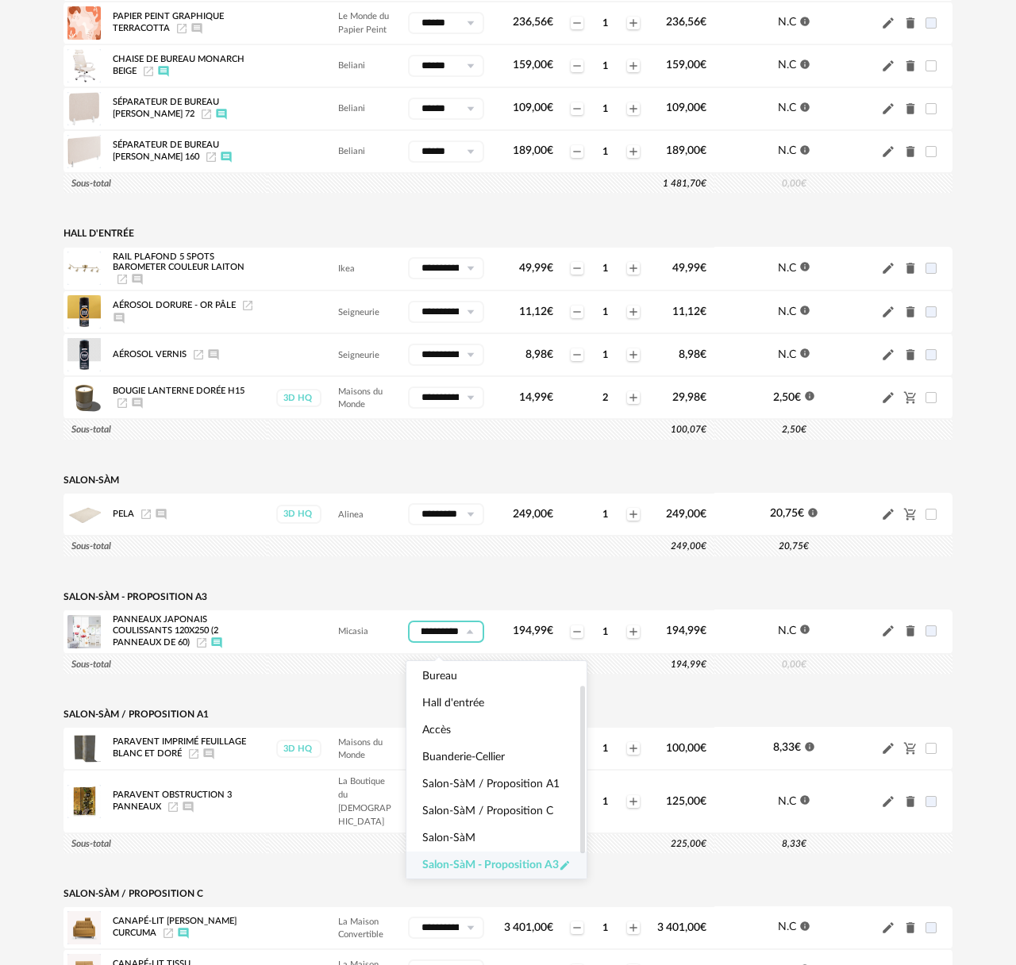
scroll to position [0, 0]
click at [562, 865] on icon "Pencil icon" at bounding box center [565, 866] width 12 height 12
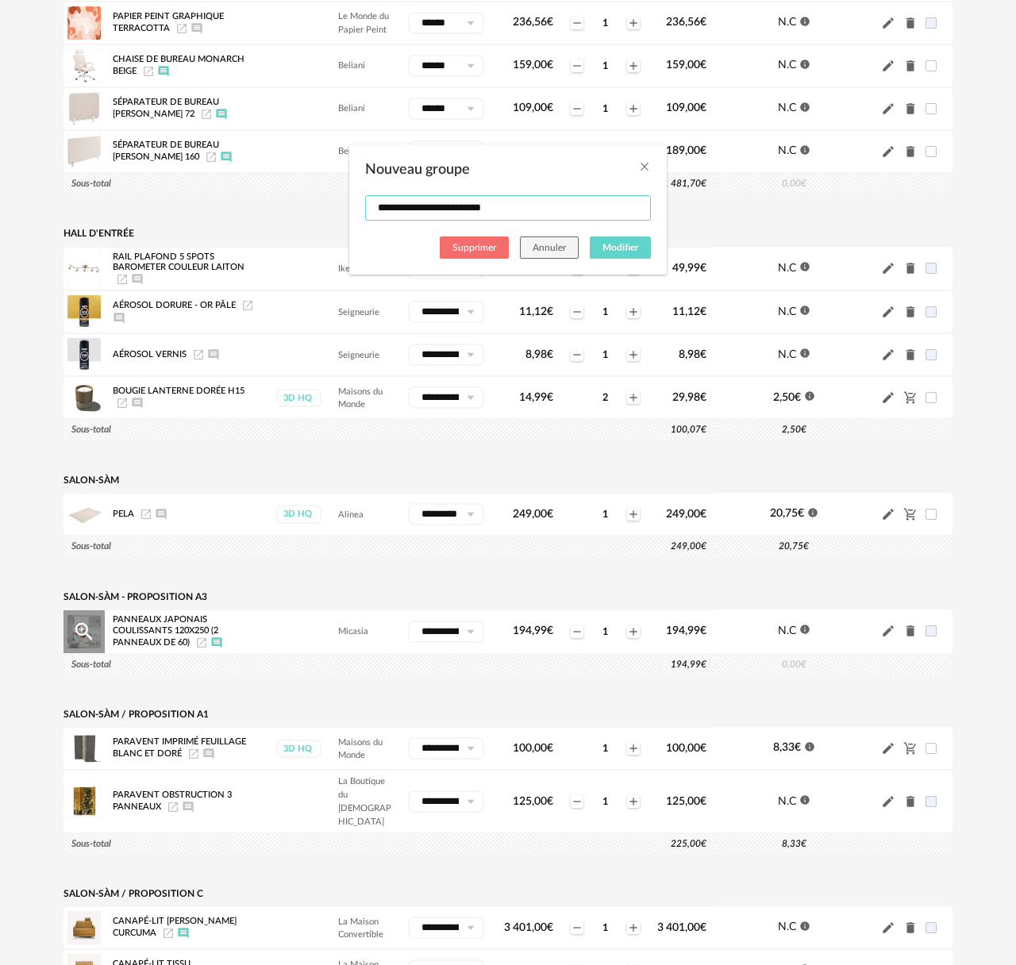
click at [433, 210] on input "**********" at bounding box center [508, 207] width 286 height 25
type input "**********"
click at [613, 243] on span "Modifier" at bounding box center [621, 248] width 36 height 10
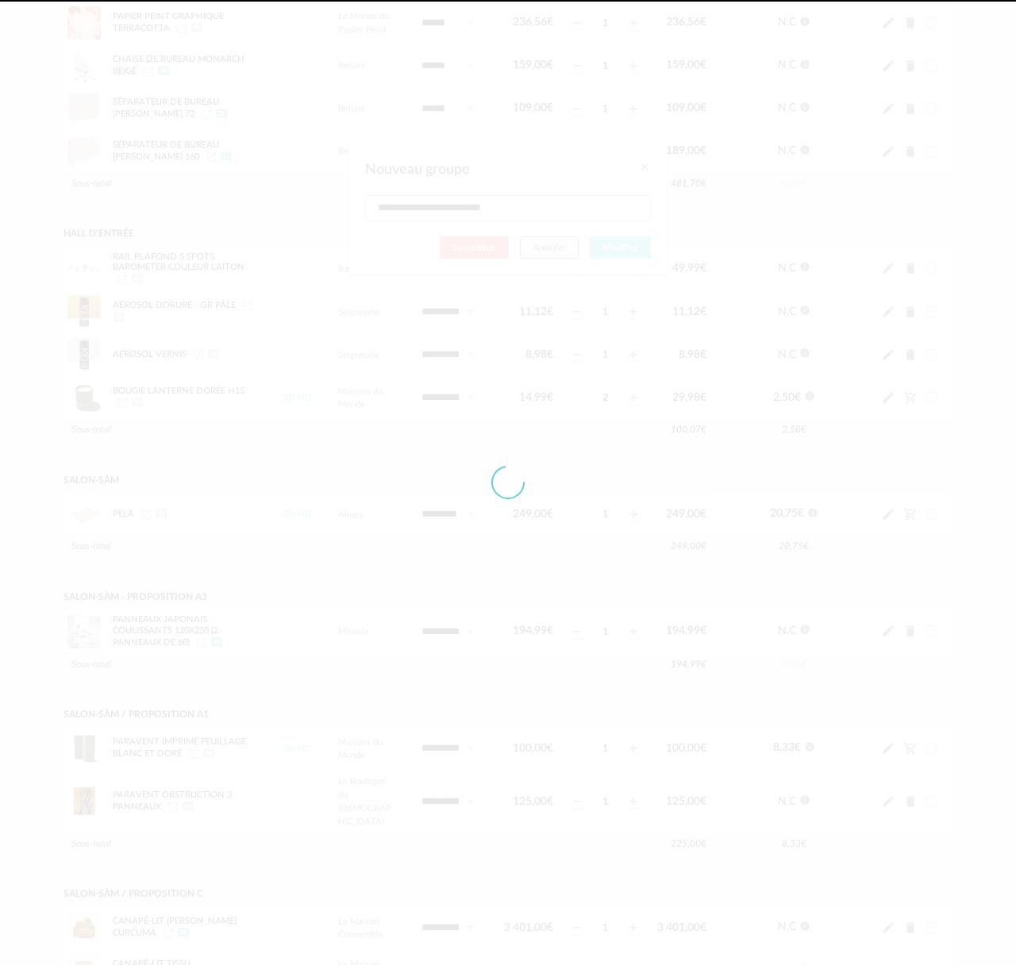
type input "**********"
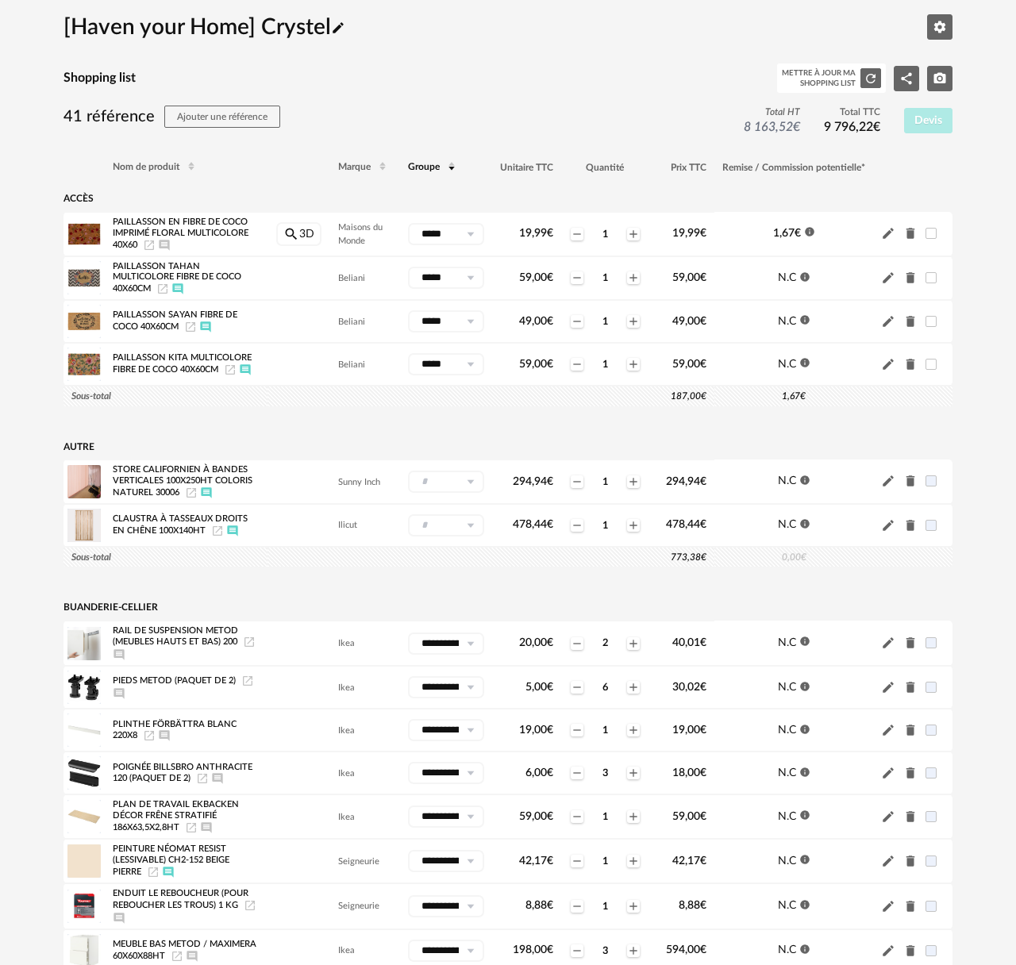
scroll to position [43, 0]
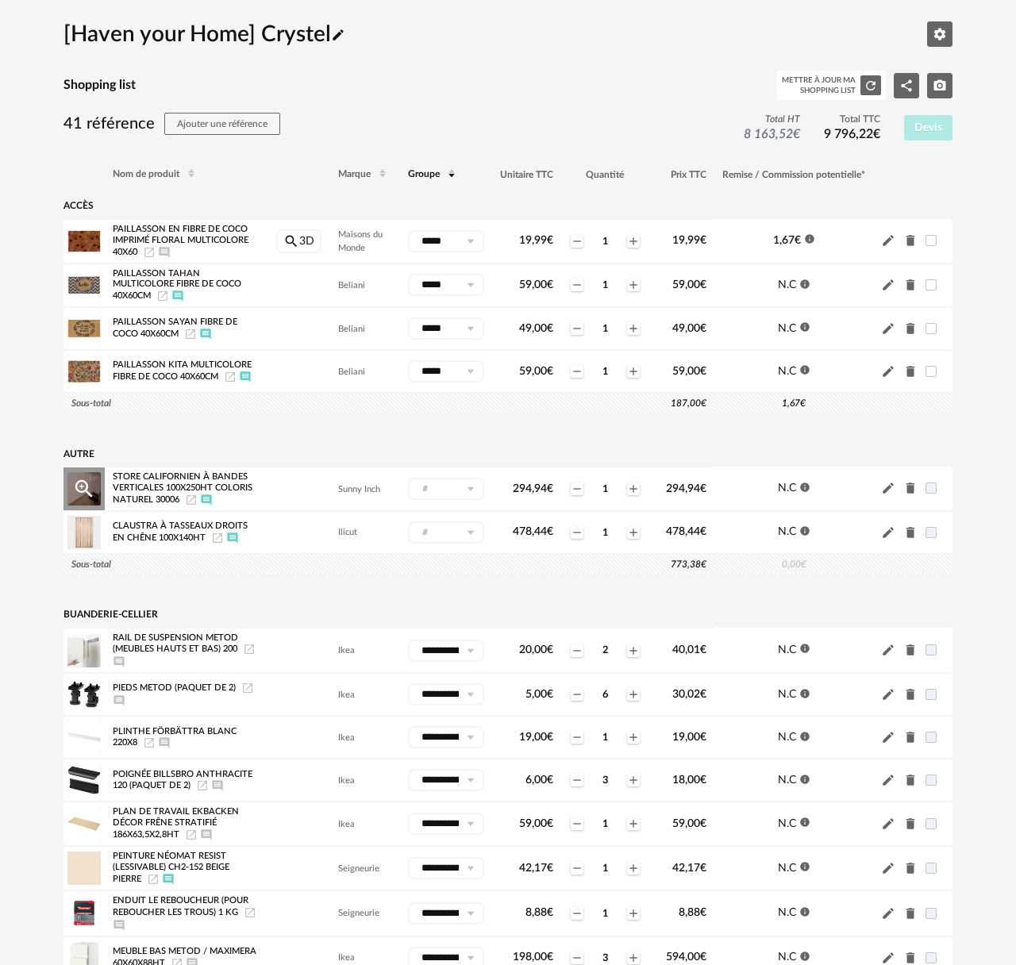
click at [470, 491] on icon at bounding box center [470, 489] width 20 height 22
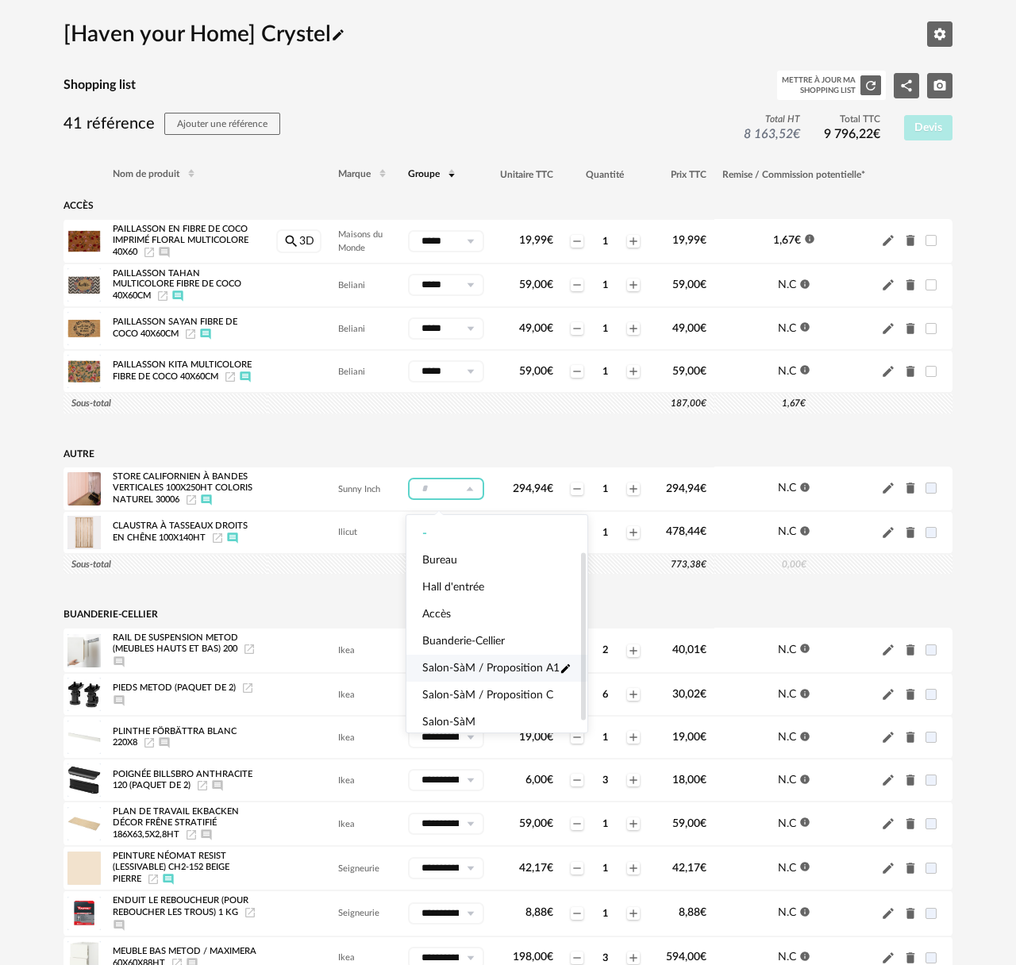
scroll to position [60, 0]
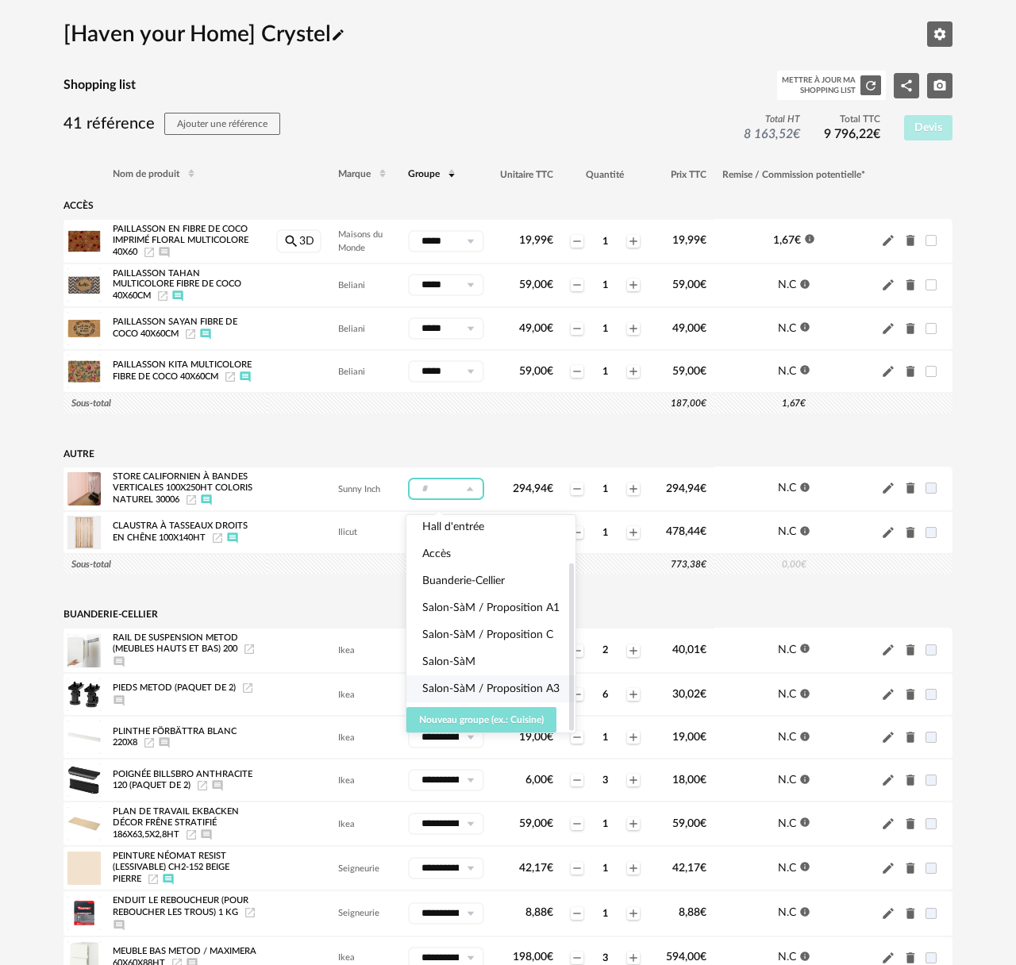
click at [441, 716] on span "Nouveau groupe (ex.: Cuisine)" at bounding box center [481, 720] width 125 height 10
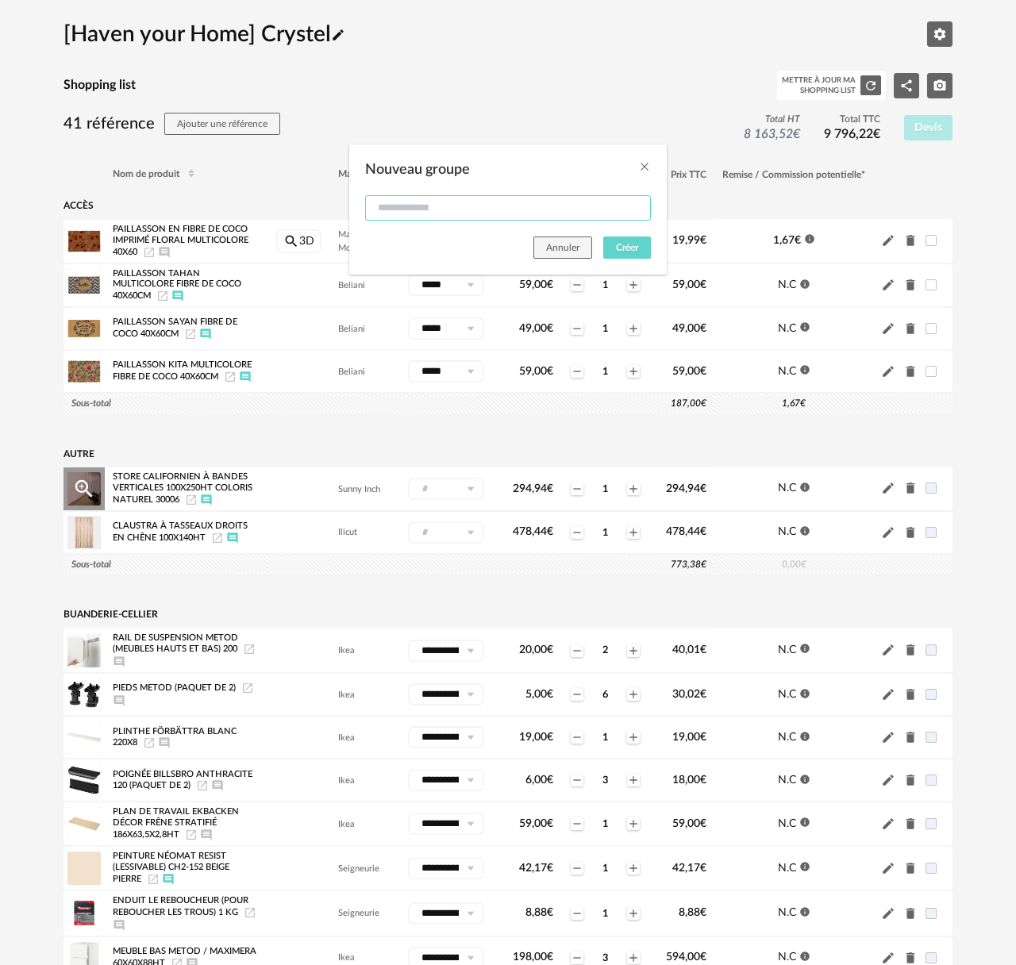
click at [410, 214] on input "Nouveau groupe" at bounding box center [508, 207] width 286 height 25
type input "**********"
click at [642, 244] on button "Créer" at bounding box center [627, 248] width 48 height 22
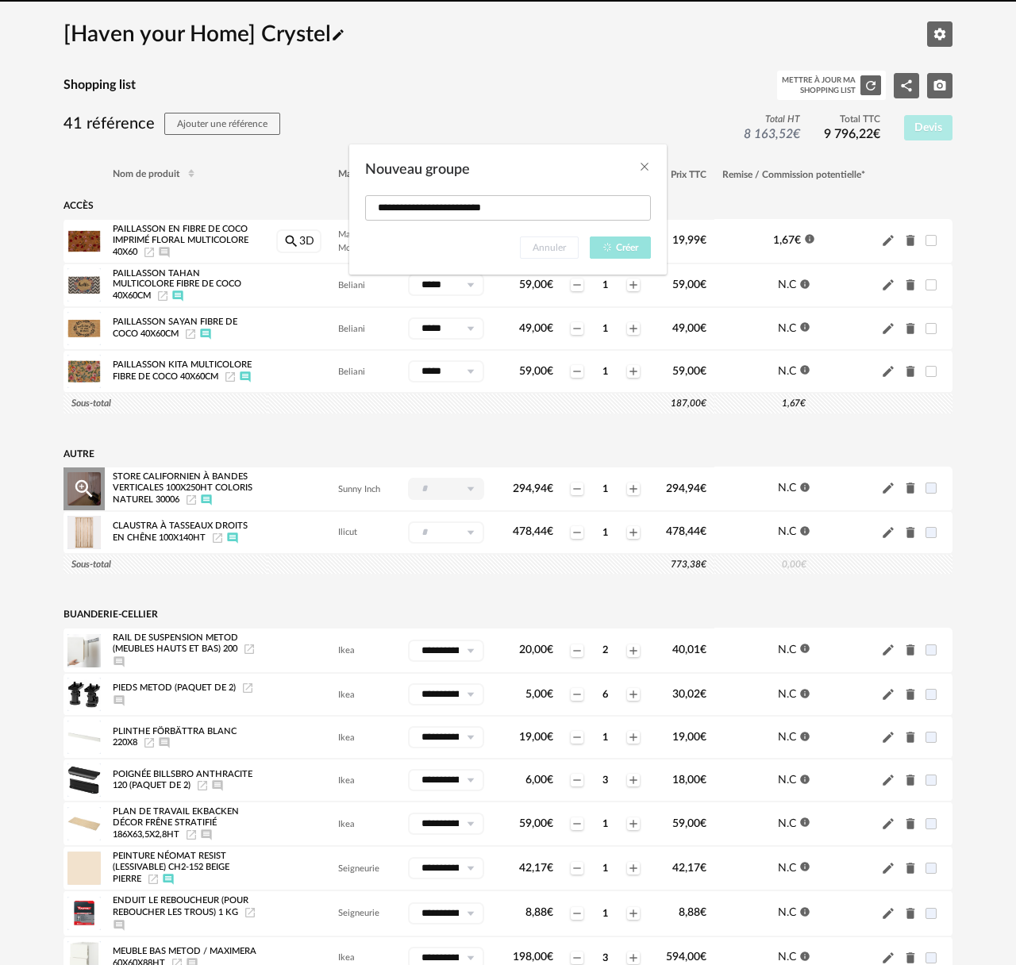
type input "**********"
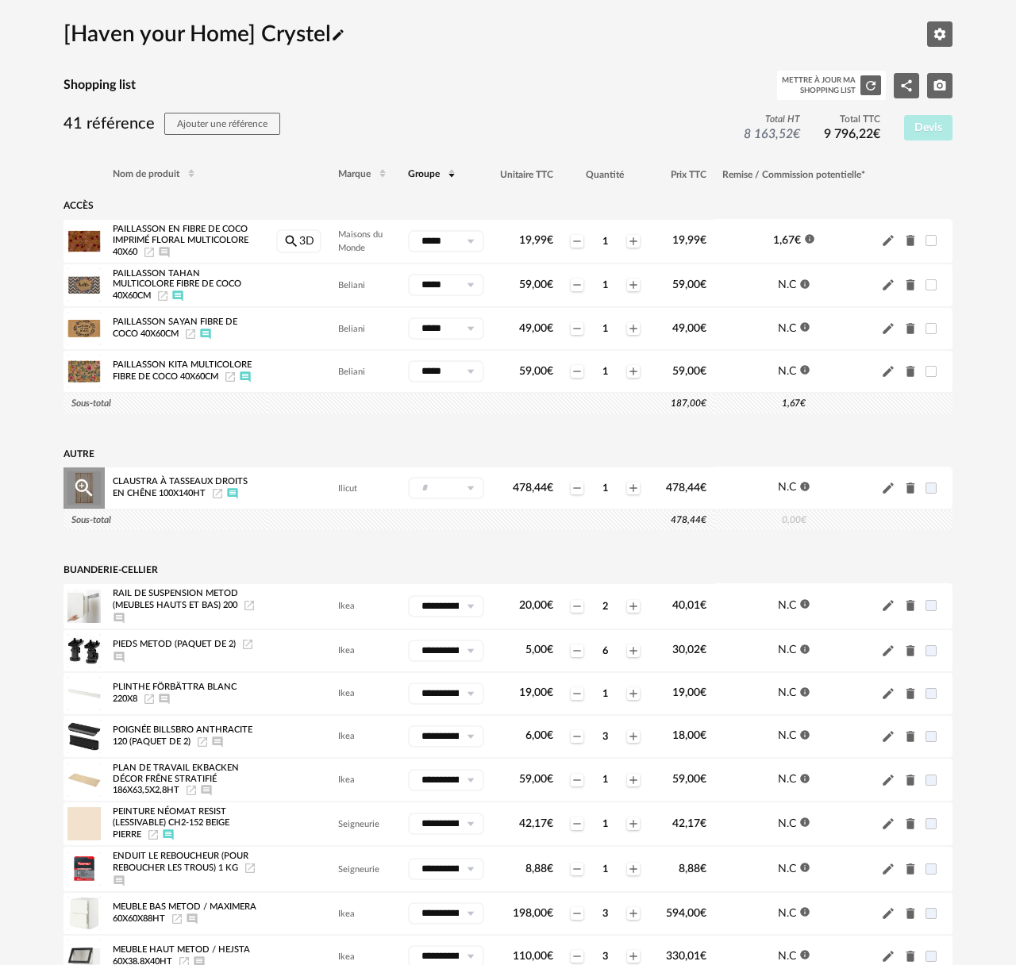
click at [471, 491] on icon at bounding box center [470, 488] width 20 height 22
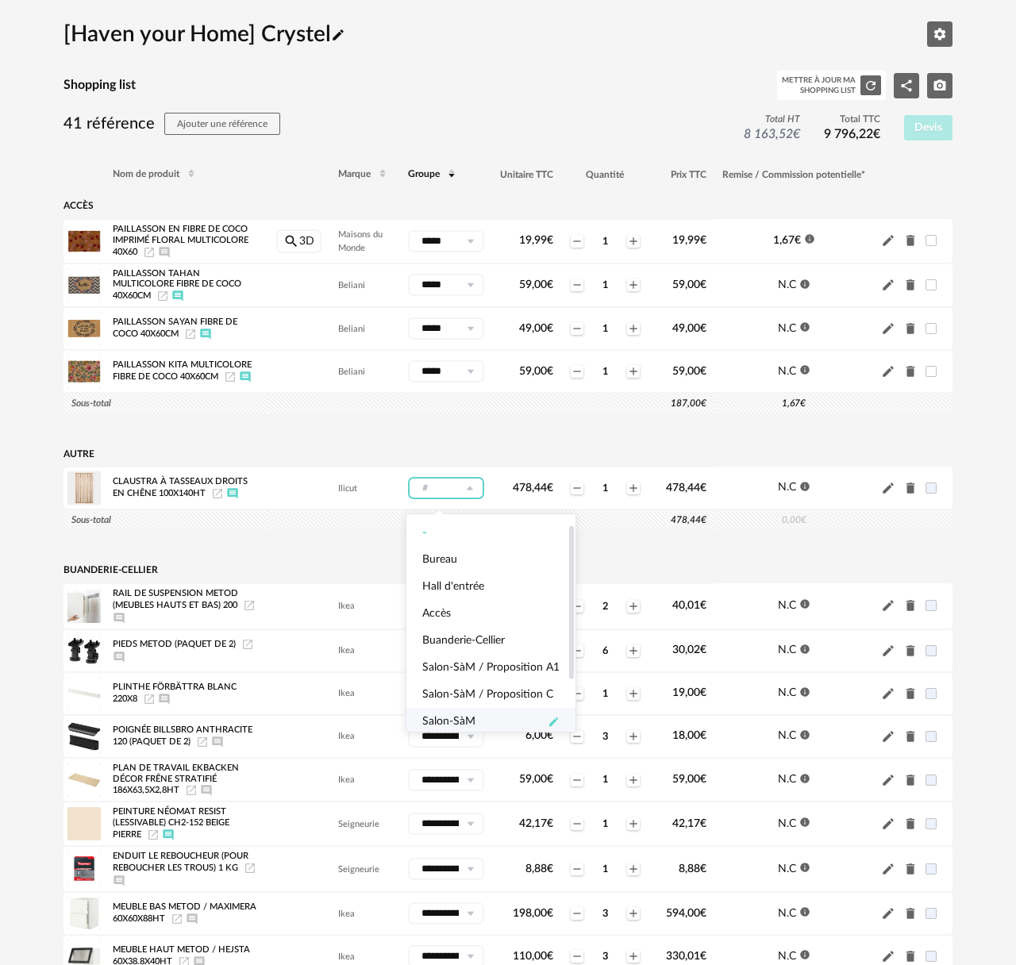
scroll to position [87, 0]
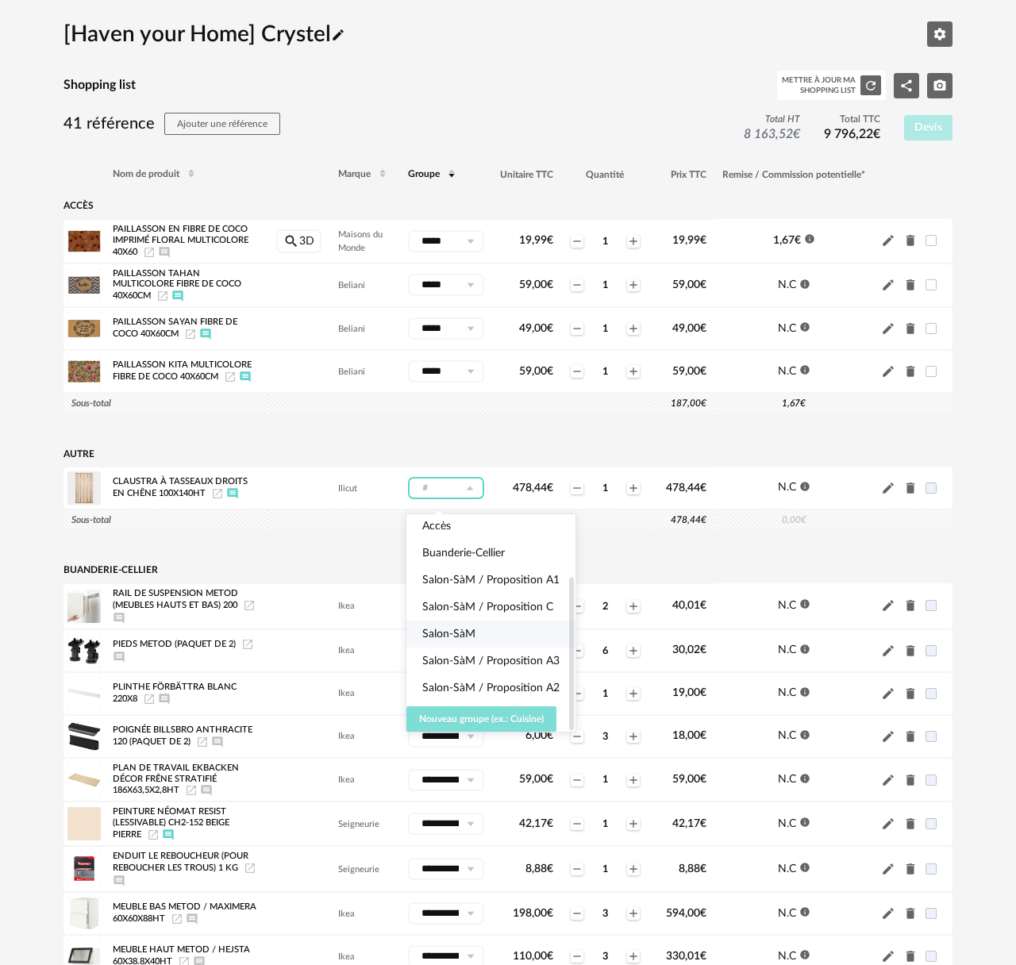
click at [532, 717] on span "Nouveau groupe (ex.: Cuisine)" at bounding box center [481, 720] width 125 height 10
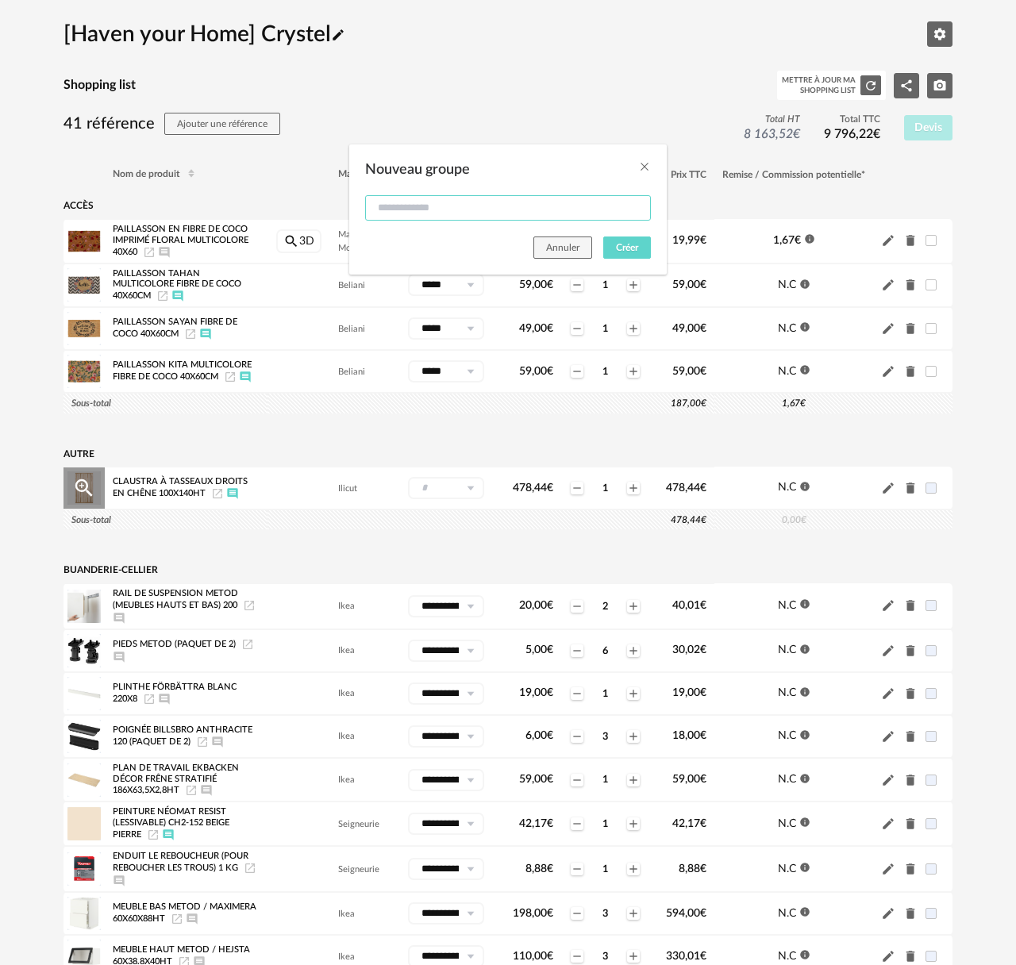
click at [393, 214] on input "Nouveau groupe" at bounding box center [508, 207] width 286 height 25
type input "**********"
click at [617, 249] on span "Créer" at bounding box center [627, 248] width 22 height 10
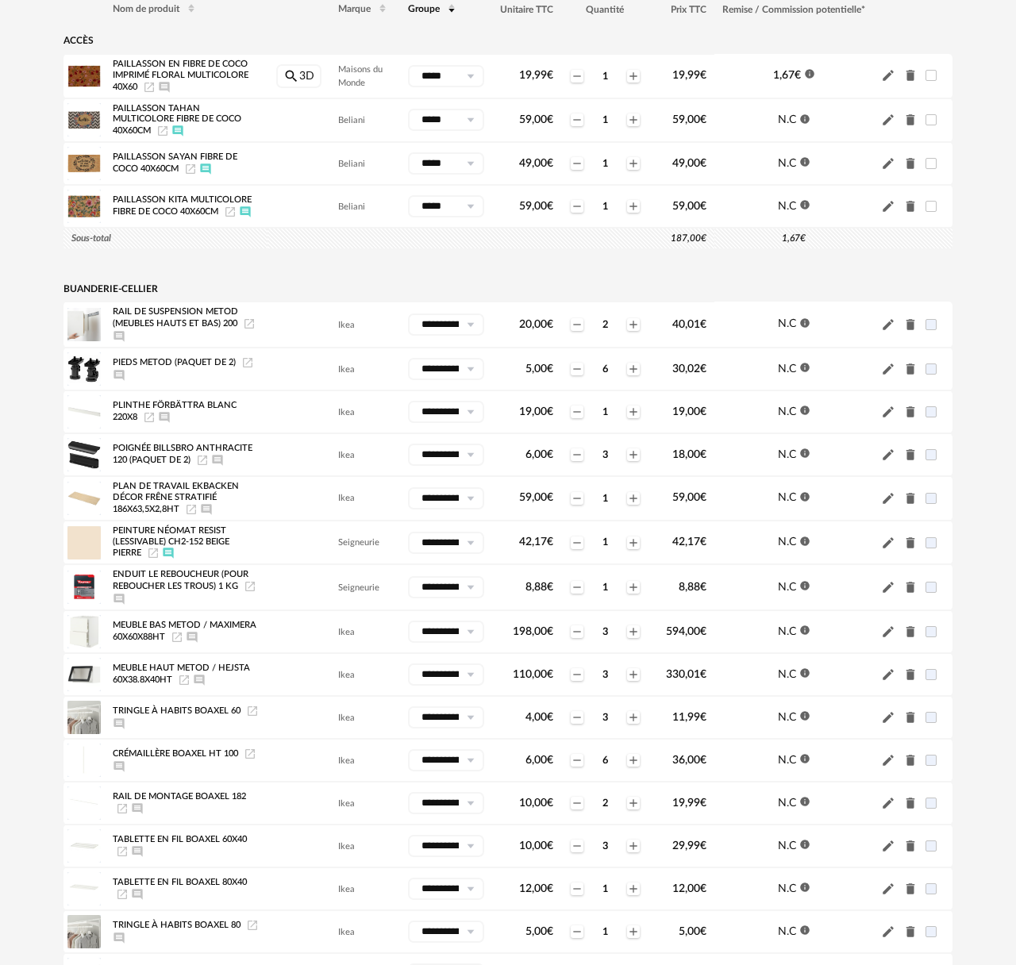
scroll to position [181, 0]
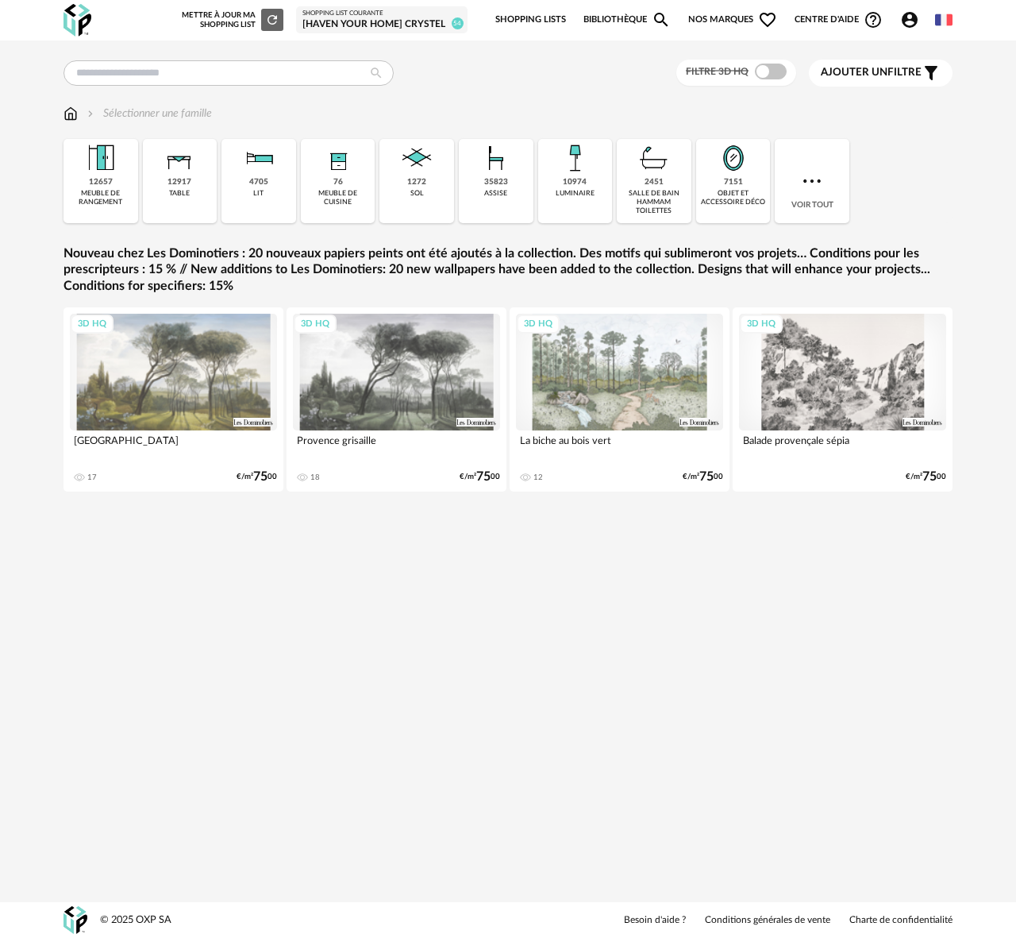
click at [349, 16] on div "Shopping List courante" at bounding box center [381, 14] width 159 height 8
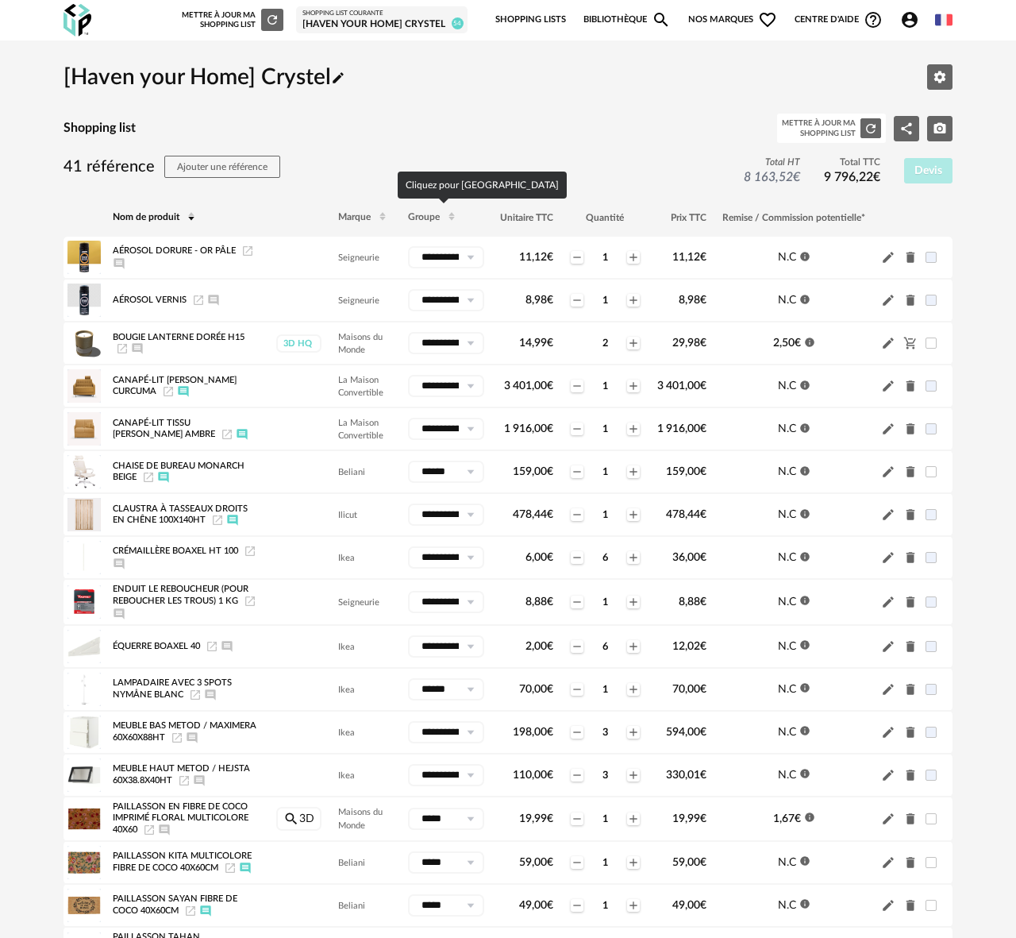
click at [420, 217] on span "Groupe" at bounding box center [424, 218] width 32 height 10
